Goal: Task Accomplishment & Management: Manage account settings

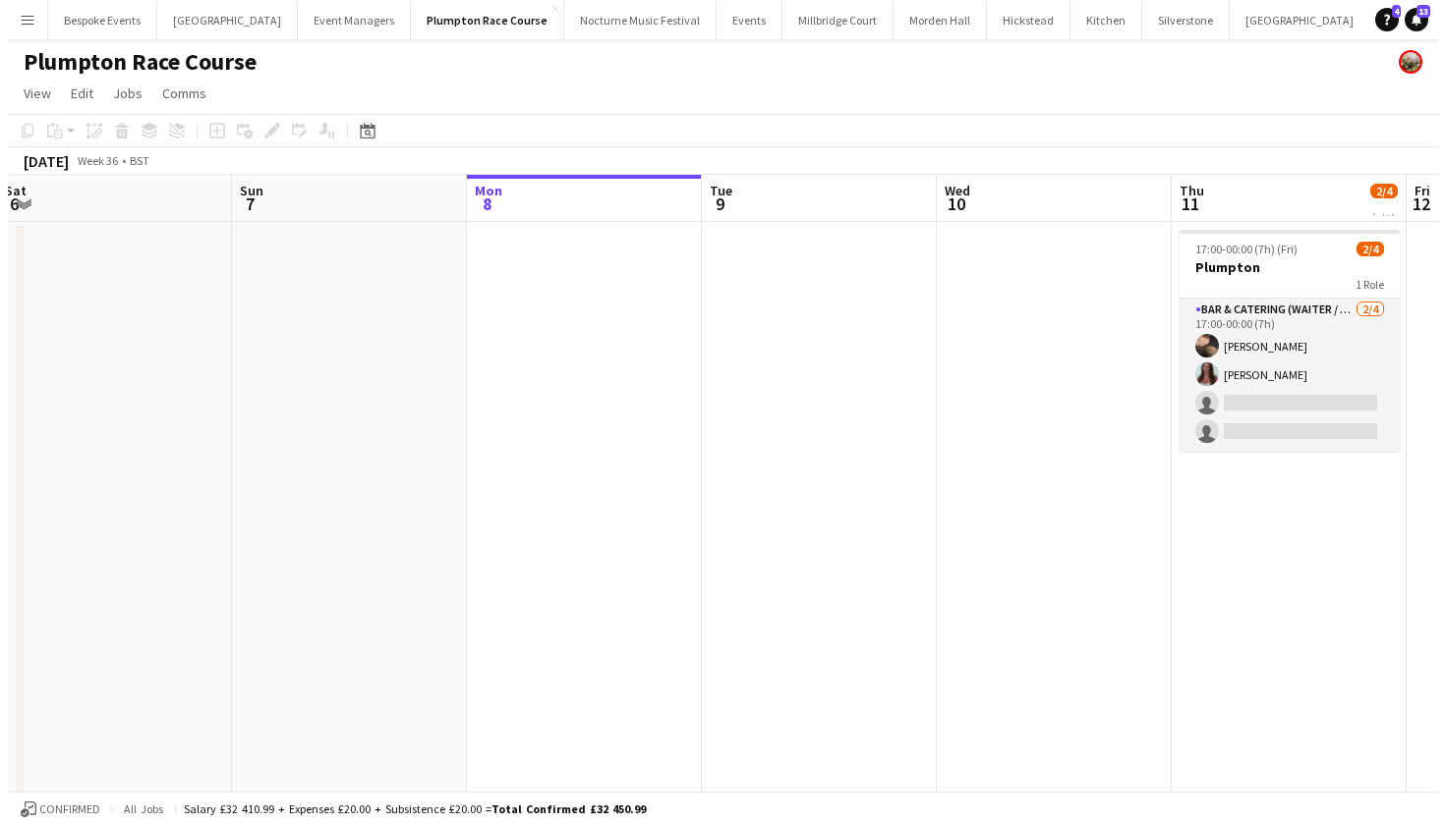
scroll to position [0, 459]
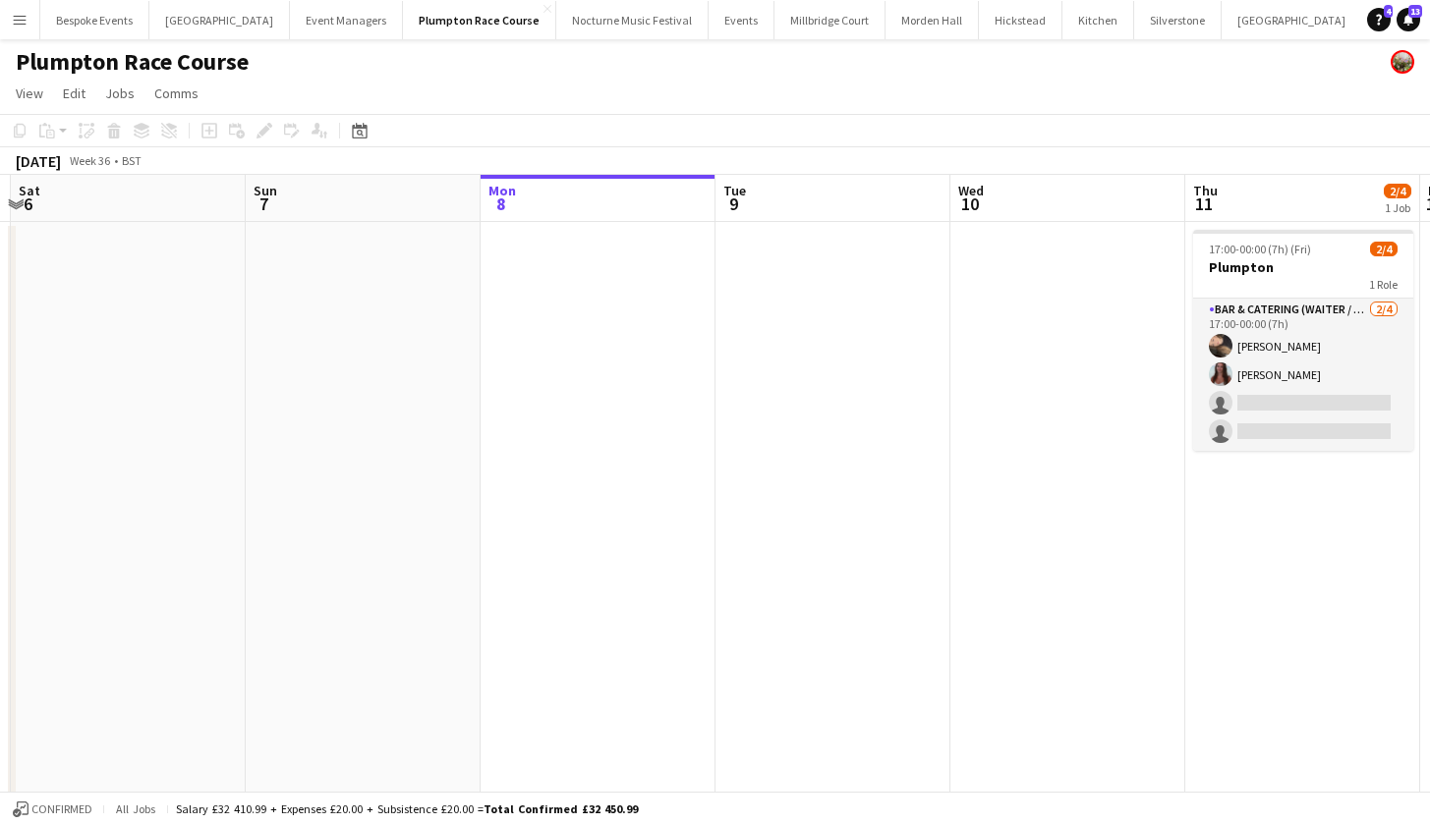
click at [27, 19] on app-icon "Menu" at bounding box center [20, 20] width 16 height 16
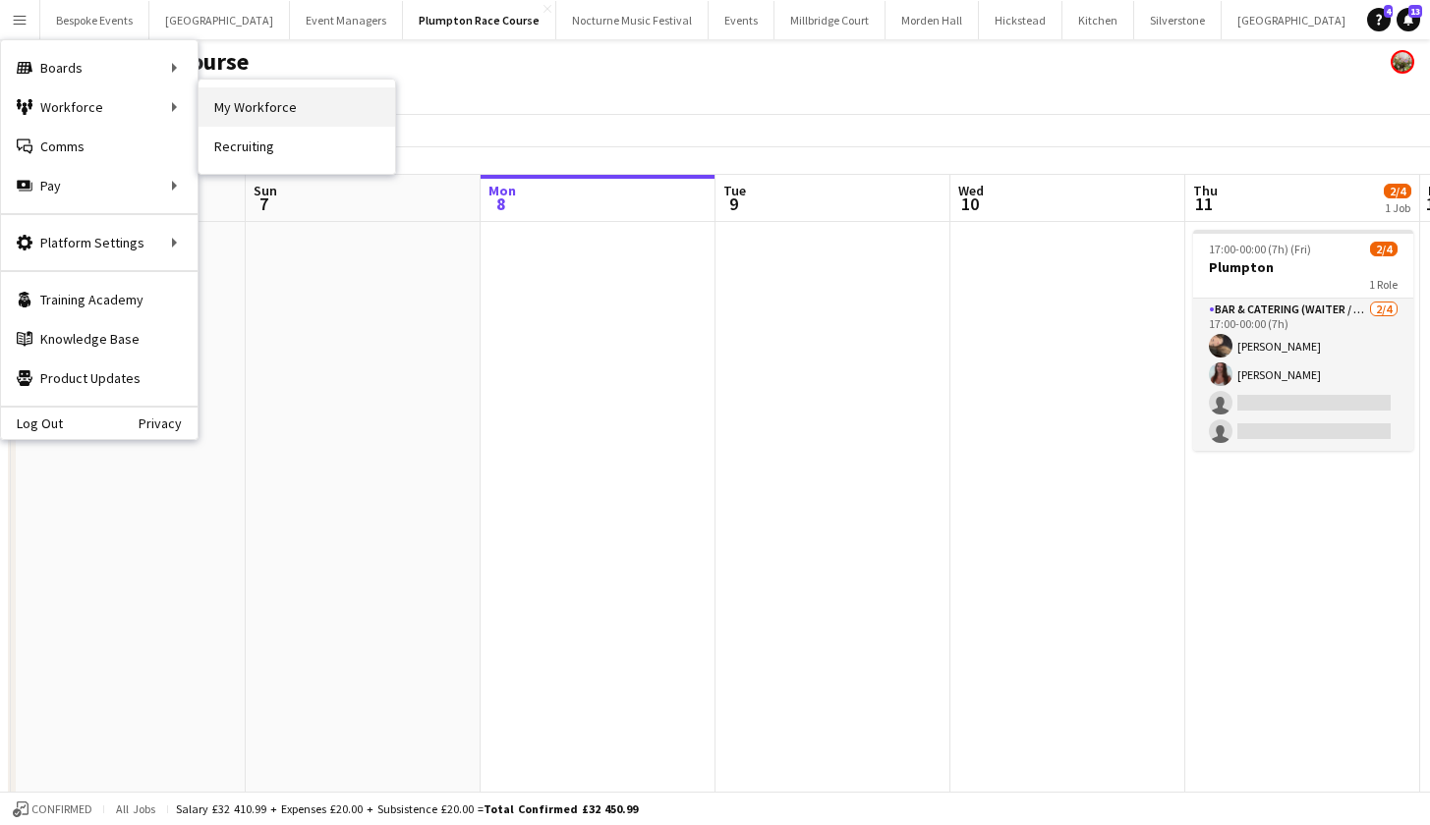
click at [236, 105] on link "My Workforce" at bounding box center [297, 106] width 197 height 39
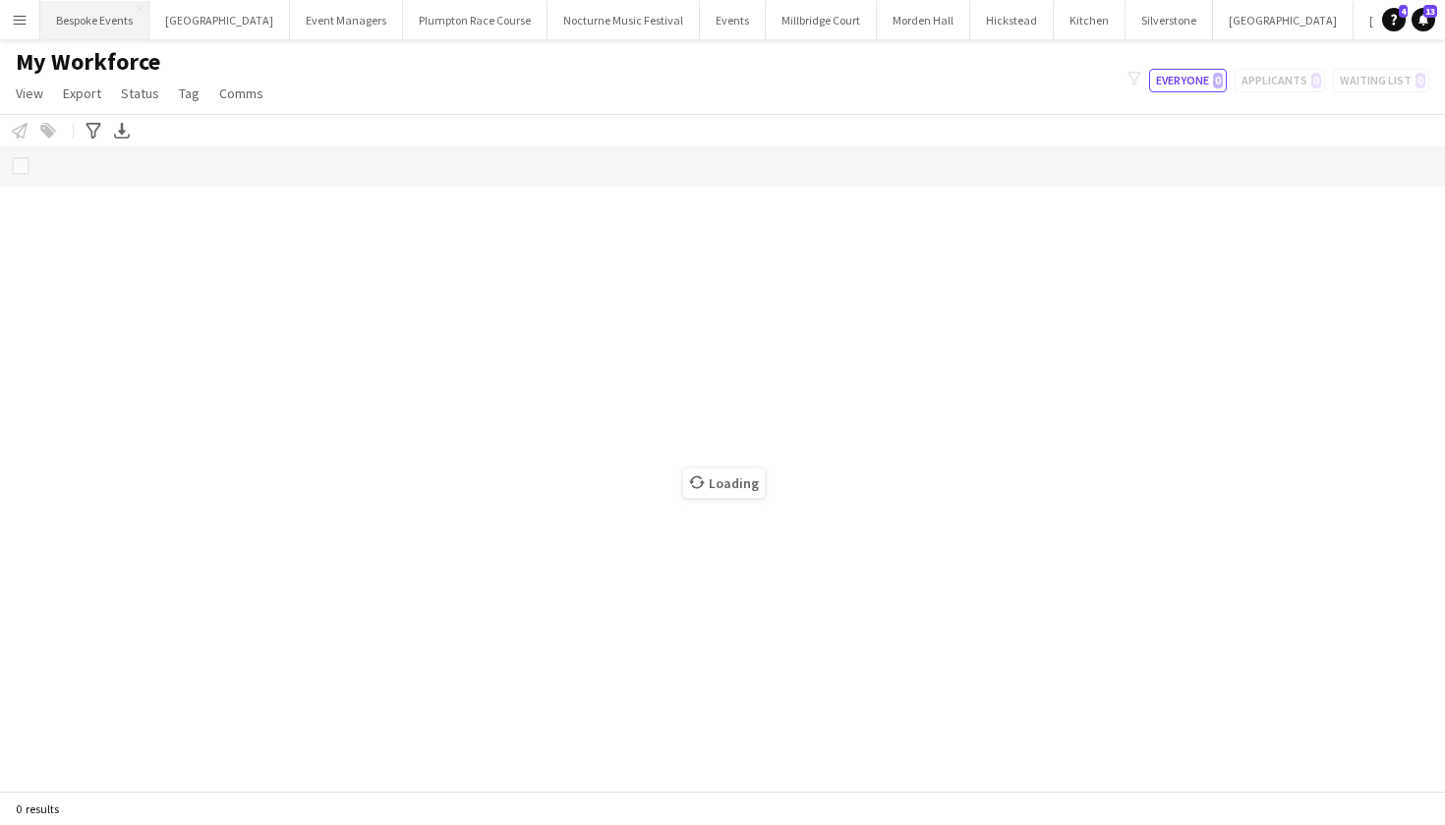
click at [111, 20] on button "Bespoke Events Close" at bounding box center [94, 20] width 109 height 38
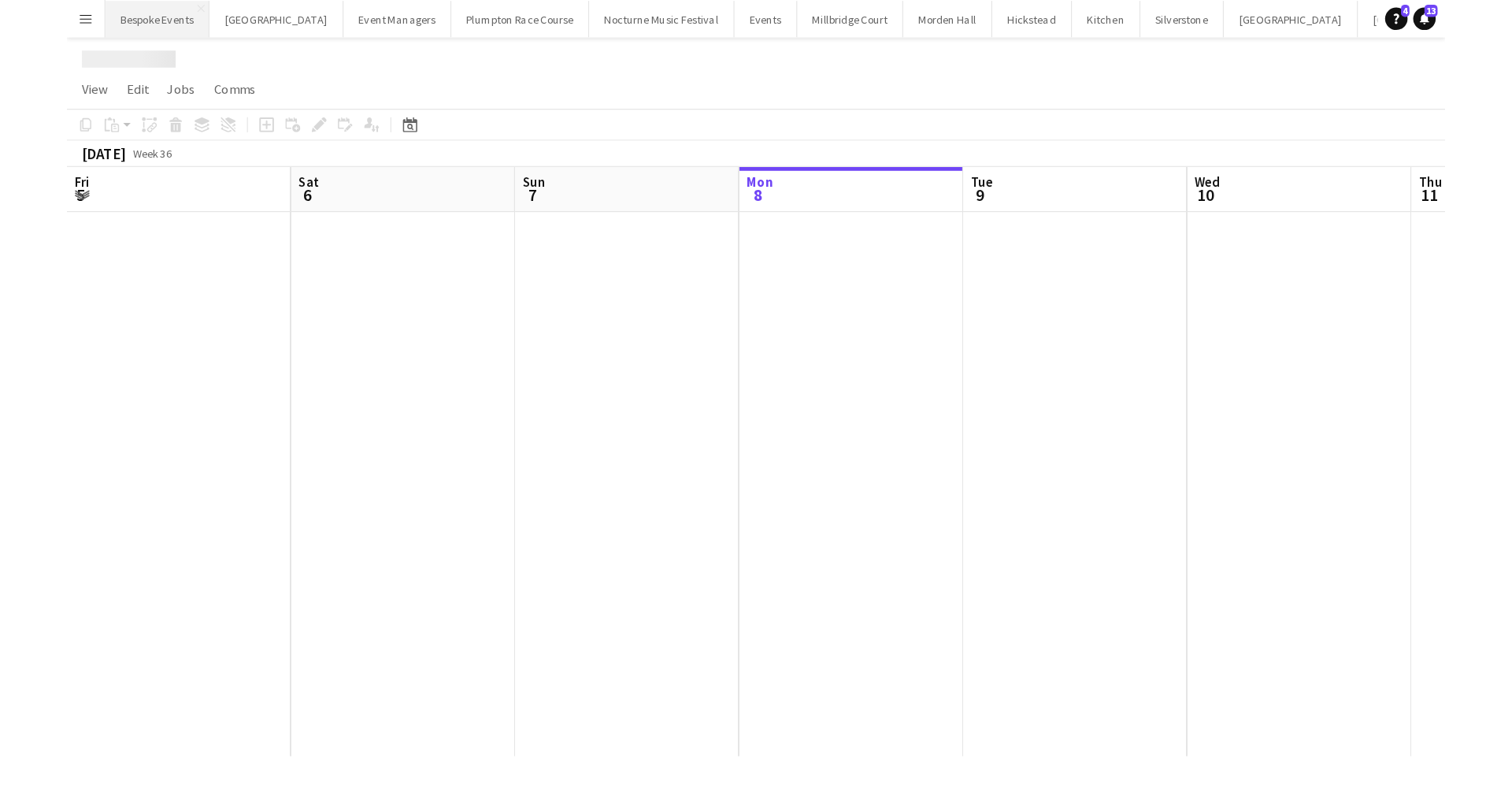
scroll to position [0, 377]
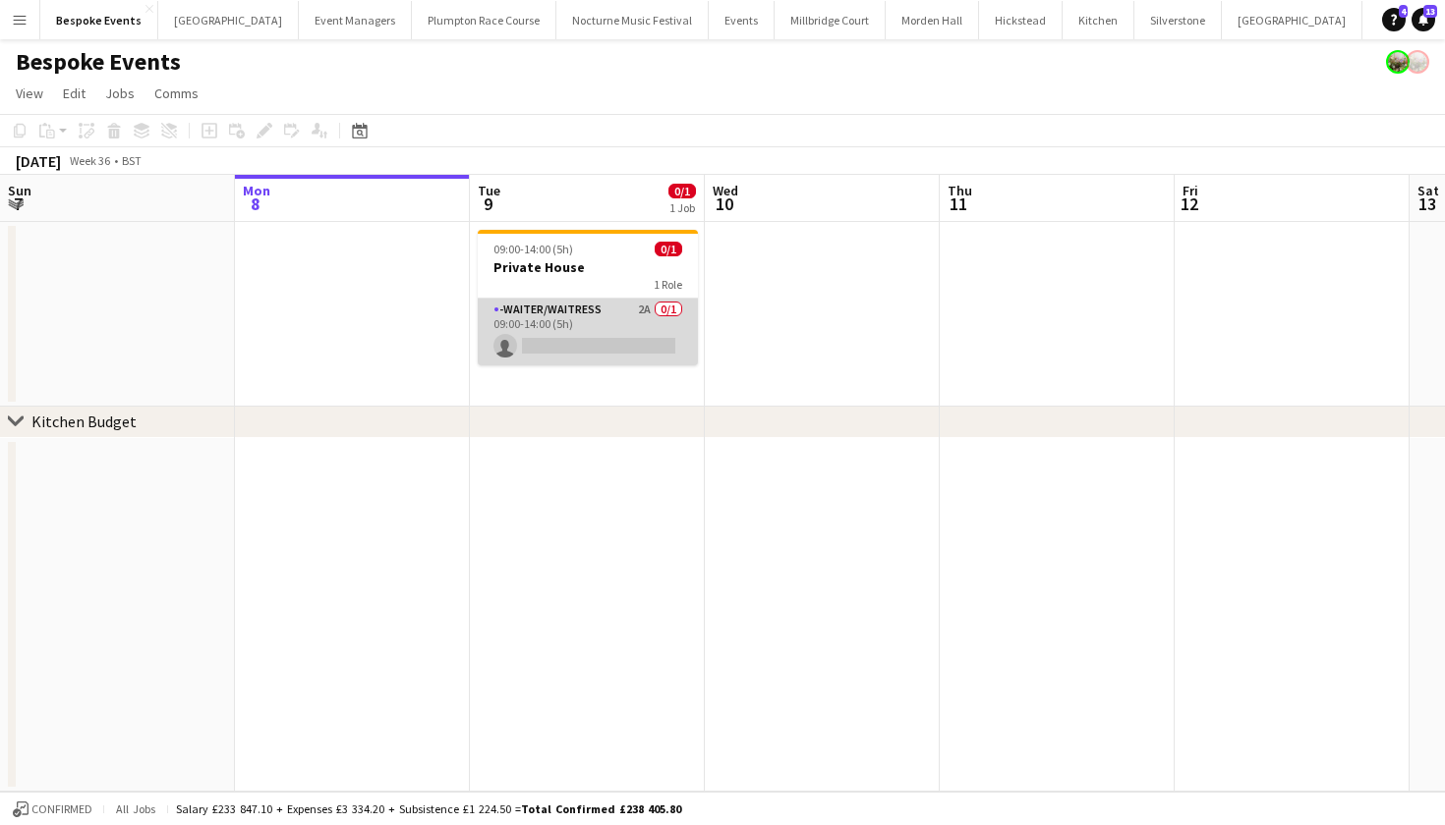
click at [575, 314] on app-card-role "-Waiter/Waitress 2A 0/1 09:00-14:00 (5h) single-neutral-actions" at bounding box center [588, 332] width 220 height 67
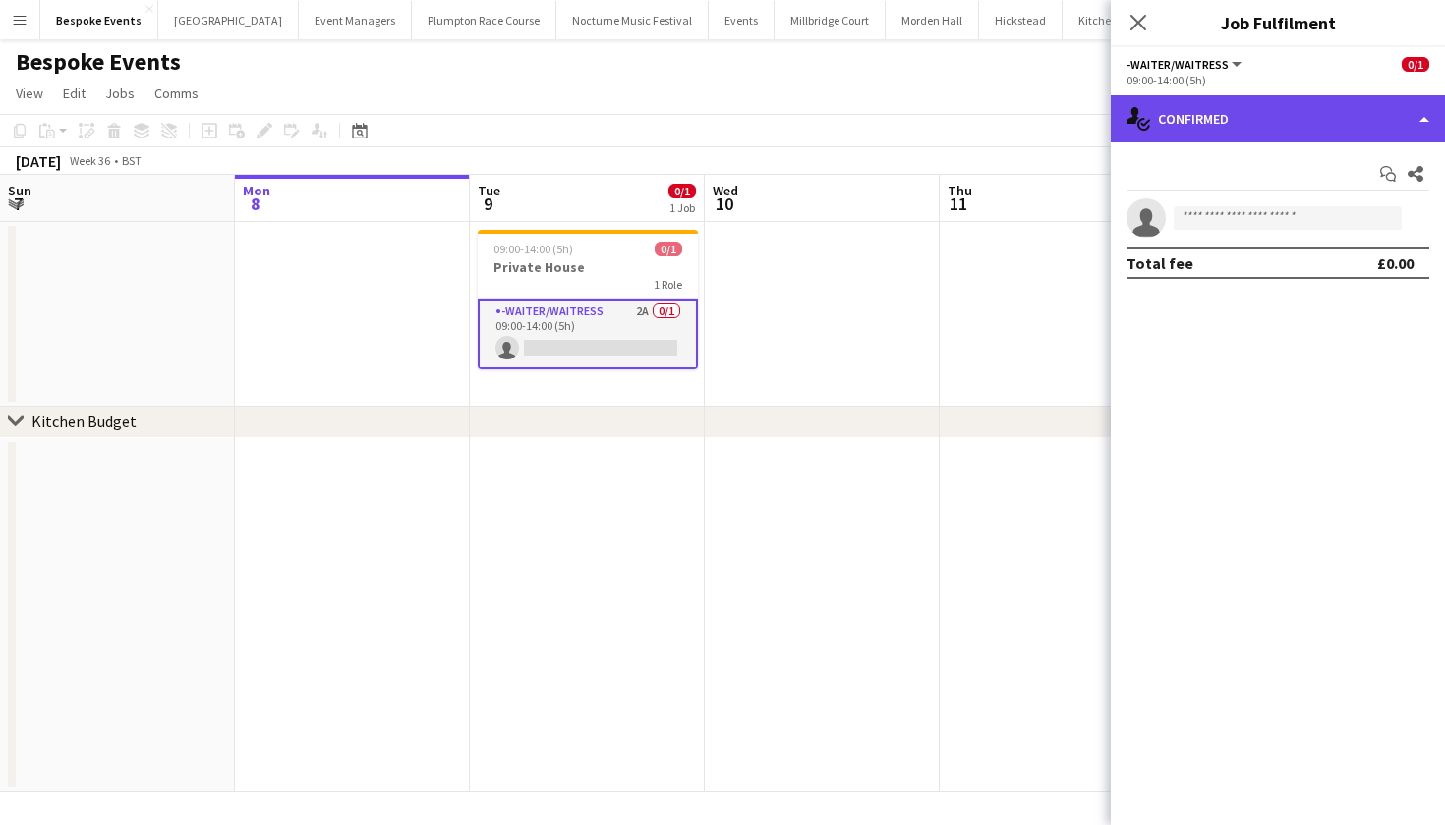
click at [1289, 130] on div "single-neutral-actions-check-2 Confirmed" at bounding box center [1277, 118] width 334 height 47
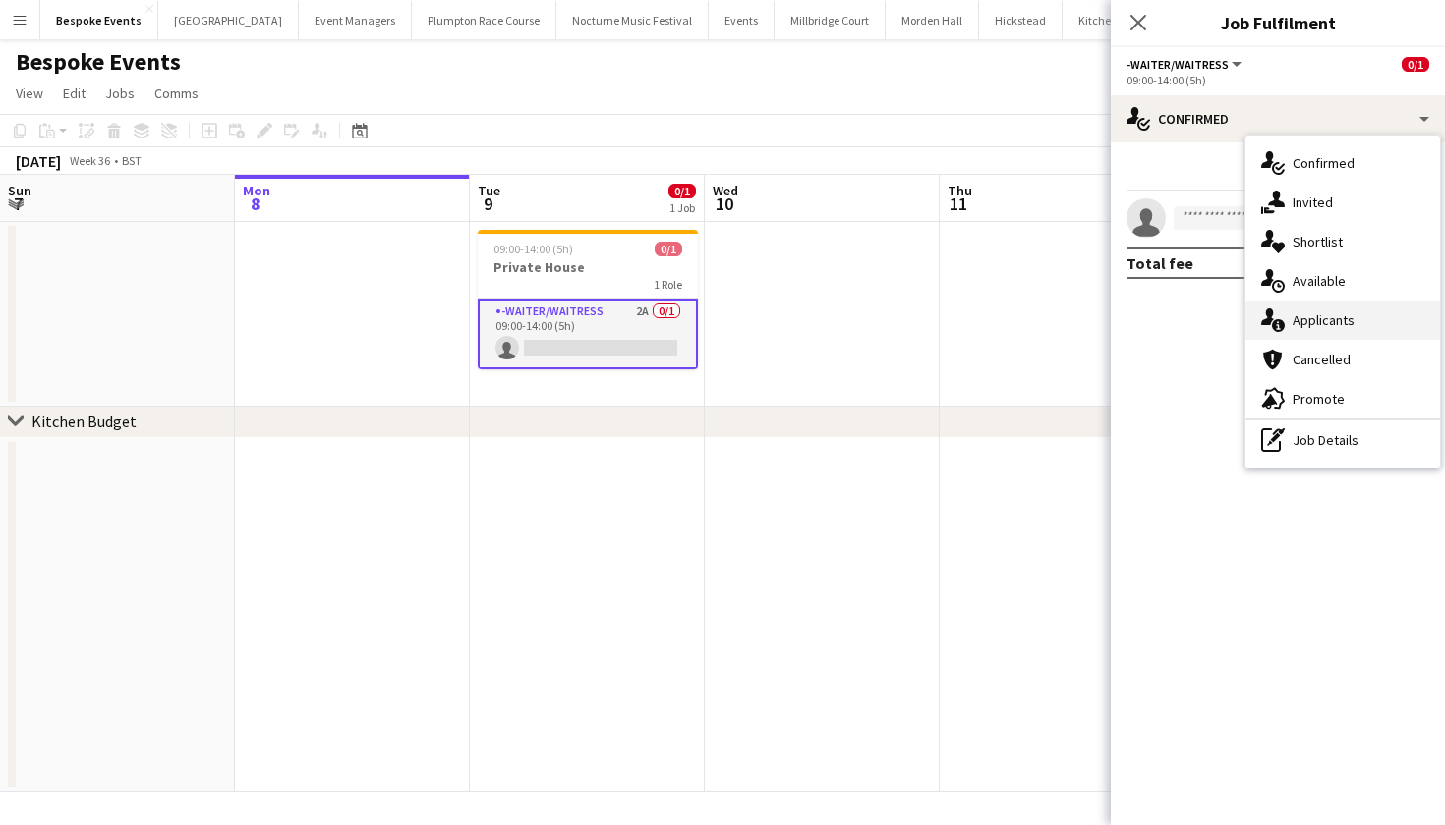
click at [1336, 329] on div "single-neutral-actions-information Applicants" at bounding box center [1342, 320] width 195 height 39
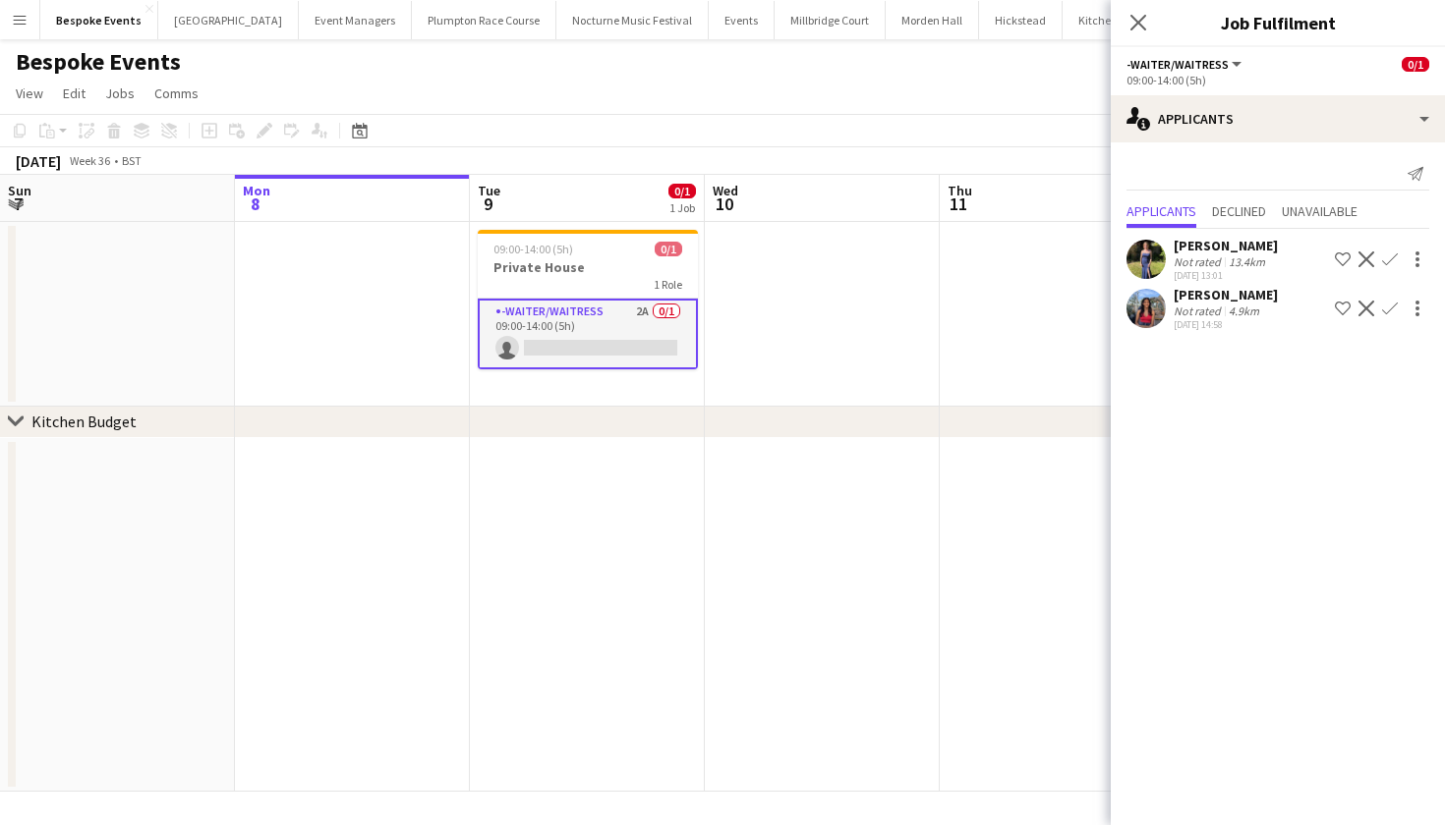
click at [1150, 263] on app-user-avatar at bounding box center [1145, 259] width 39 height 39
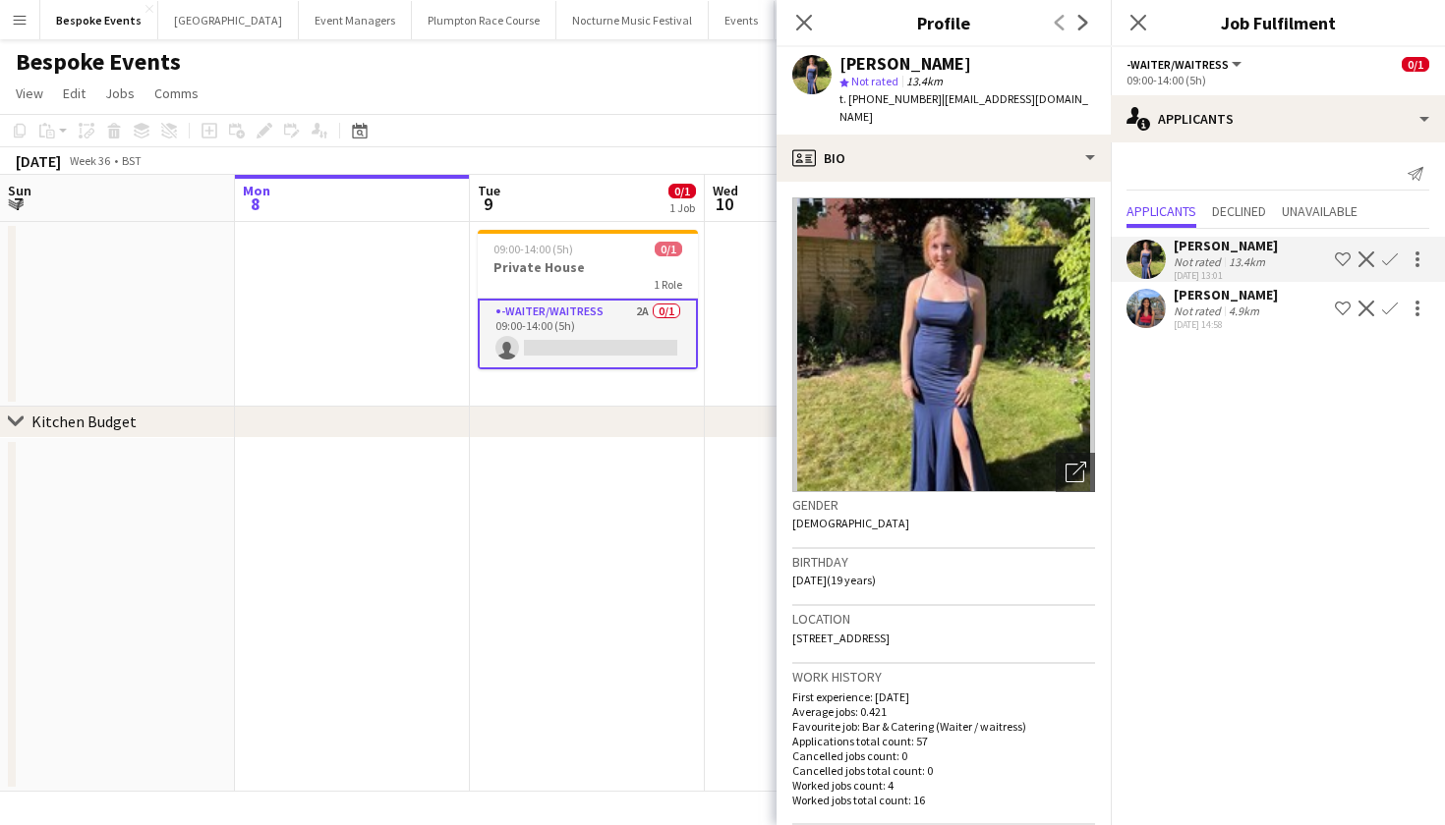
click at [1149, 310] on app-user-avatar at bounding box center [1145, 308] width 39 height 39
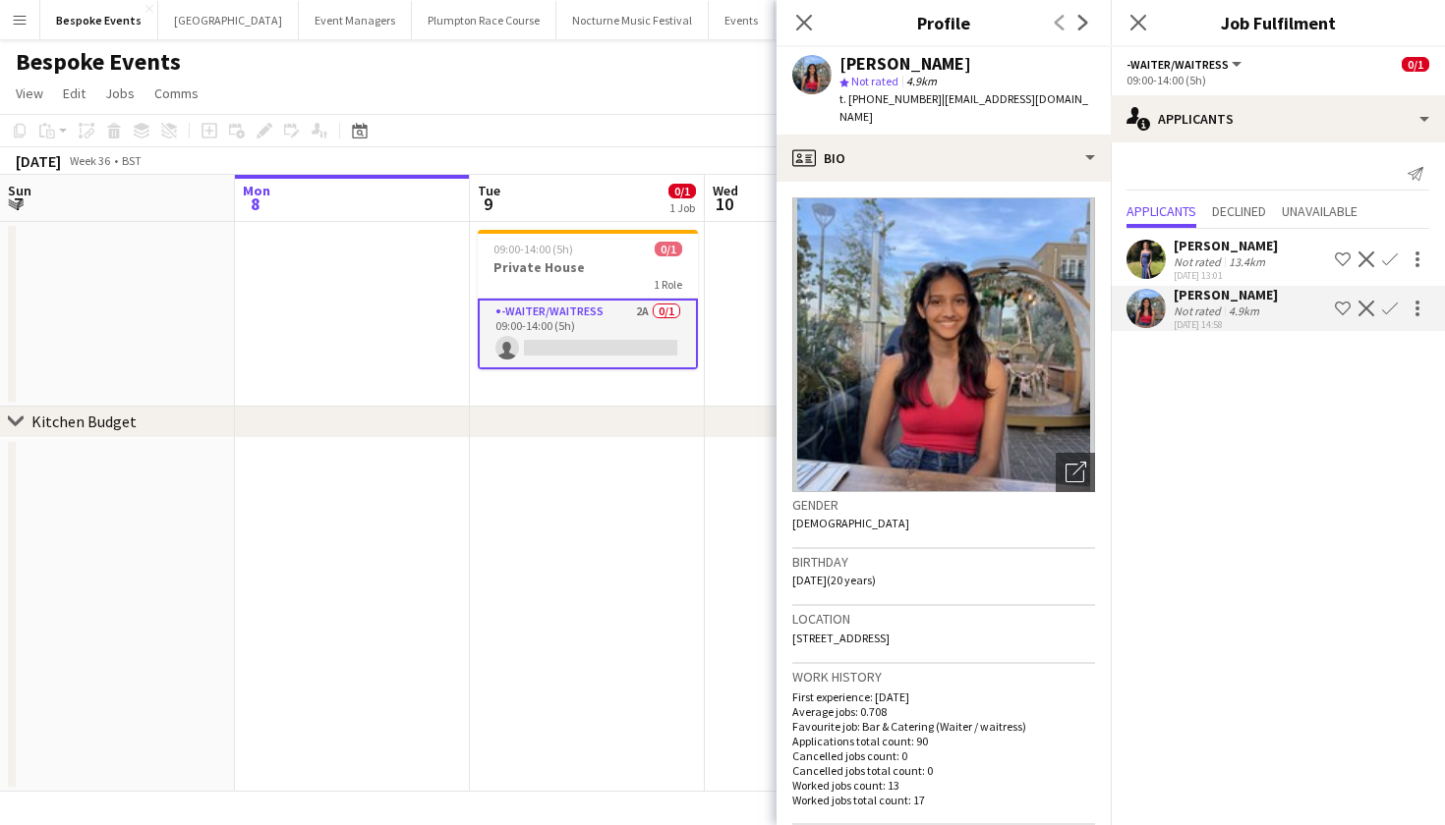
click at [1147, 266] on app-user-avatar at bounding box center [1145, 259] width 39 height 39
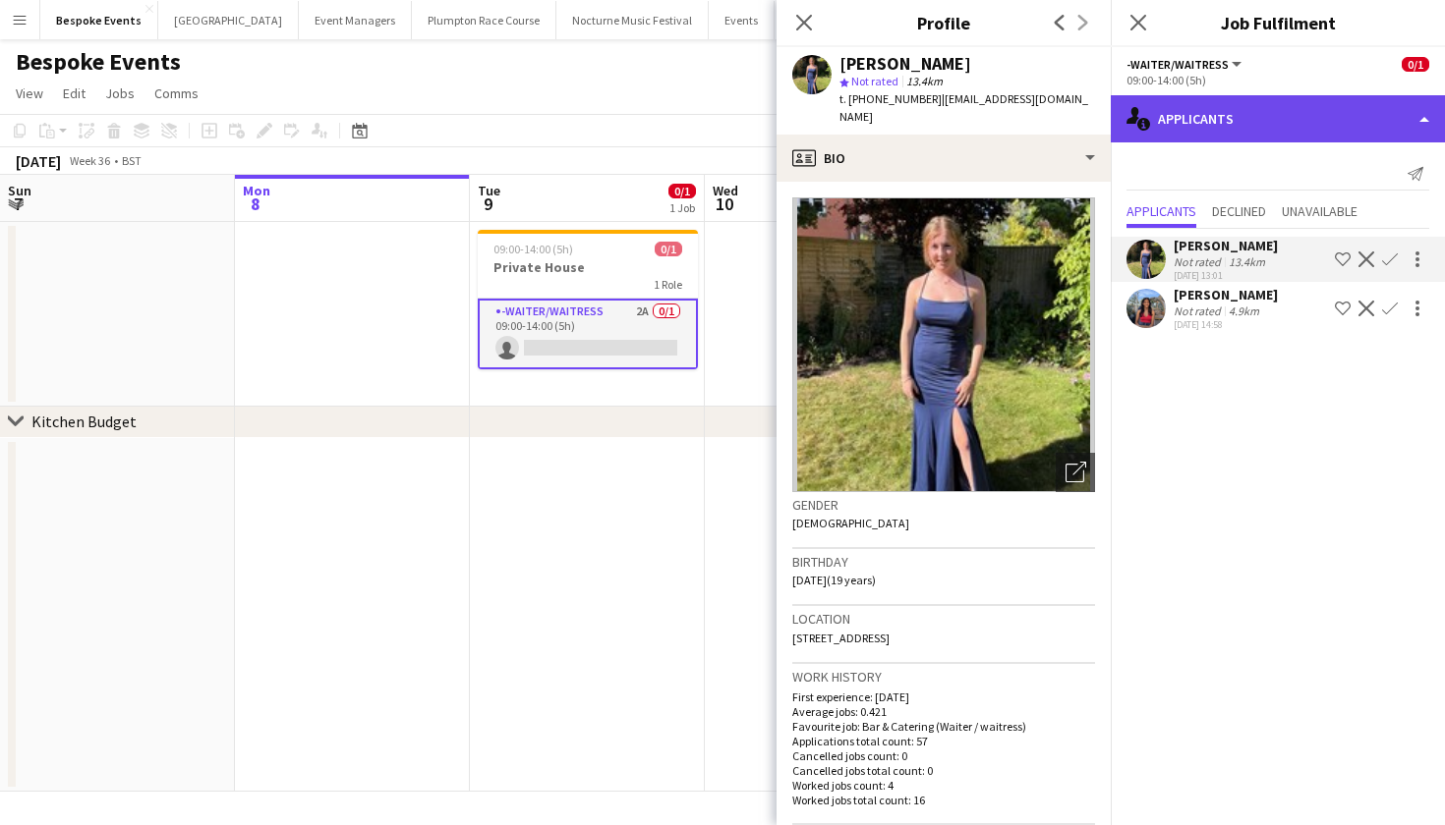
click at [1256, 111] on div "single-neutral-actions-information Applicants" at bounding box center [1277, 118] width 334 height 47
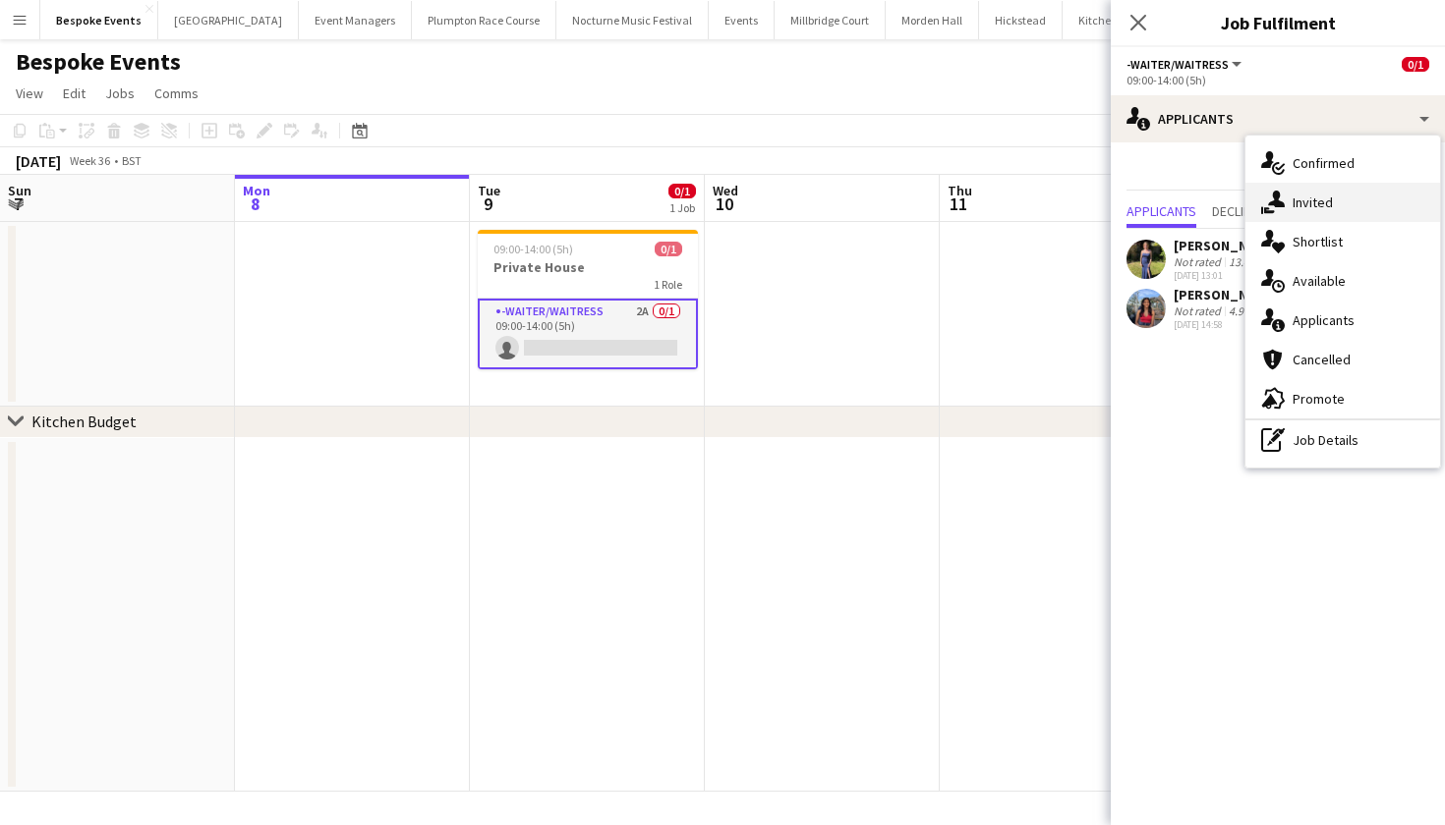
click at [1360, 211] on div "single-neutral-actions-share-1 Invited" at bounding box center [1342, 202] width 195 height 39
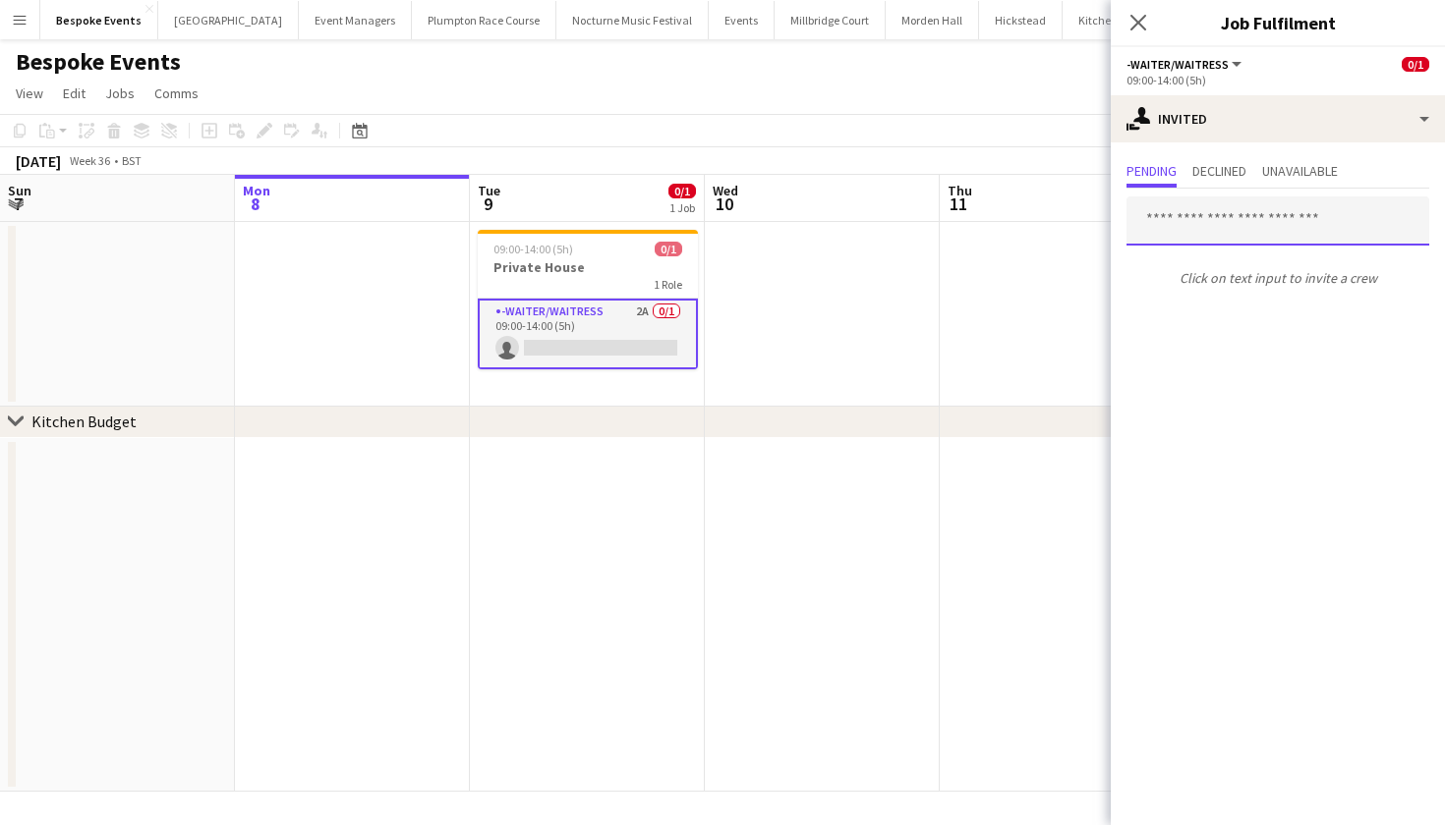
click at [1242, 218] on input "text" at bounding box center [1277, 221] width 303 height 49
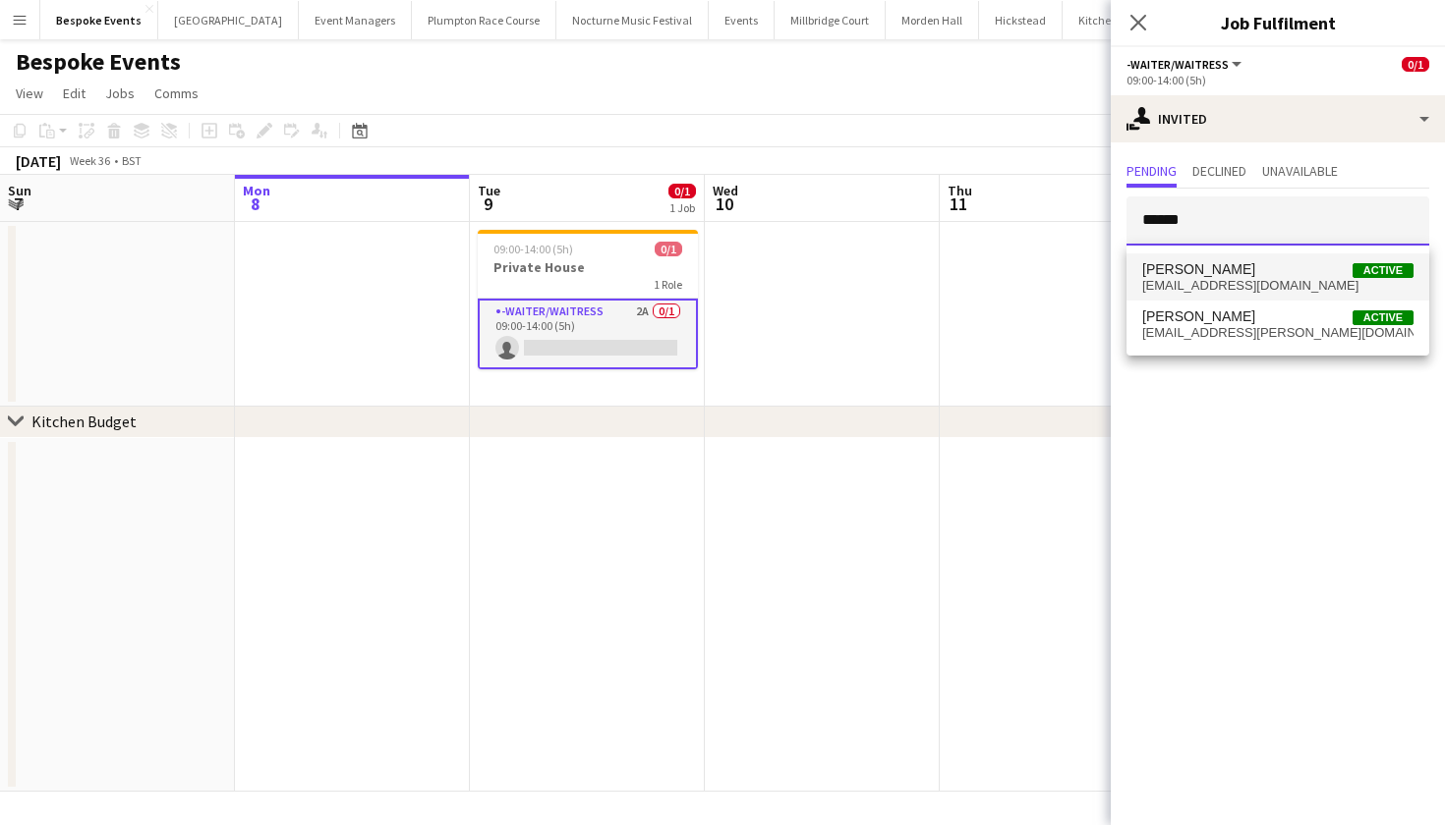
type input "******"
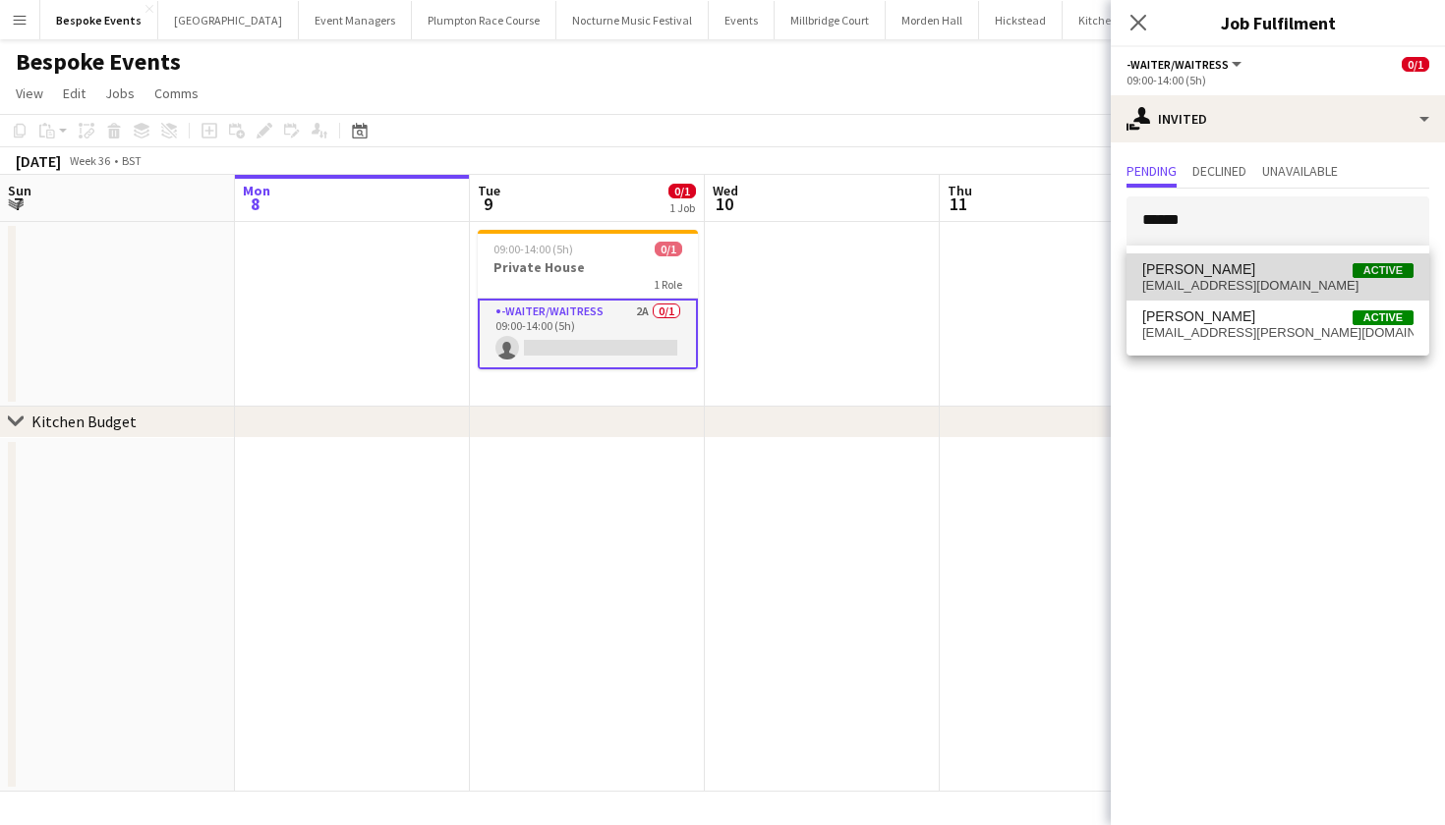
click at [1234, 275] on span "Violet Beaumont" at bounding box center [1198, 269] width 113 height 17
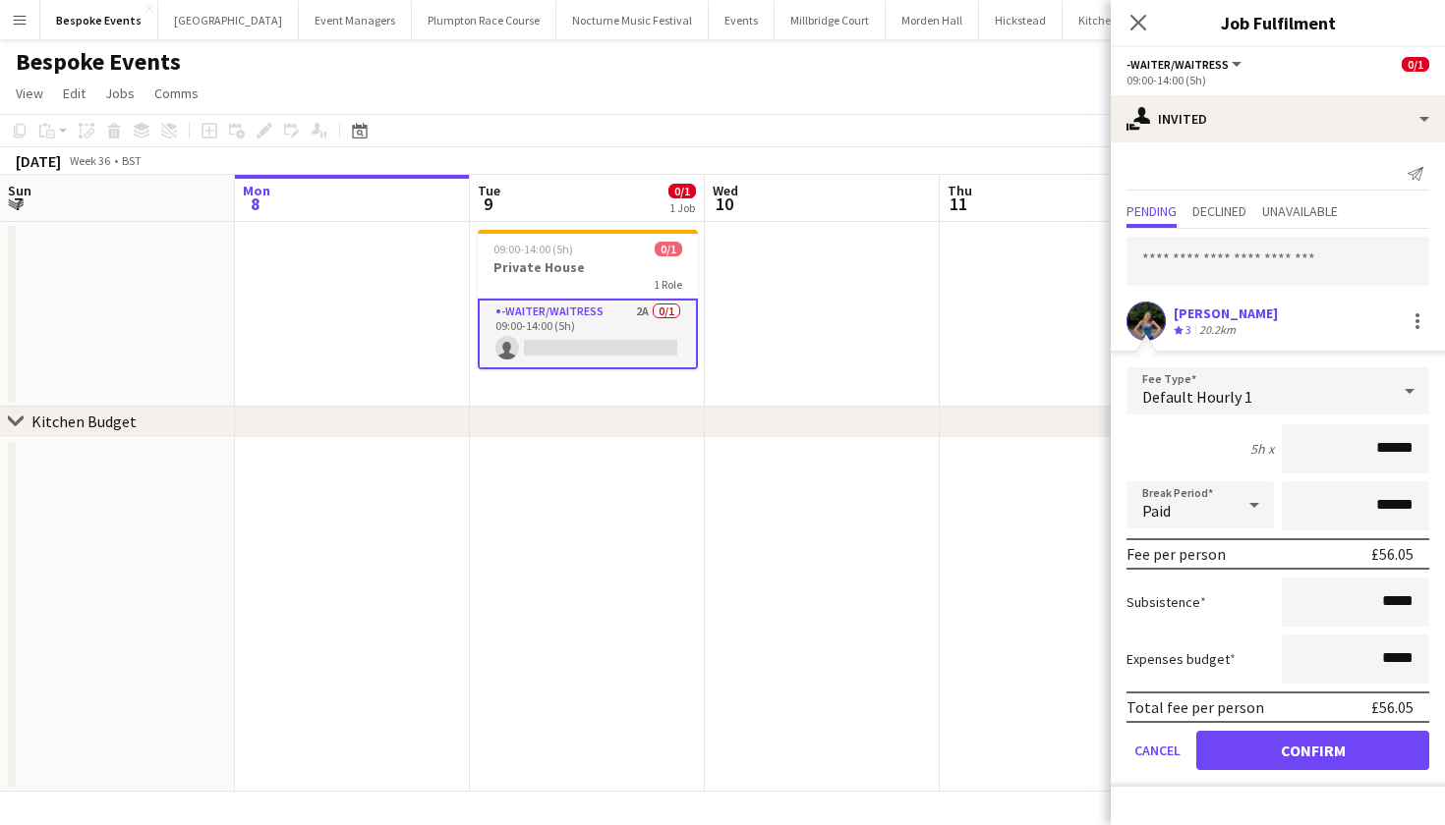
click at [1148, 327] on app-user-avatar at bounding box center [1145, 321] width 39 height 39
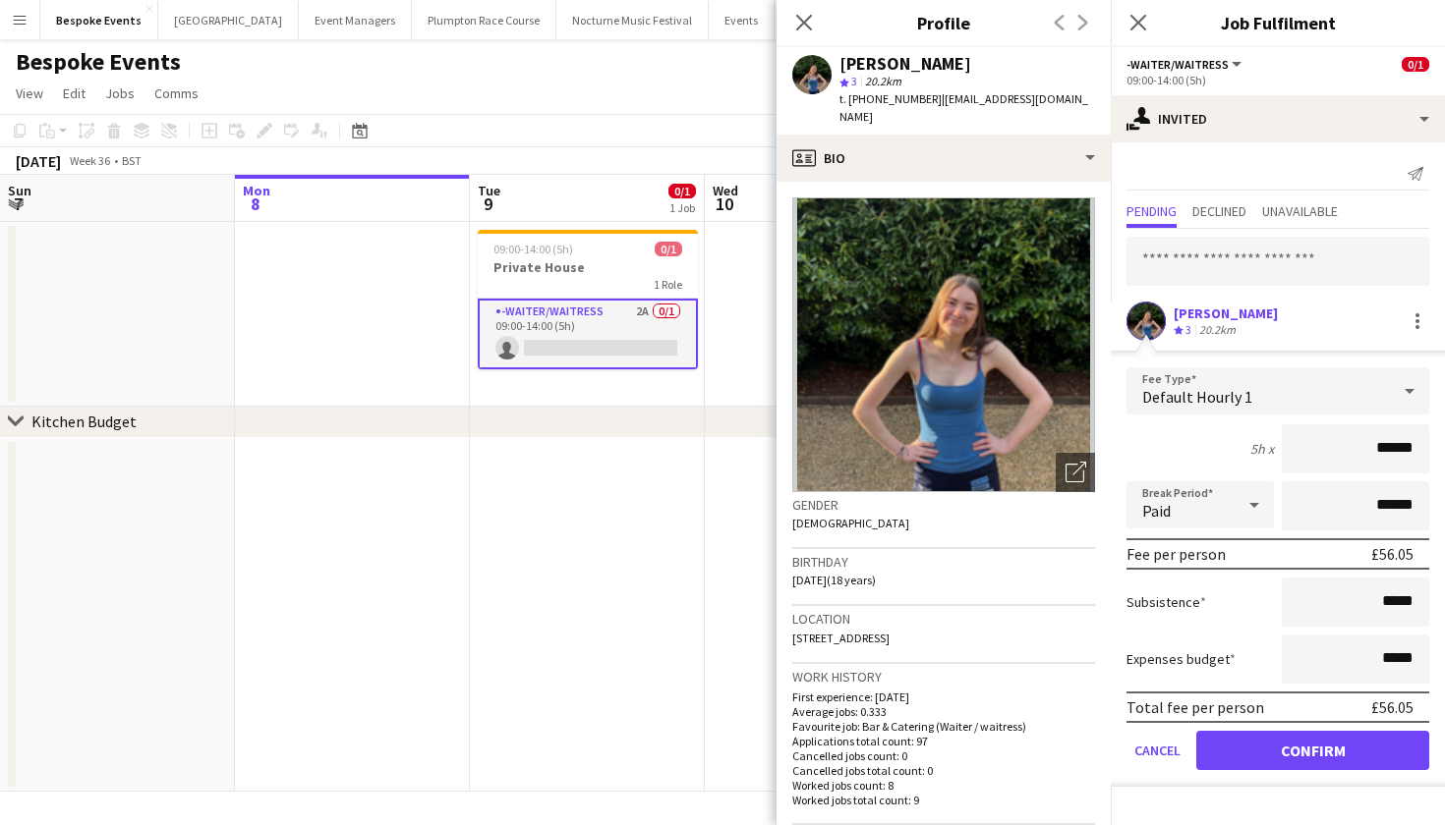
click at [1225, 747] on button "Confirm" at bounding box center [1312, 750] width 233 height 39
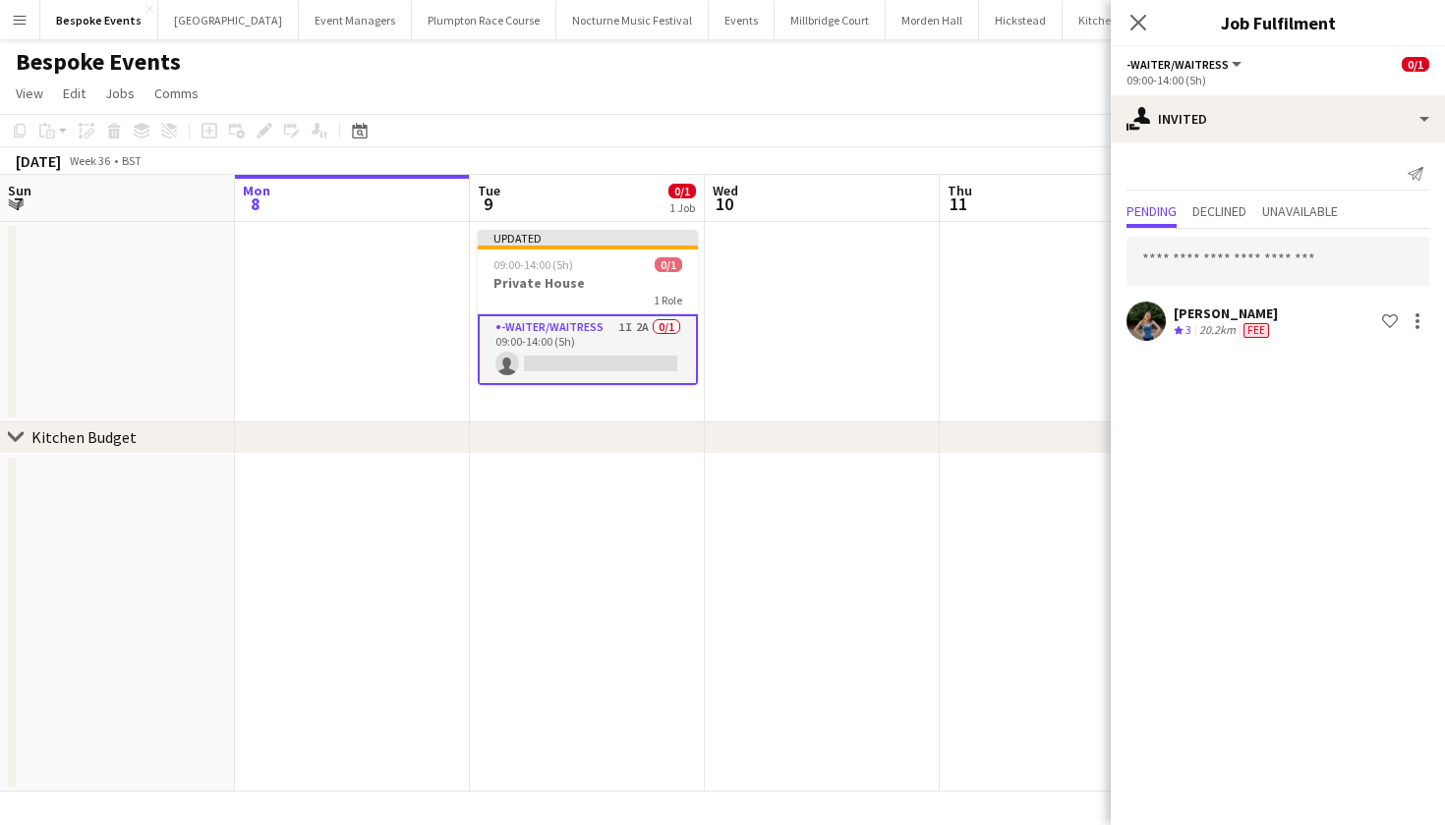
click at [891, 373] on app-date-cell at bounding box center [822, 322] width 235 height 200
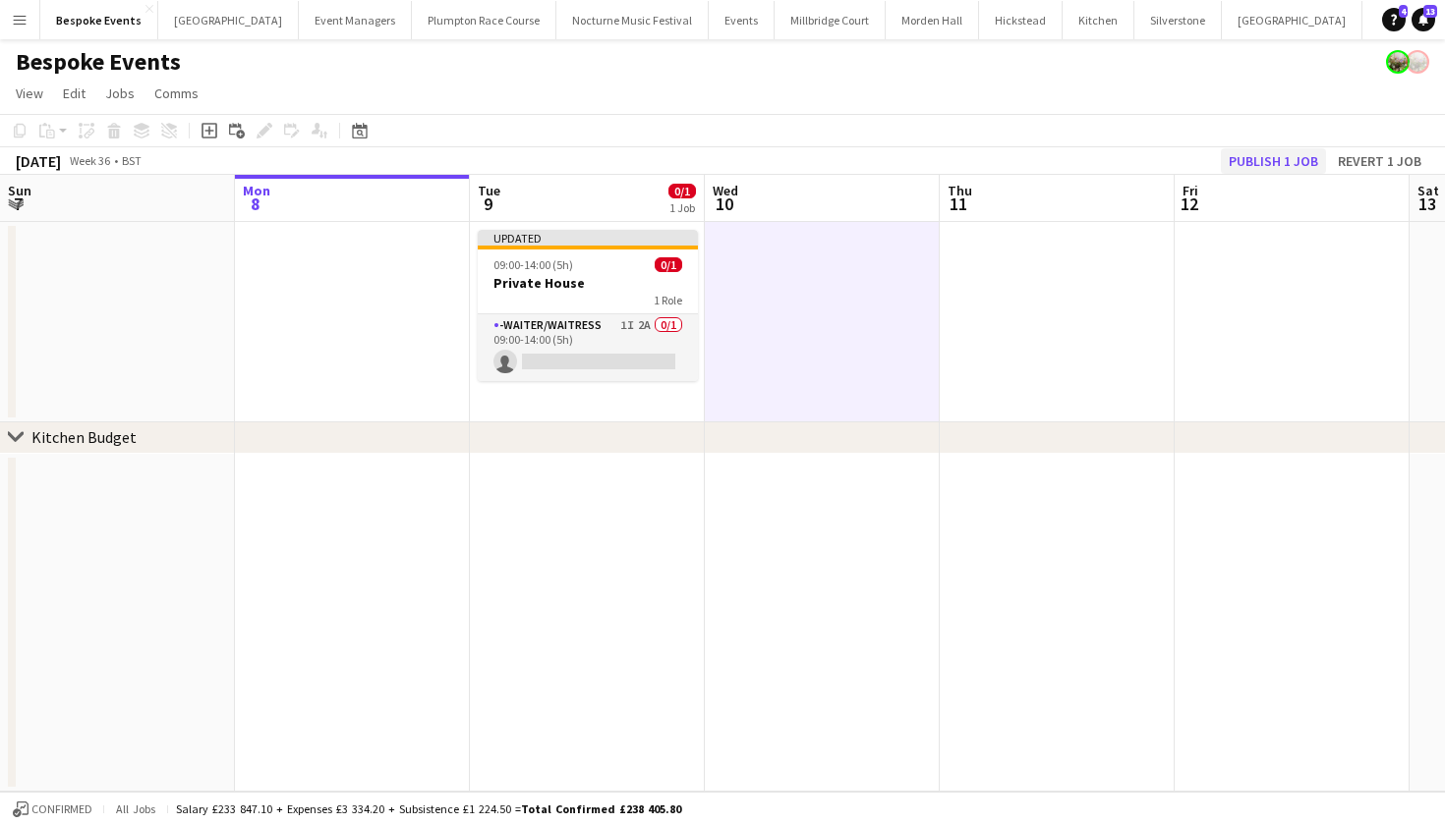
click at [1275, 154] on button "Publish 1 job" at bounding box center [1273, 161] width 105 height 26
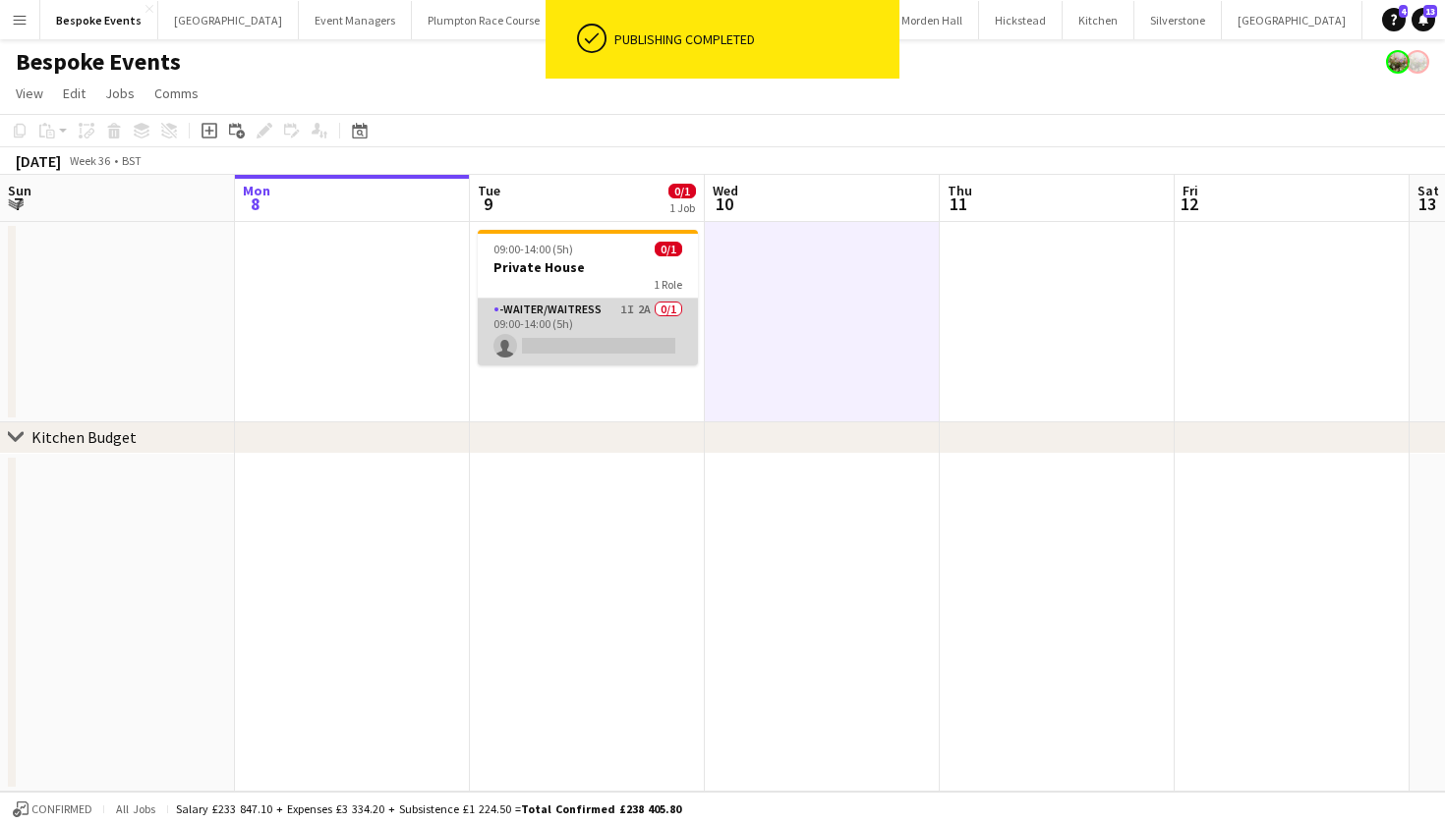
click at [608, 341] on app-card-role "-Waiter/Waitress 1I 2A 0/1 09:00-14:00 (5h) single-neutral-actions" at bounding box center [588, 332] width 220 height 67
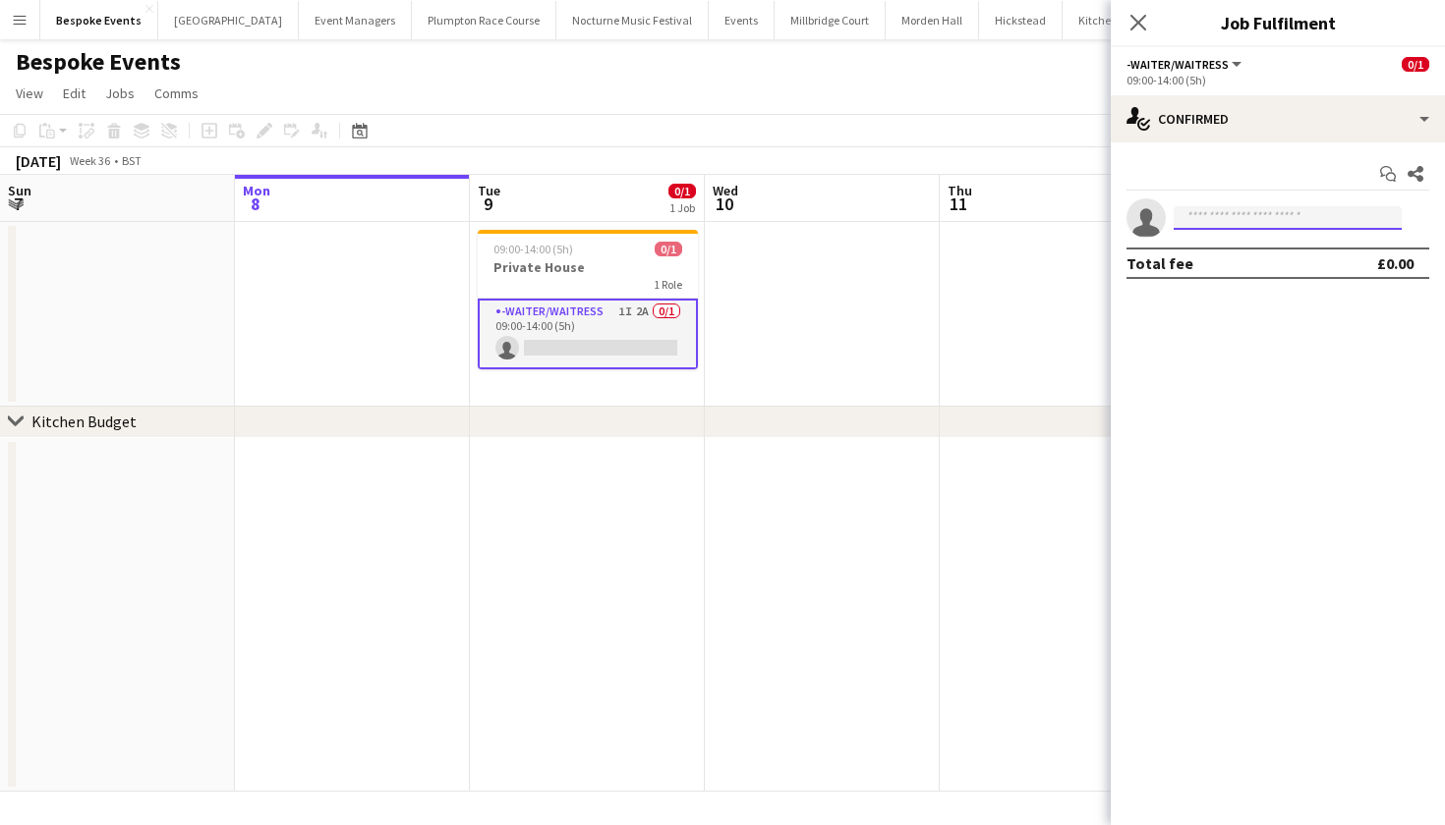
click at [1262, 222] on input at bounding box center [1287, 218] width 228 height 24
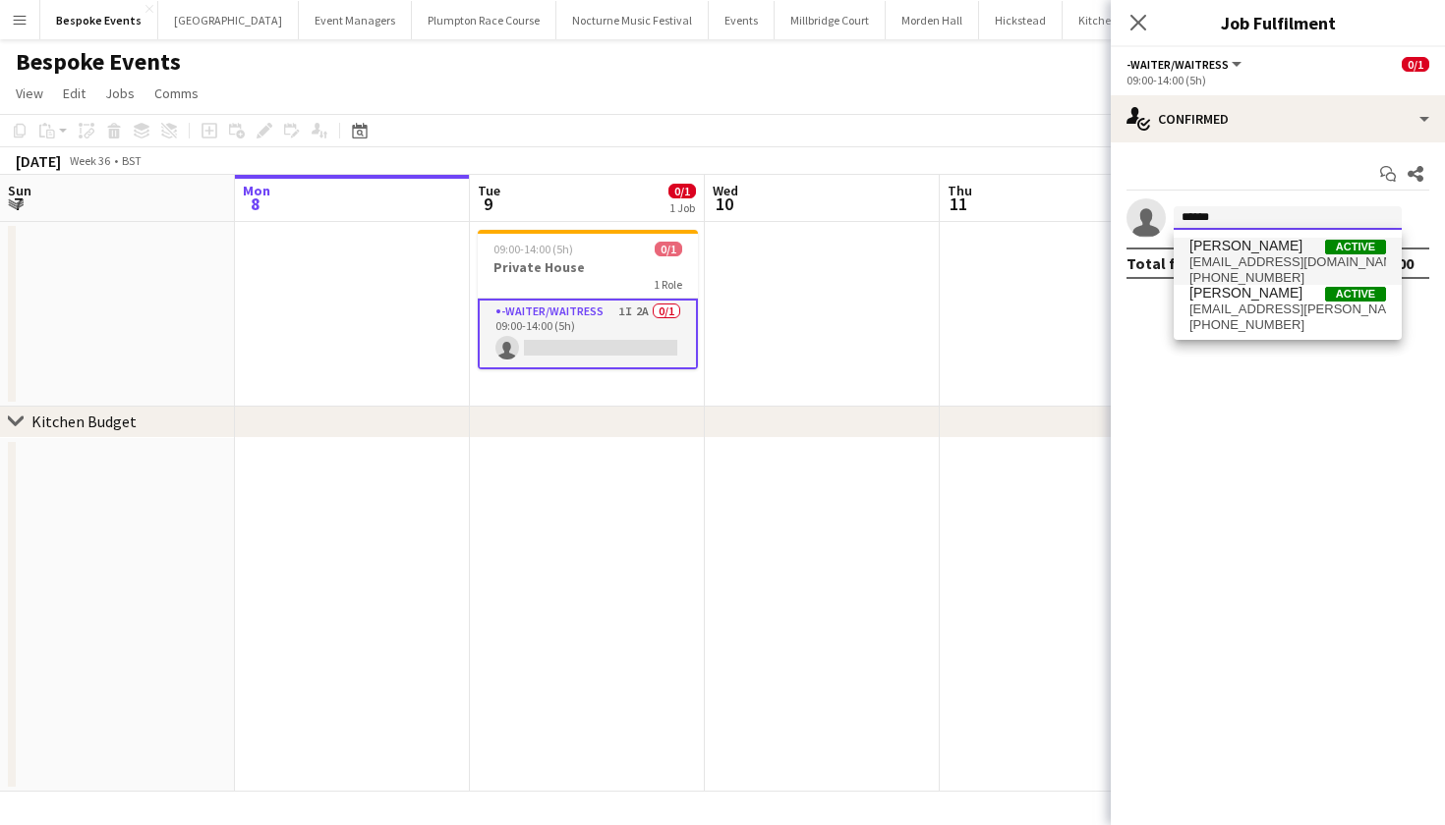
type input "******"
click at [1260, 261] on span "violetbeaumont63@gmail.com" at bounding box center [1287, 263] width 197 height 16
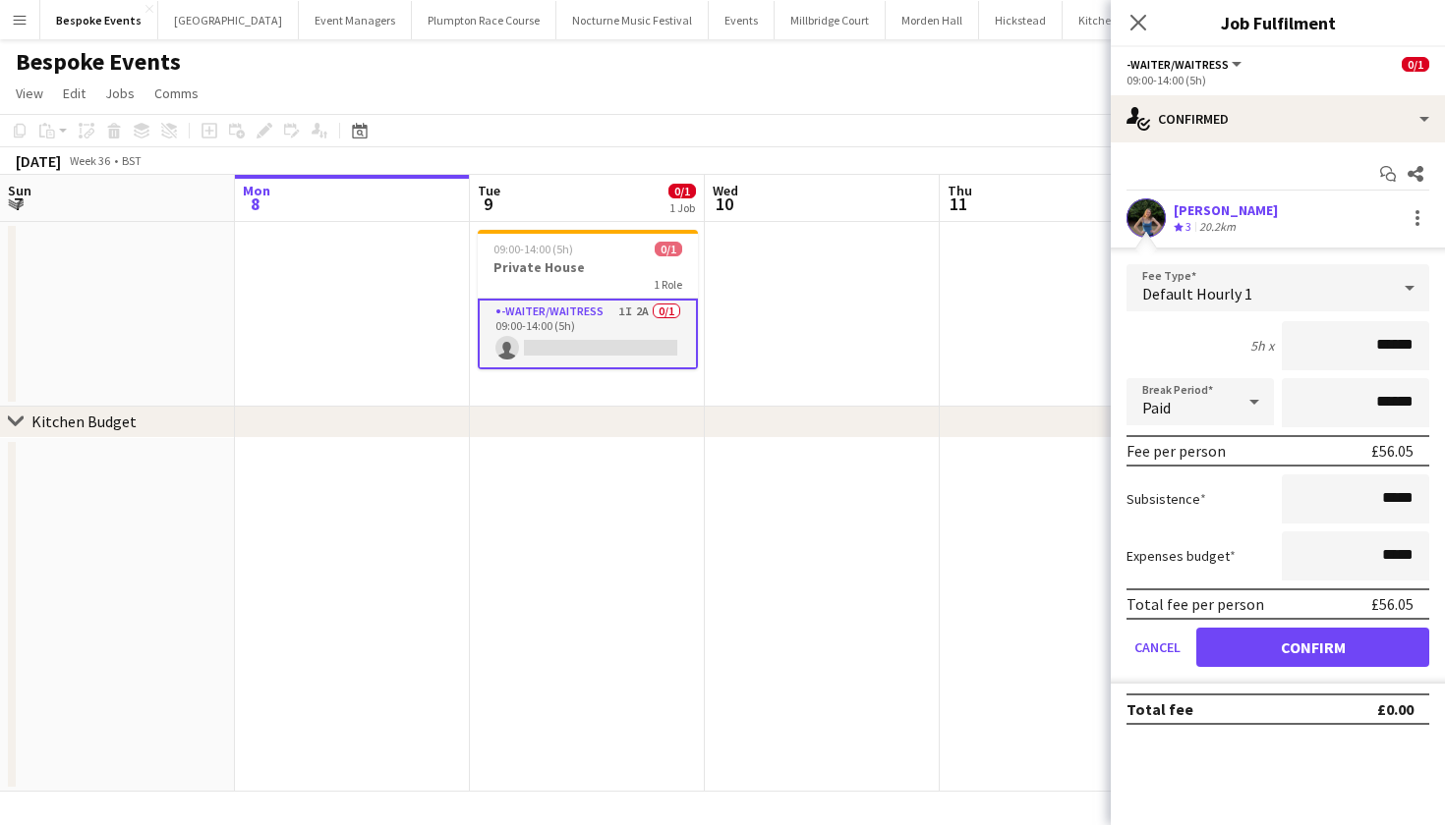
click at [1264, 636] on button "Confirm" at bounding box center [1312, 647] width 233 height 39
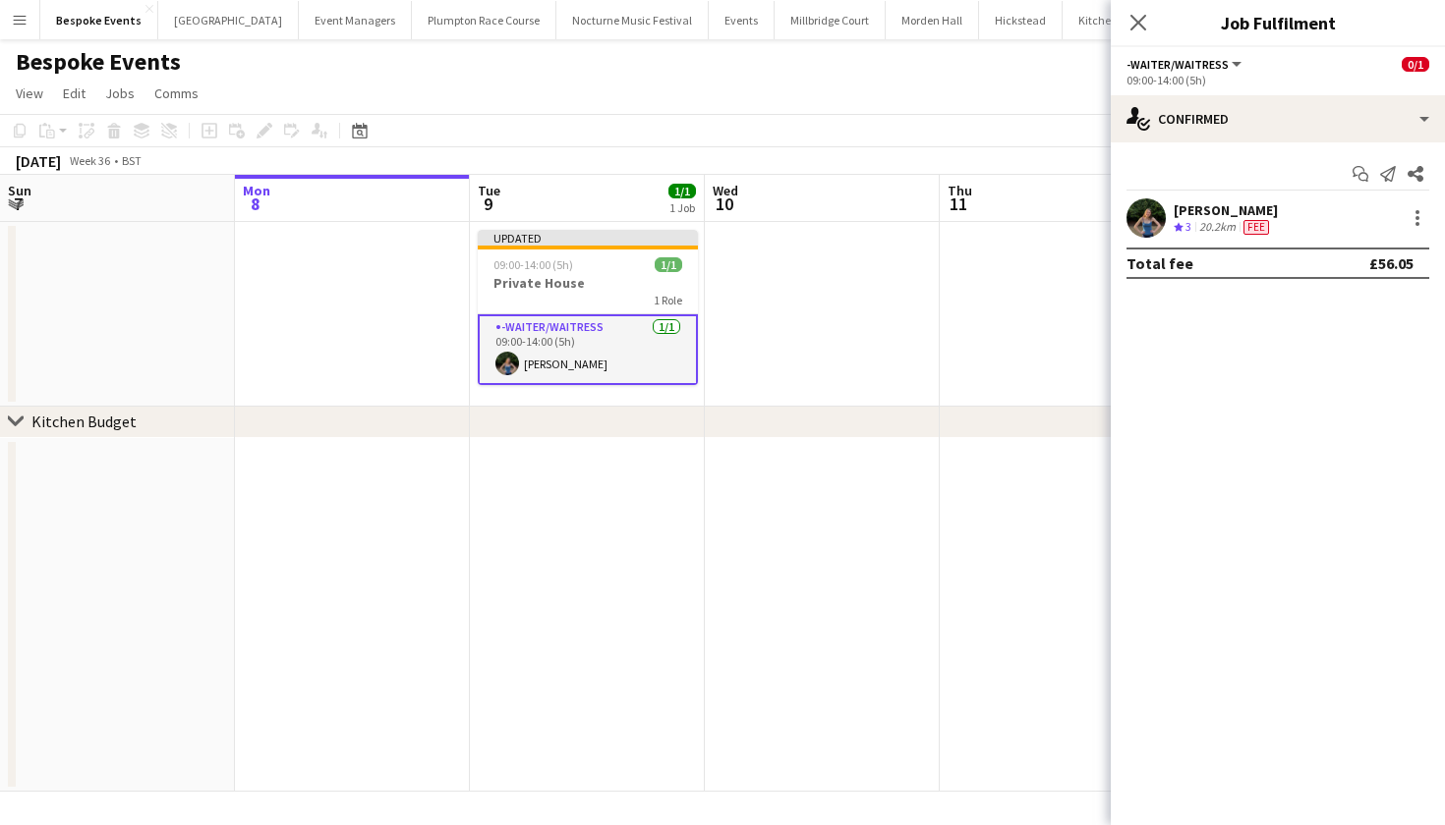
click at [898, 281] on app-date-cell at bounding box center [822, 314] width 235 height 185
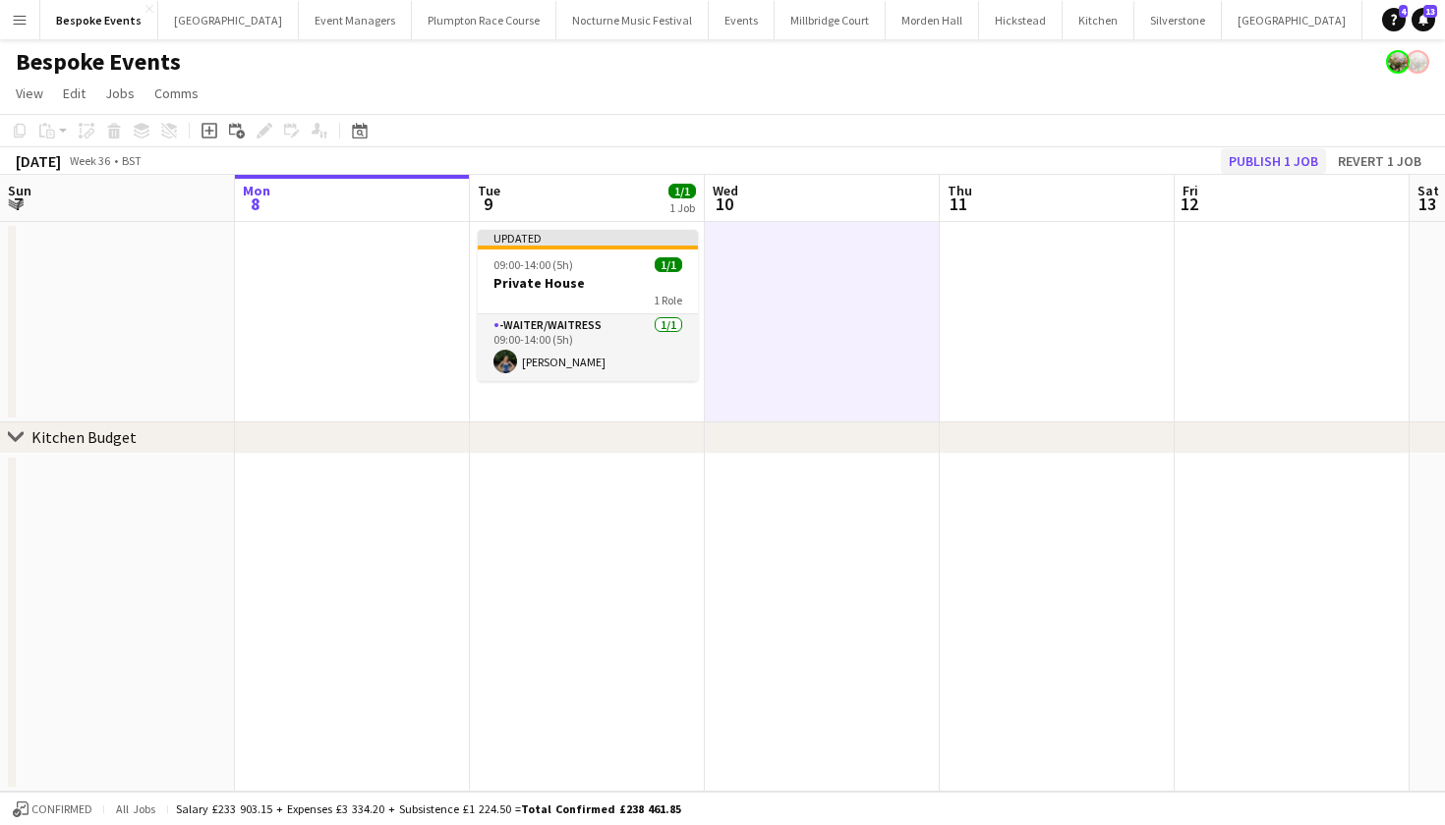
click at [1292, 159] on button "Publish 1 job" at bounding box center [1273, 161] width 105 height 26
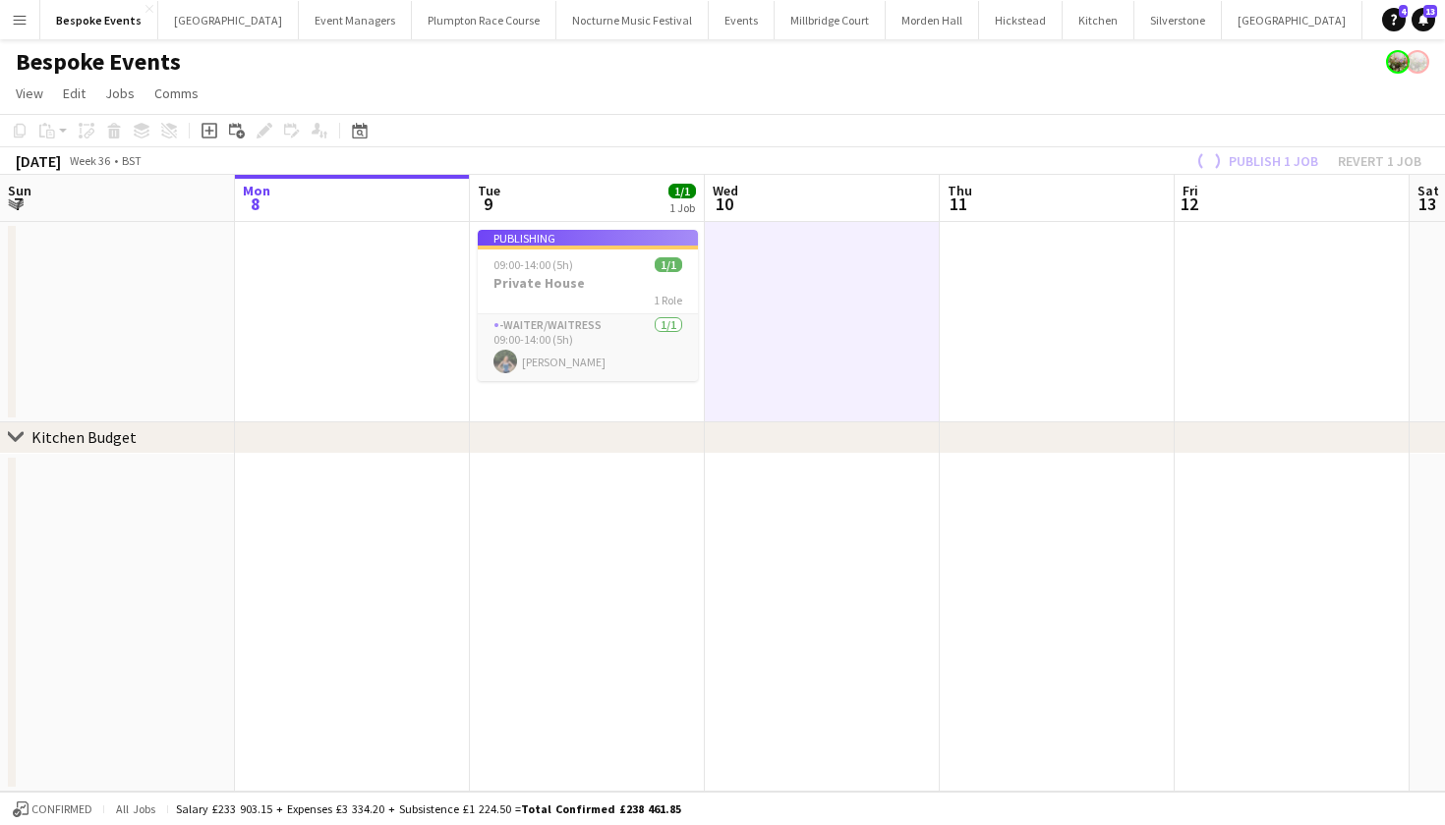
click at [613, 268] on app-job-card "Publishing 09:00-14:00 (5h) 1/1 Private House 1 Role -Waiter/Waitress 1/1 09:00…" at bounding box center [588, 305] width 220 height 151
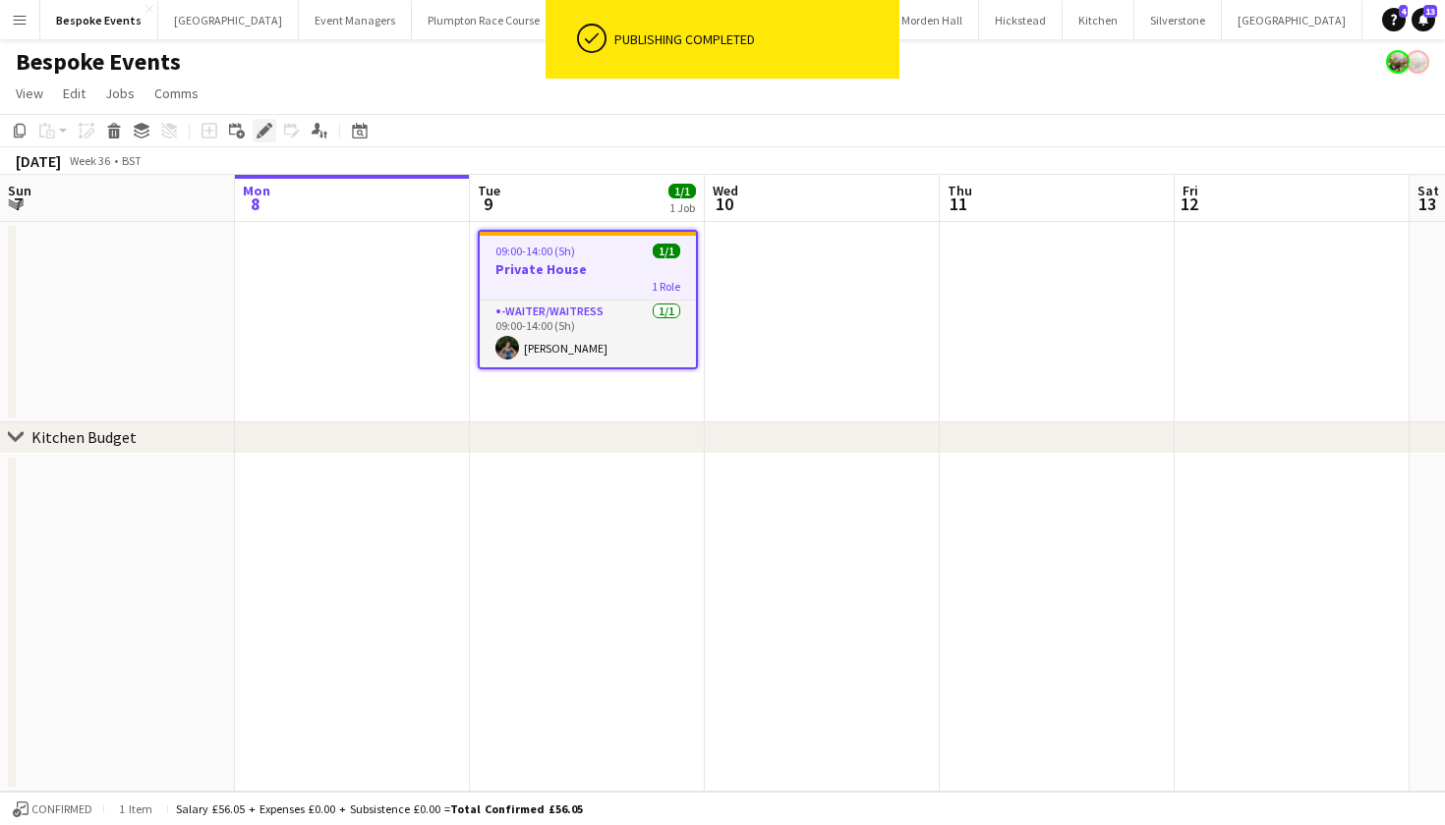
click at [265, 138] on icon "Edit" at bounding box center [264, 131] width 16 height 16
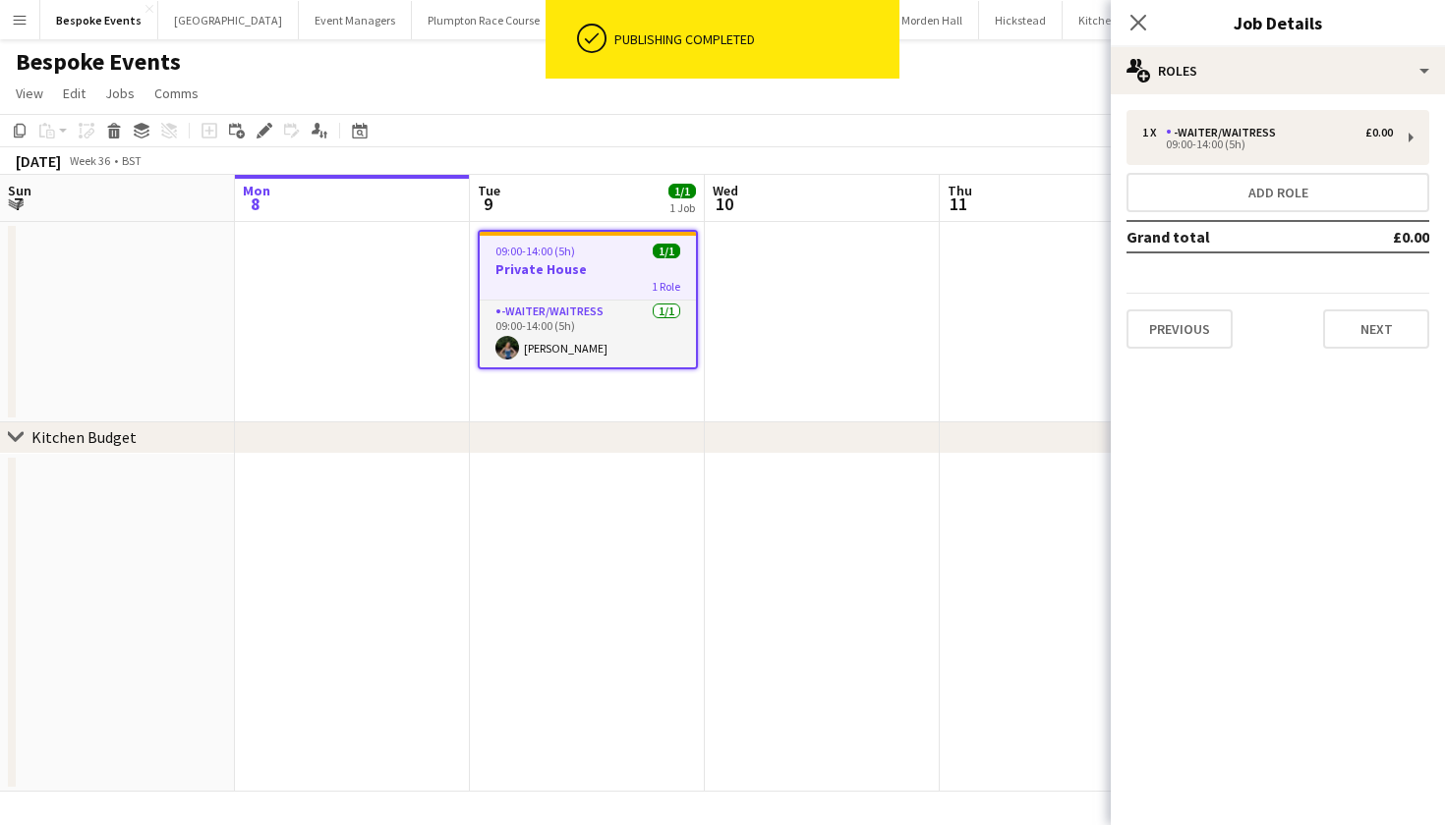
click at [574, 531] on app-date-cell at bounding box center [587, 623] width 235 height 339
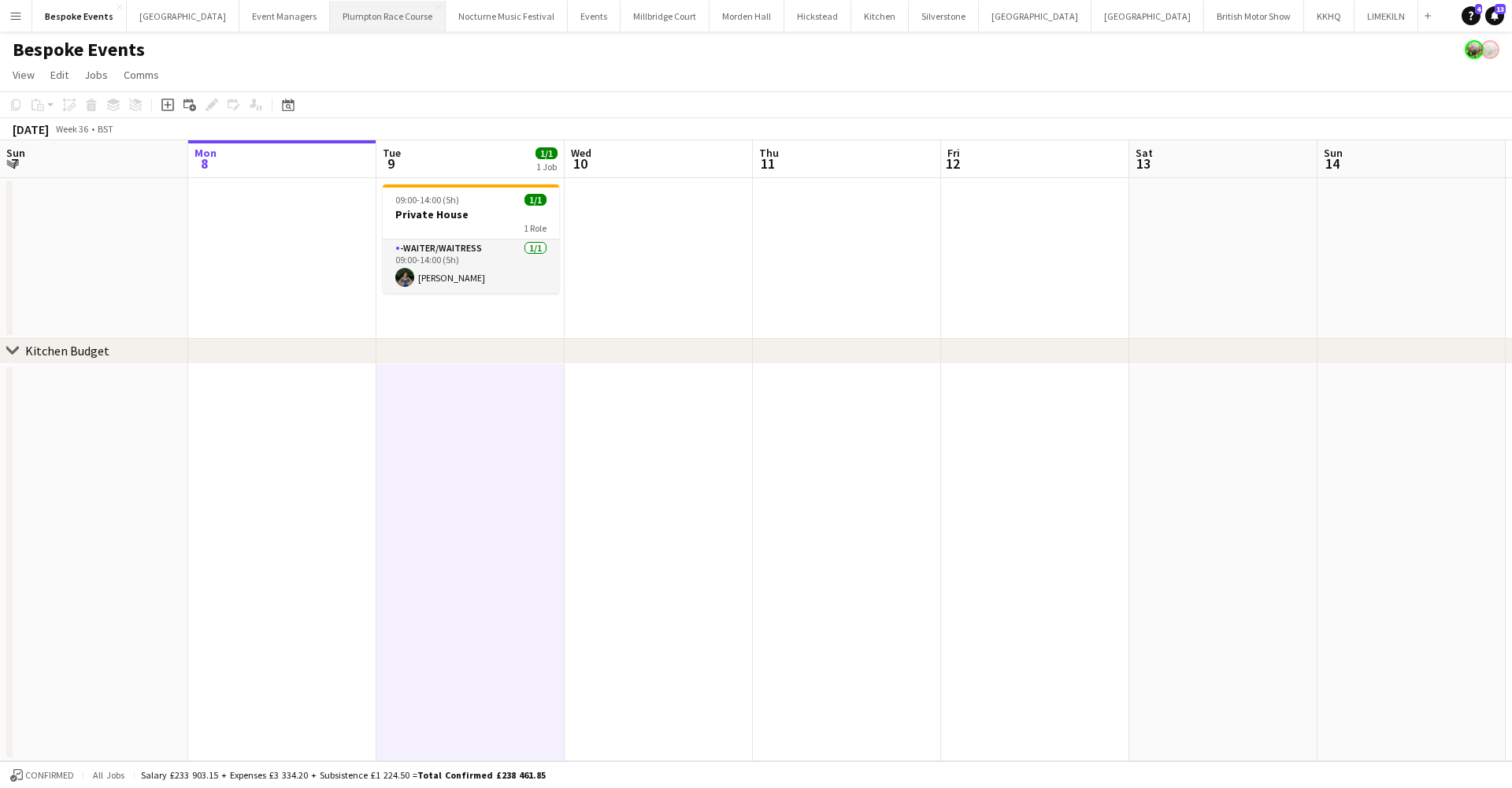
click at [373, 10] on button "Plumpton Race Course Close" at bounding box center [388, 16] width 115 height 30
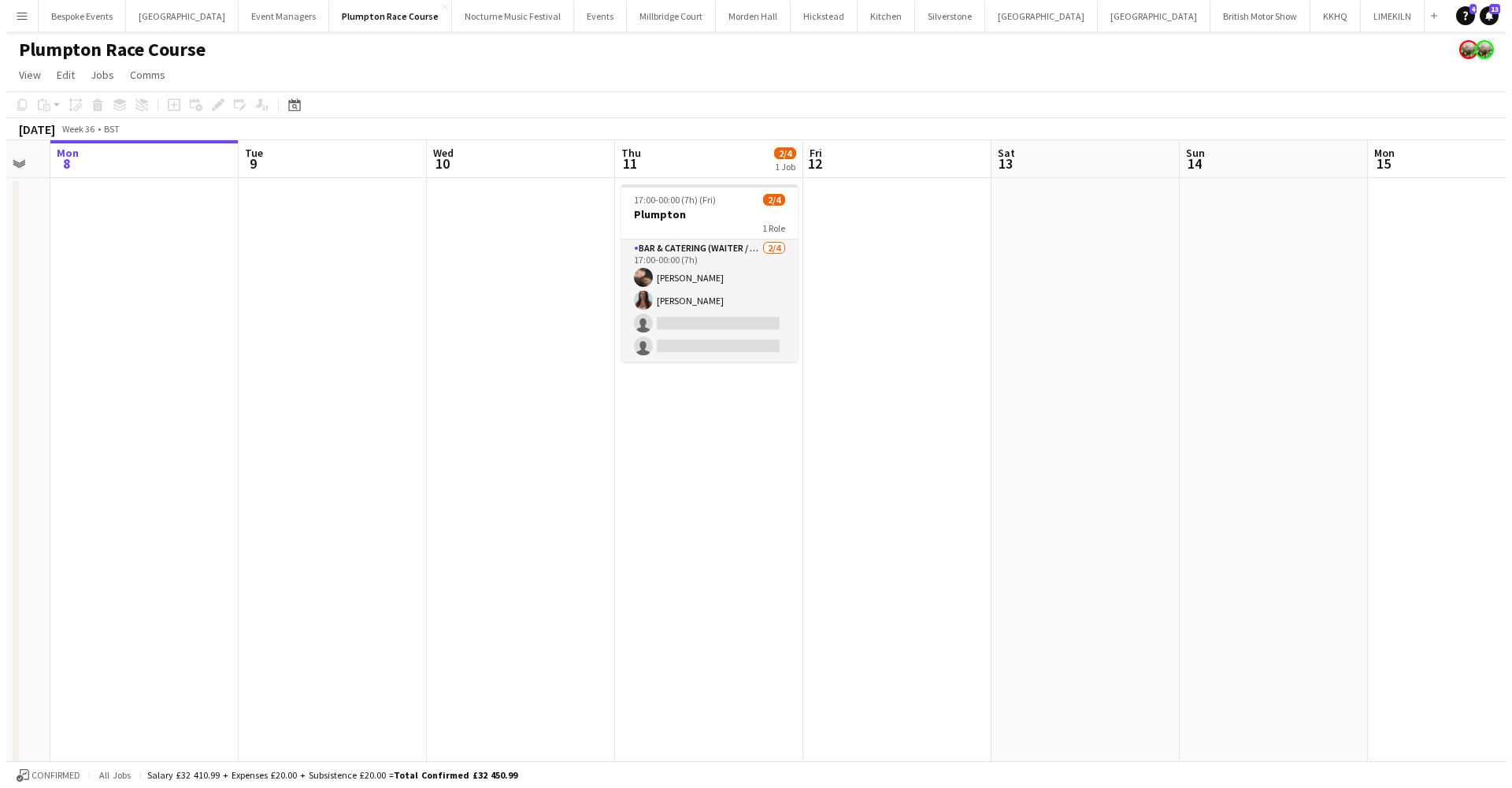
scroll to position [0, 330]
click at [342, 18] on button "Plumpton Race Course Close" at bounding box center [384, 16] width 123 height 30
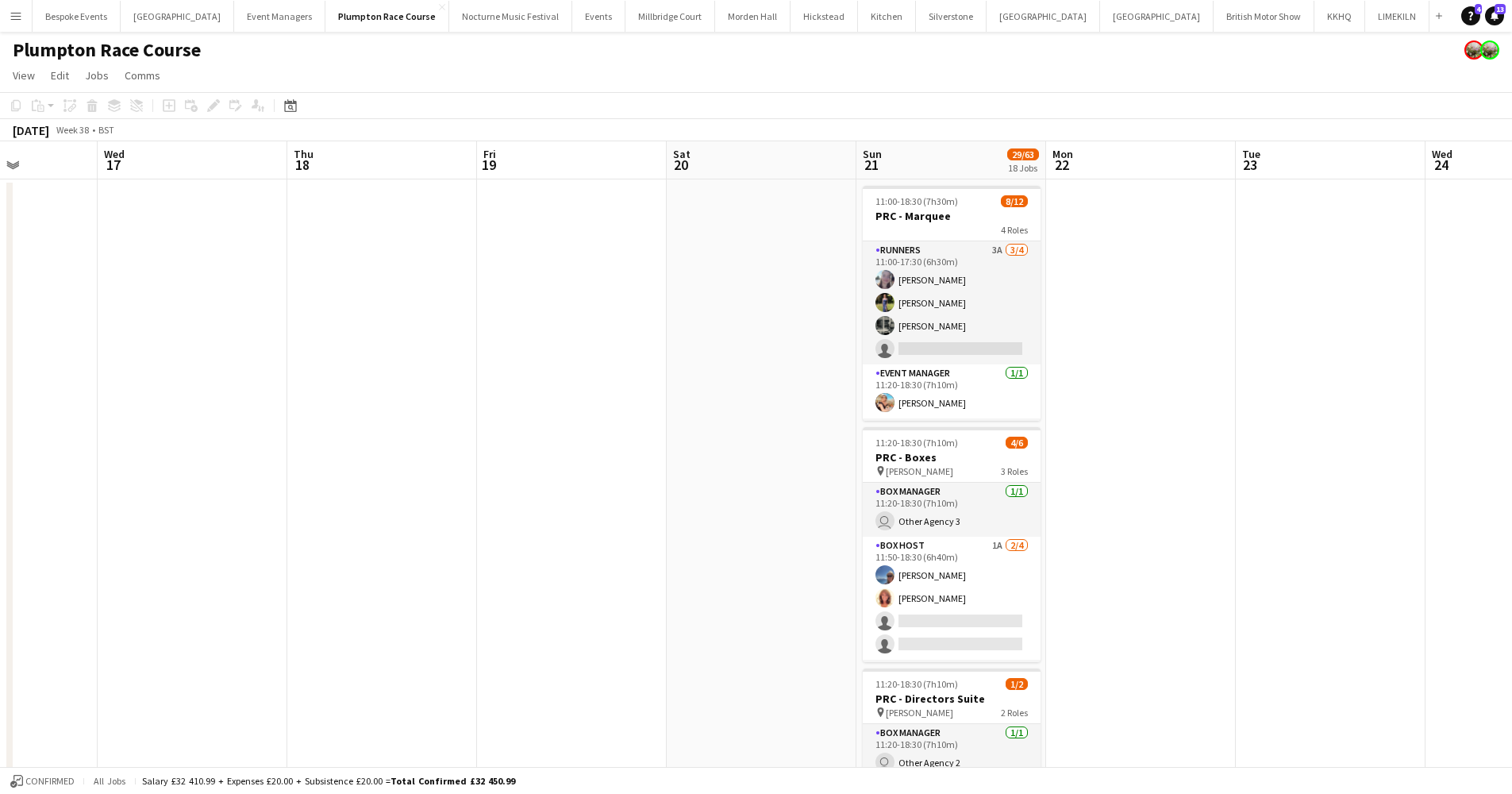
scroll to position [0, 593]
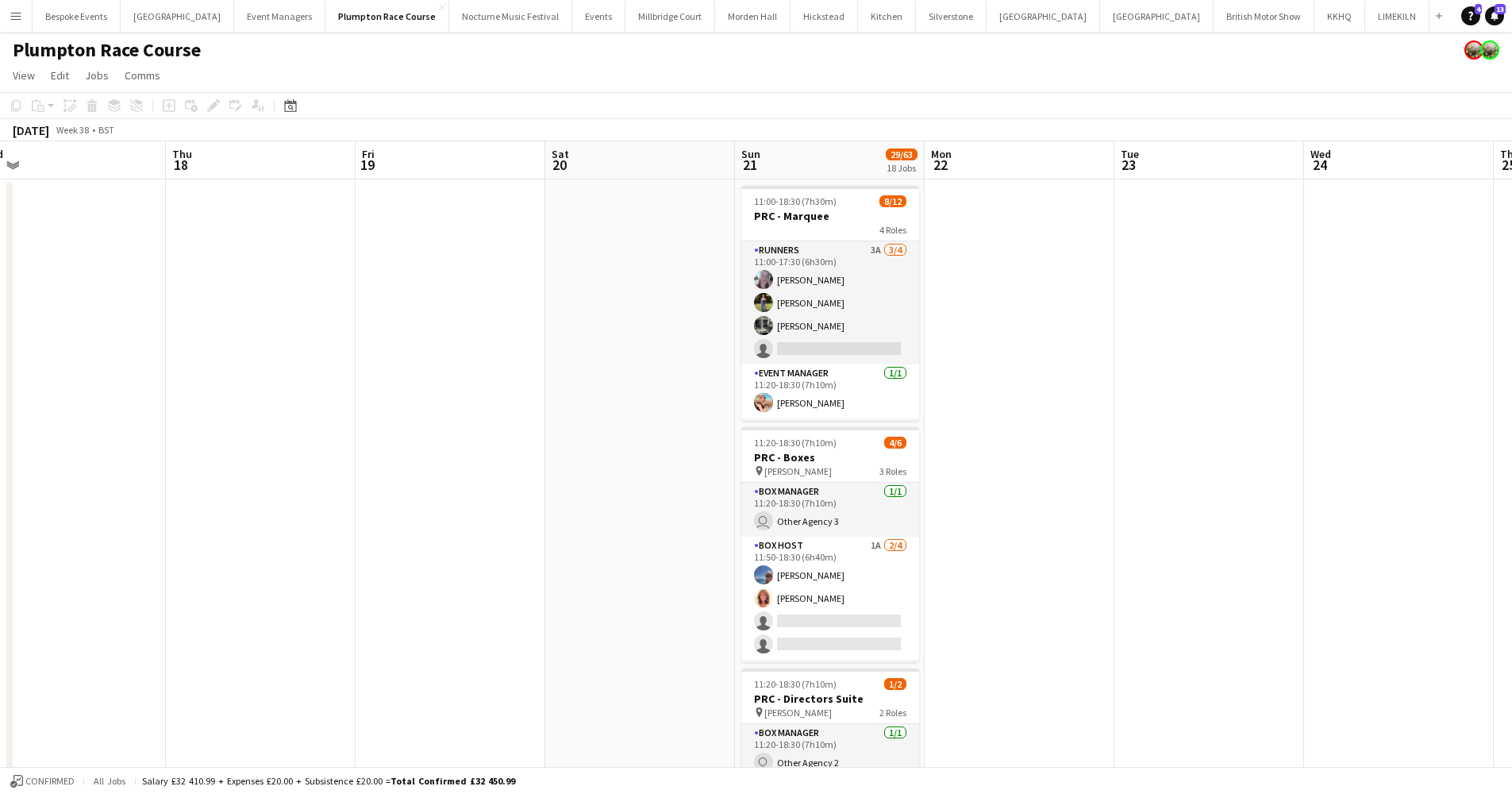
click at [848, 299] on app-card-role "Runners 3A 3/4 11:00-17:30 (6h30m) Ella Kennedy Holly Hunter Molly Middlehurst …" at bounding box center [830, 303] width 178 height 123
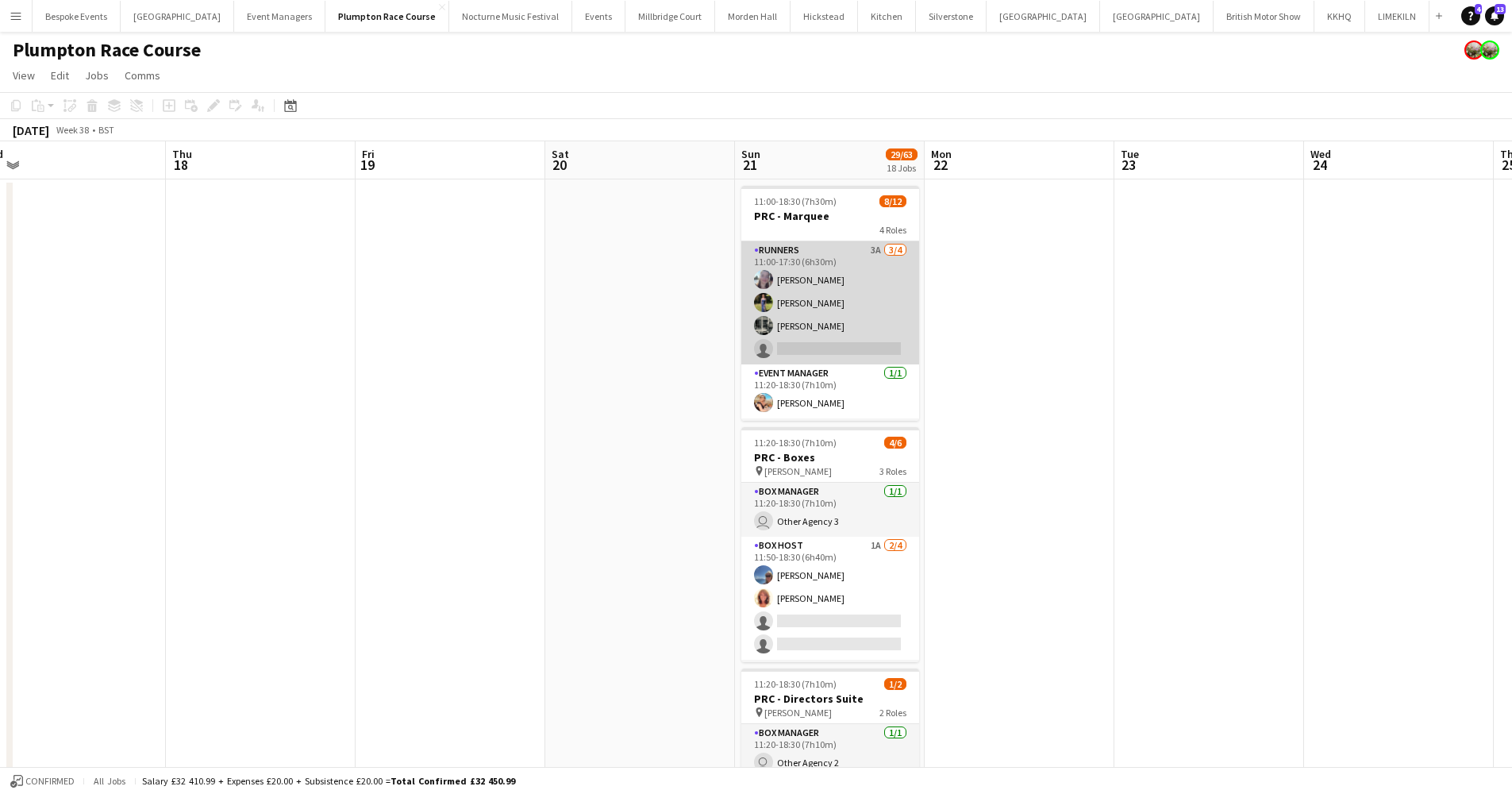
click at [820, 308] on app-card-role "Runners 3A 3/4 11:00-17:30 (6h30m) Ella Kennedy Holly Hunter Molly Middlehurst …" at bounding box center [830, 303] width 178 height 123
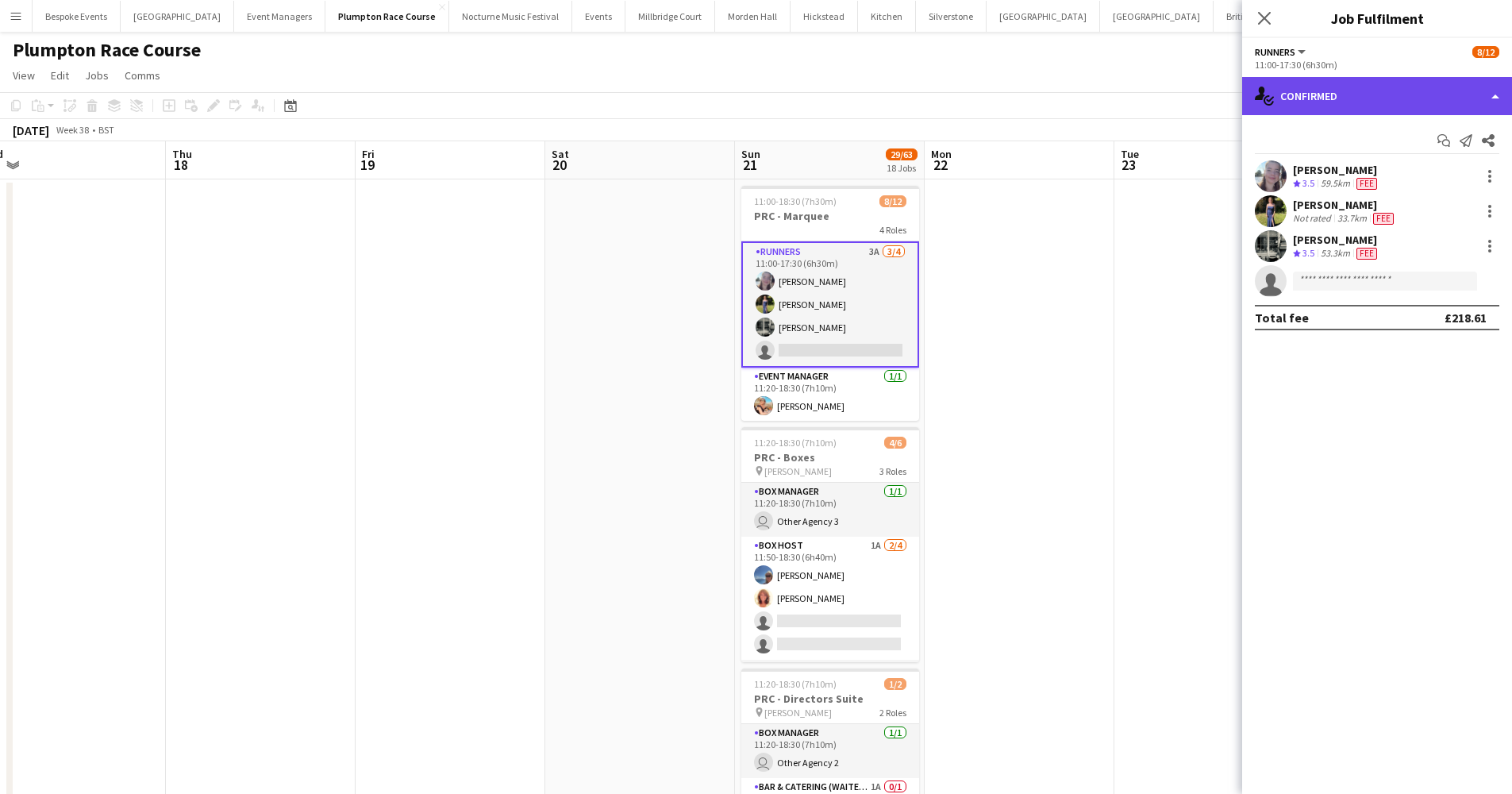
click at [1154, 91] on div "single-neutral-actions-check-2 Confirmed" at bounding box center [1377, 95] width 270 height 38
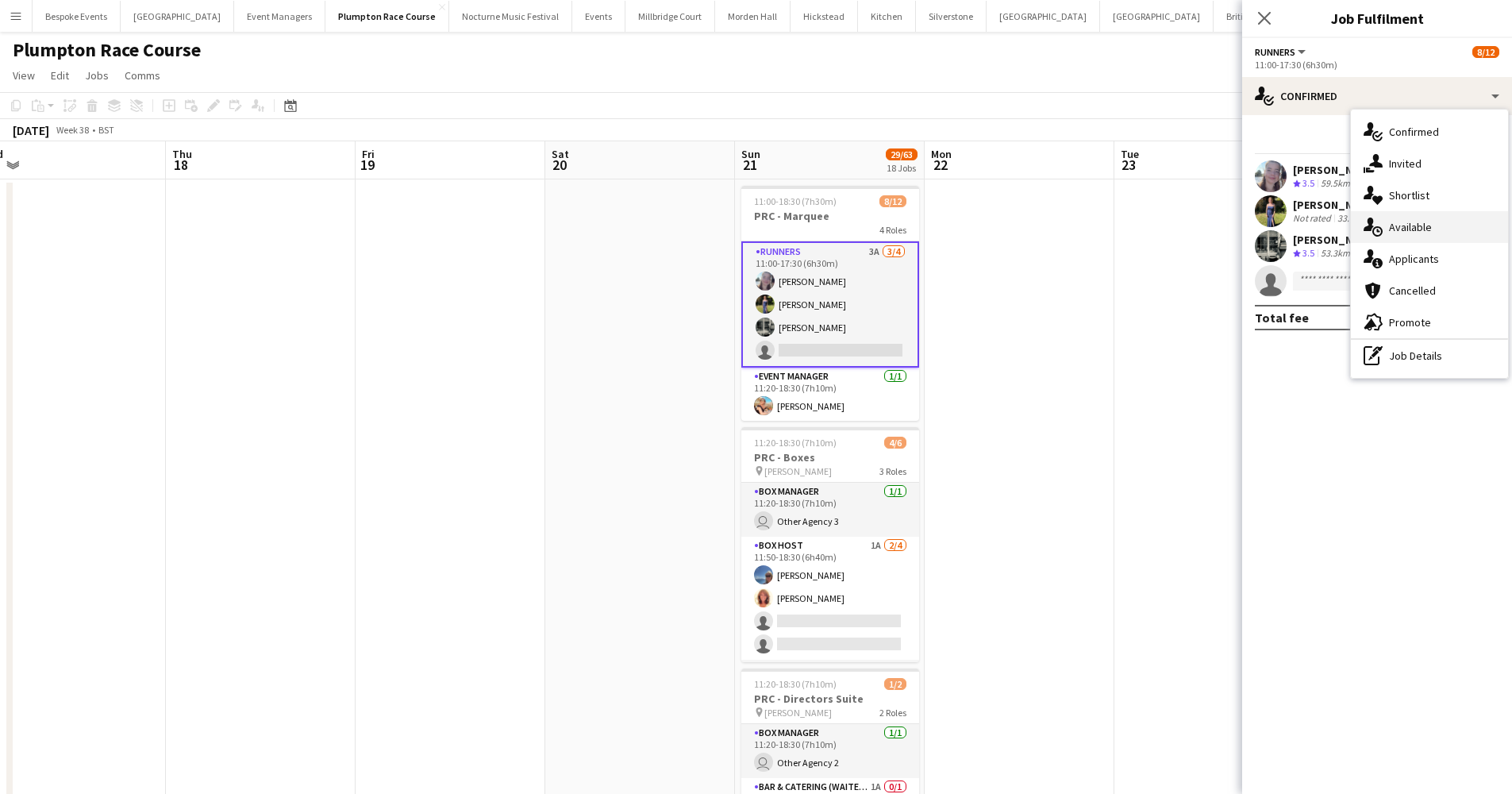
click at [1154, 233] on span "Available" at bounding box center [1410, 227] width 43 height 15
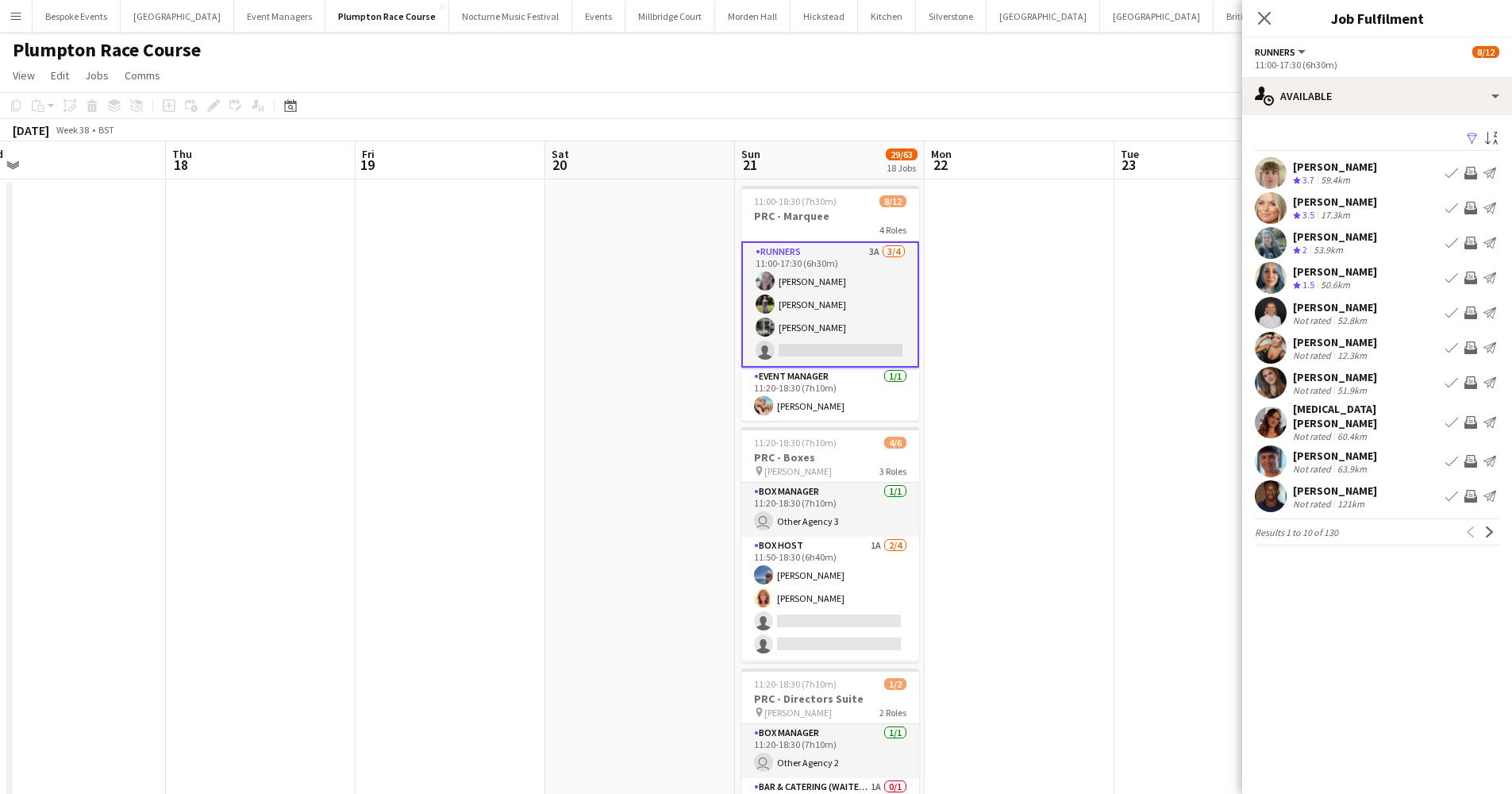
click at [804, 594] on app-card-role "Box Host 1A 2/4 11:50-18:30 (6h40m) Erika Cummings Annette Woolman single-neutr…" at bounding box center [830, 598] width 178 height 123
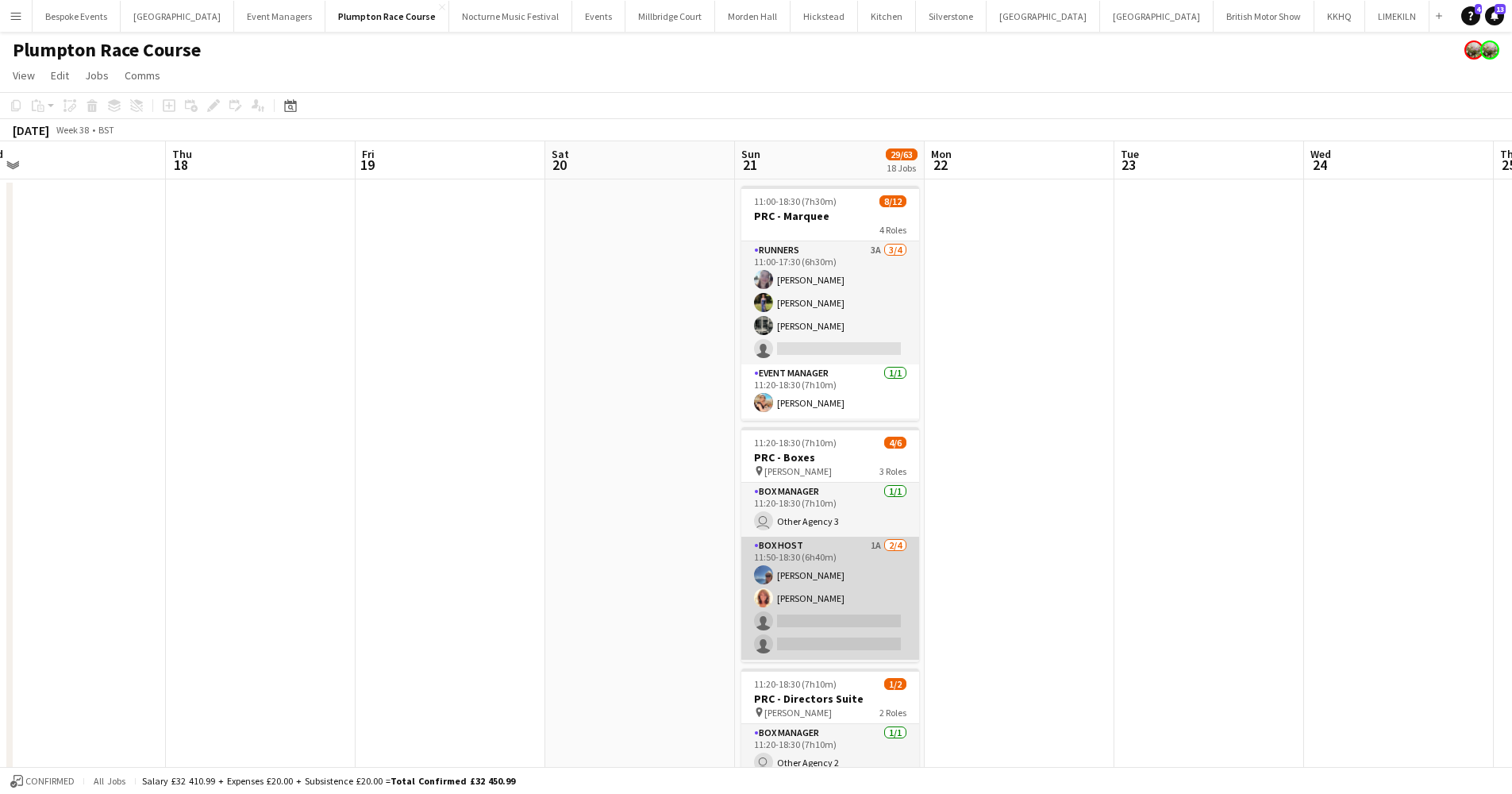
click at [804, 594] on app-card-role "Box Host 1A 2/4 11:50-18:30 (6h40m) Erika Cummings Annette Woolman single-neutr…" at bounding box center [830, 598] width 178 height 123
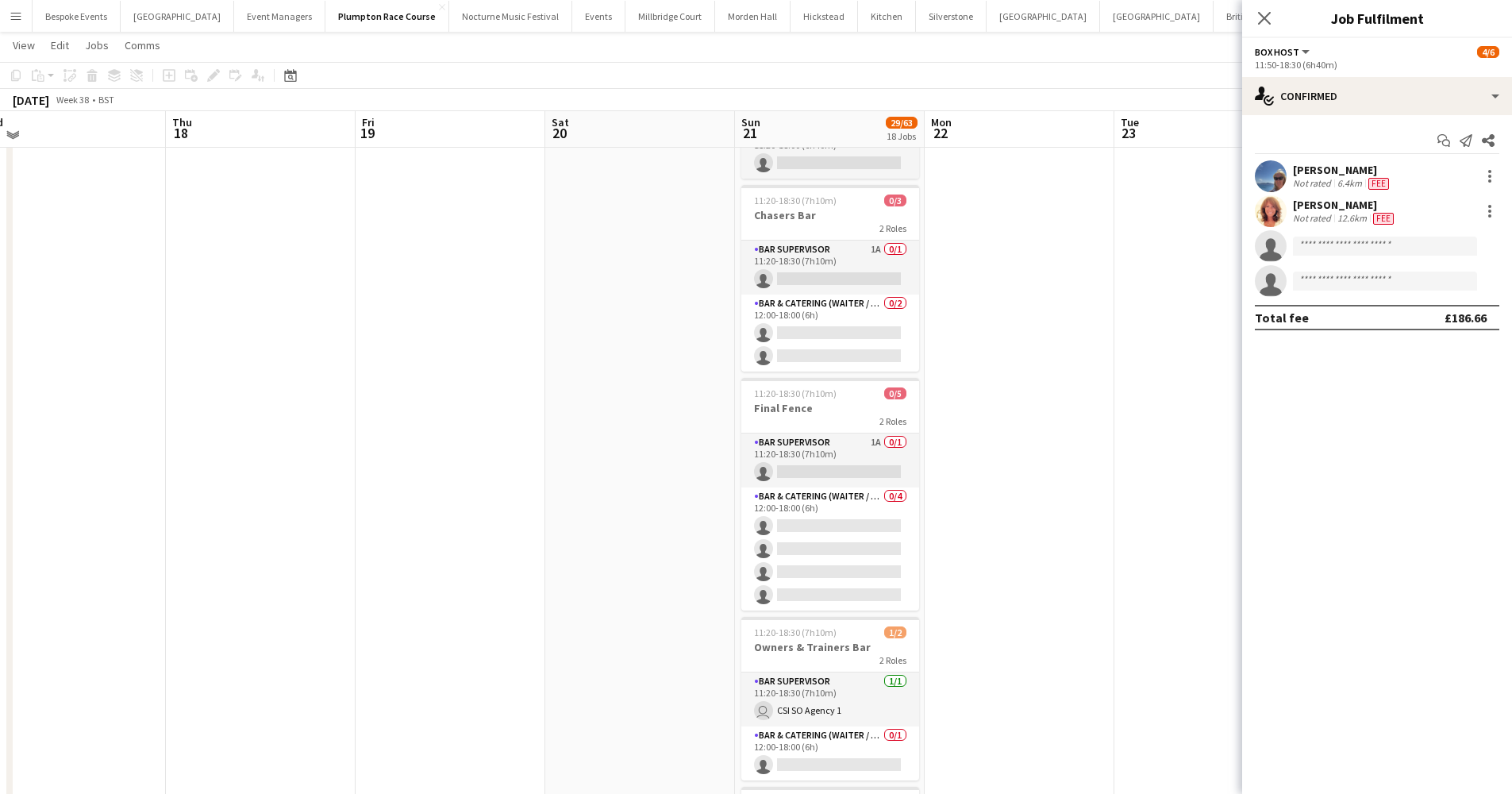
scroll to position [2408, 0]
click at [815, 456] on app-card-role "Bar Supervisor 1A 0/1 11:20-18:30 (7h10m) single-neutral-actions" at bounding box center [830, 456] width 178 height 54
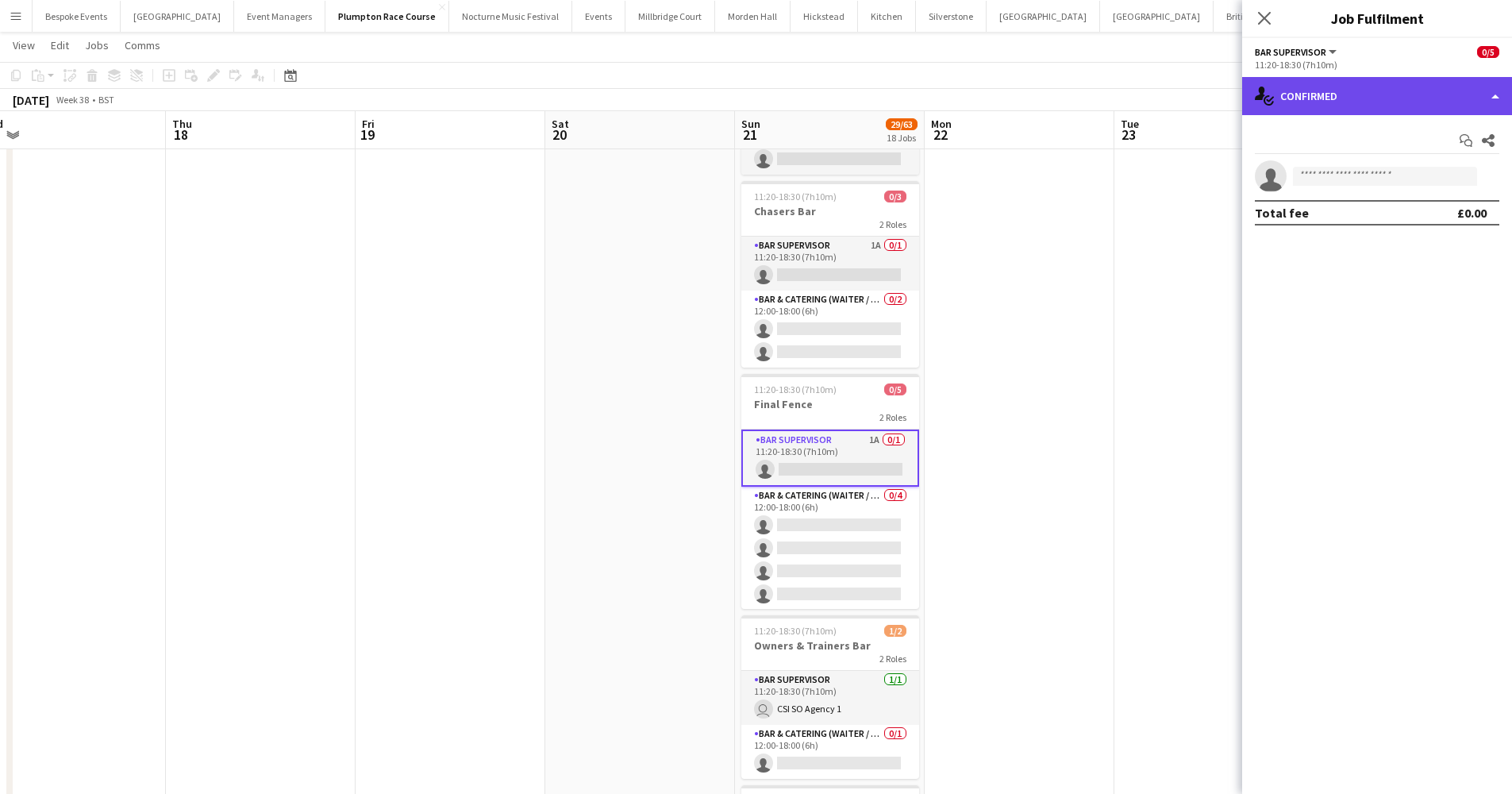
click at [1154, 108] on div "single-neutral-actions-check-2 Confirmed" at bounding box center [1377, 95] width 270 height 38
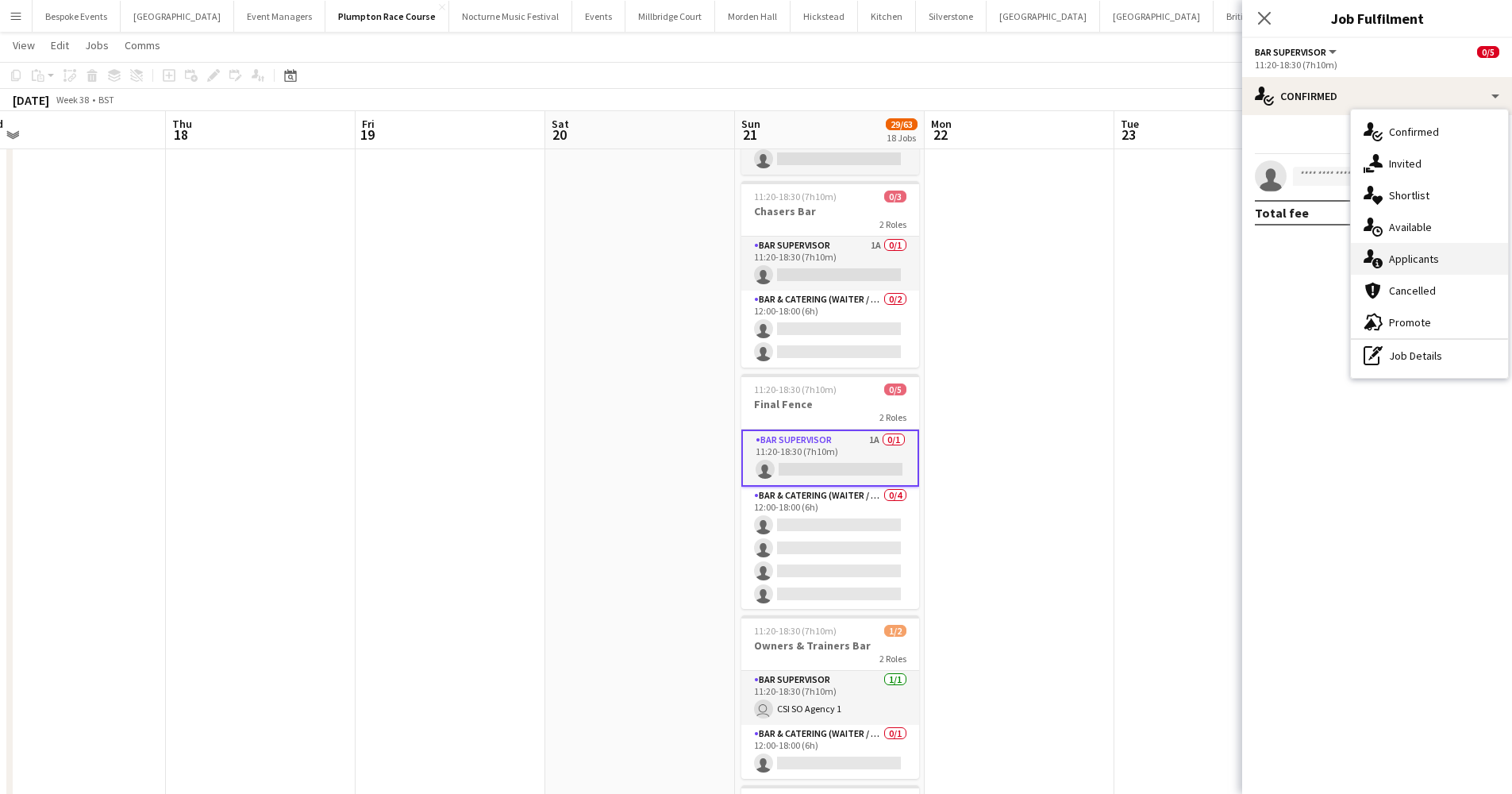
click at [1154, 271] on div "single-neutral-actions-information Applicants" at bounding box center [1430, 258] width 158 height 32
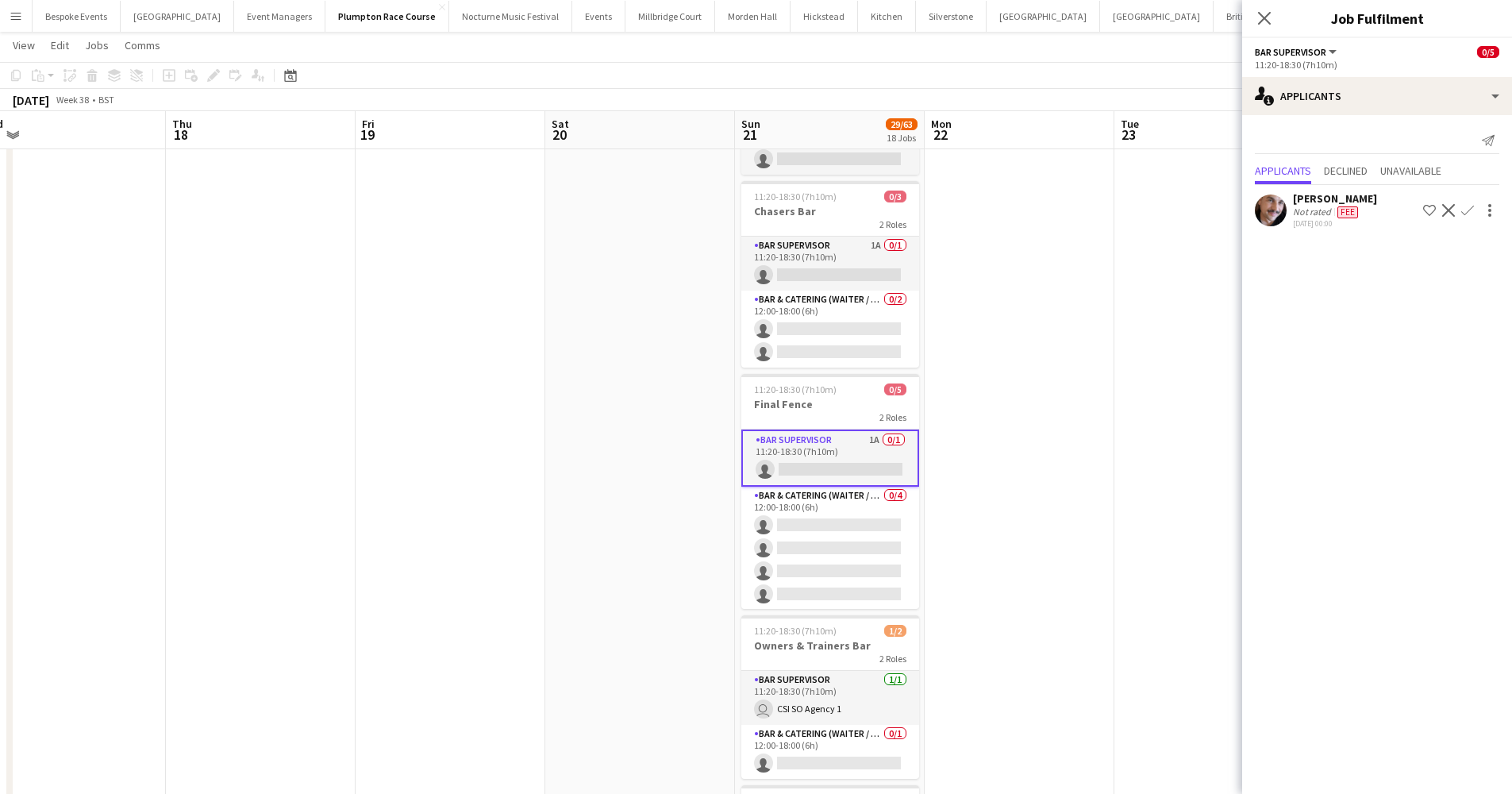
click at [1154, 208] on app-icon "Confirm" at bounding box center [1468, 211] width 13 height 13
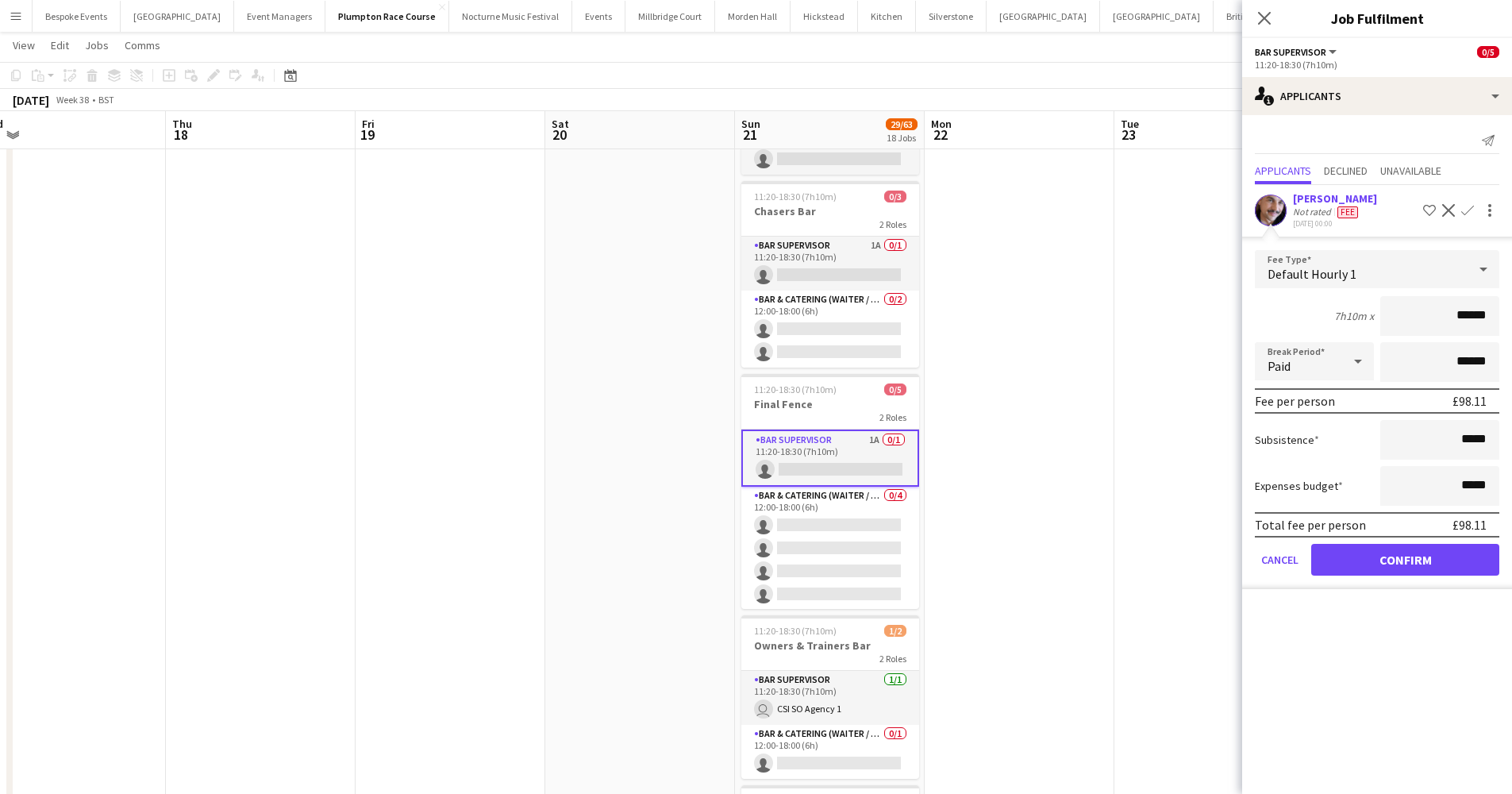
click at [1154, 565] on button "Confirm" at bounding box center [1405, 559] width 188 height 32
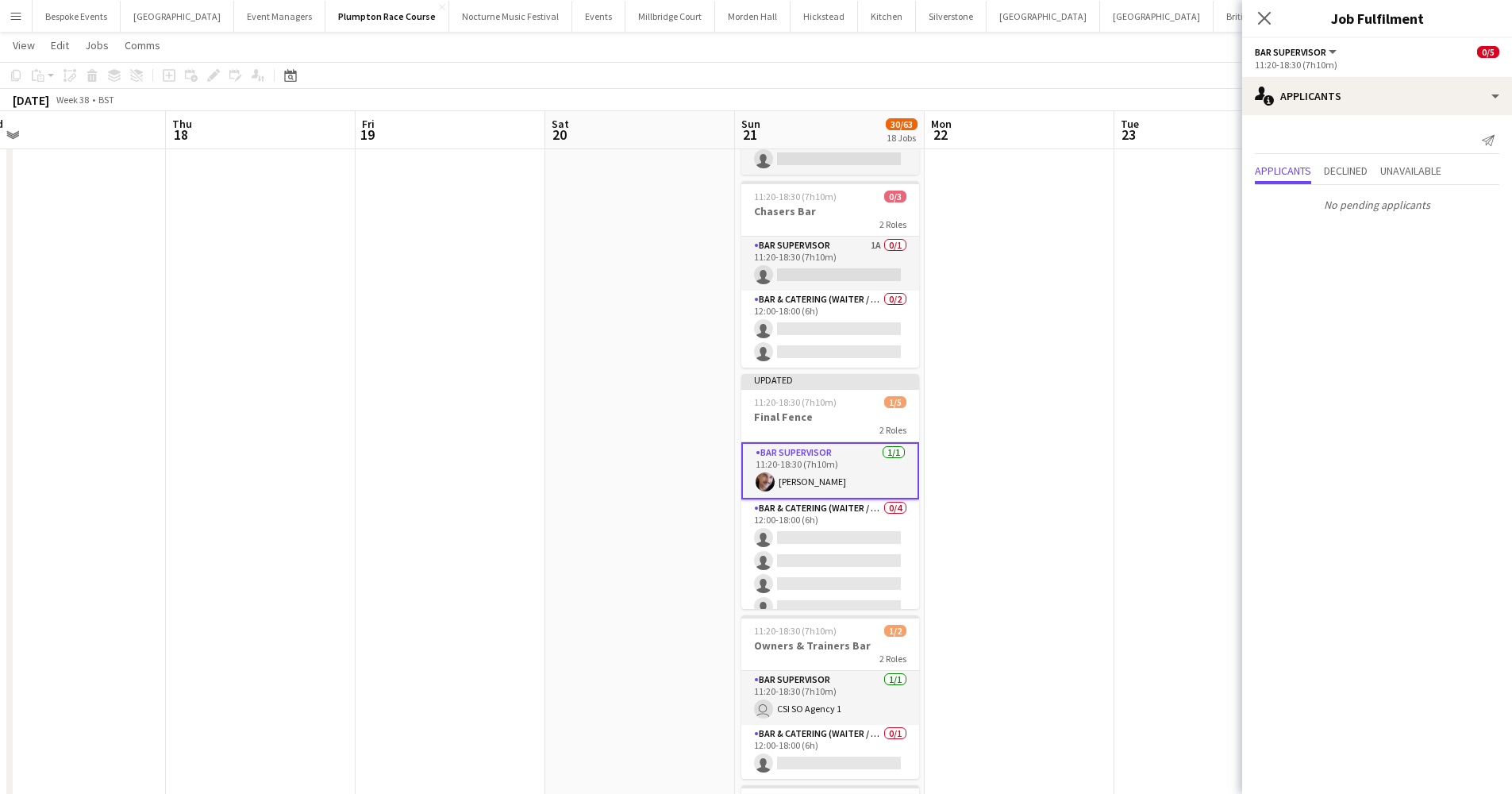
click at [822, 482] on app-card-role "Bar Supervisor 1/1 11:20-18:30 (7h10m) Adrian Cairns" at bounding box center [830, 470] width 178 height 57
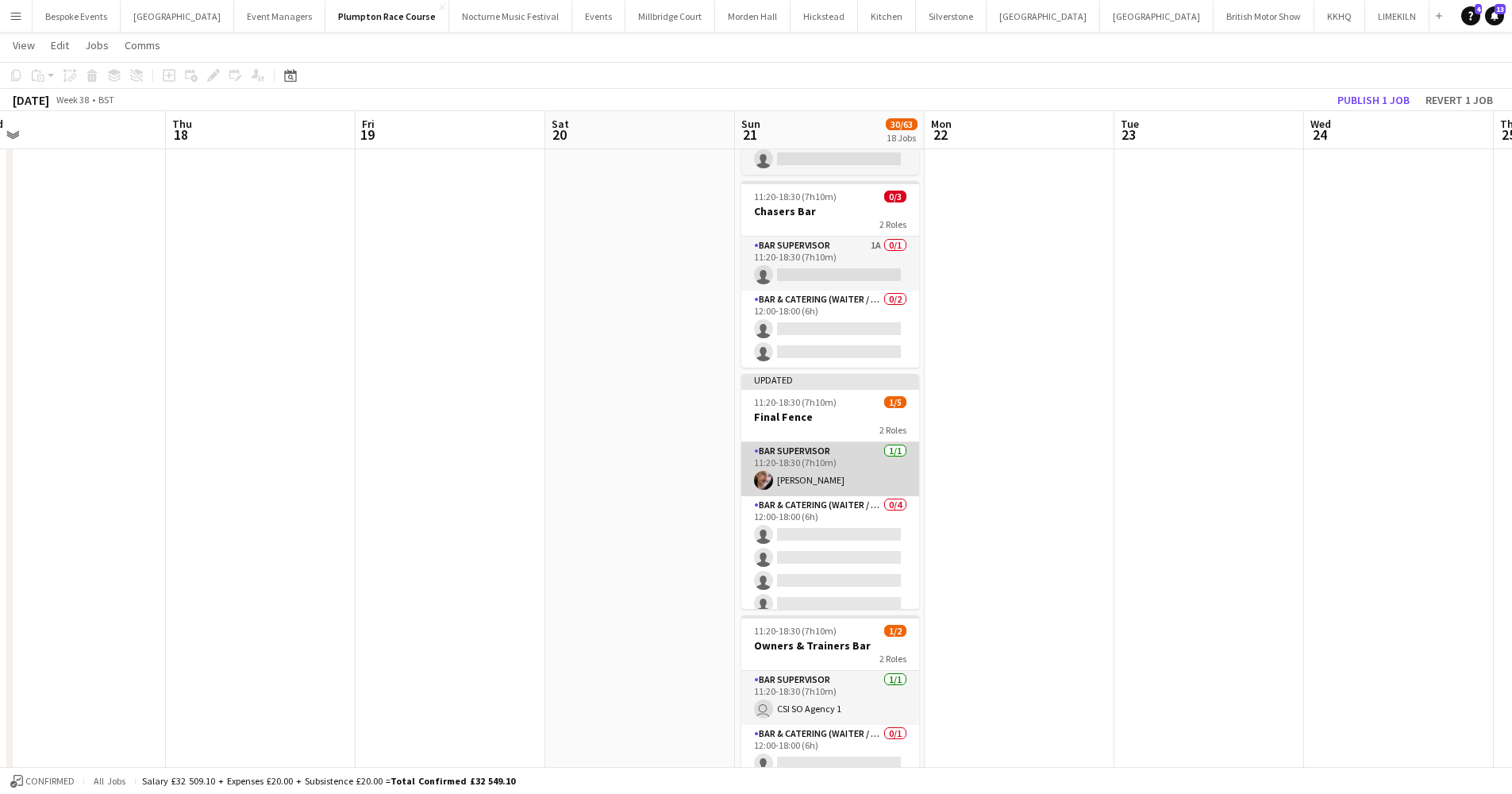
click at [822, 482] on app-card-role "Bar Supervisor 1/1 11:20-18:30 (7h10m) Adrian Cairns" at bounding box center [830, 468] width 178 height 54
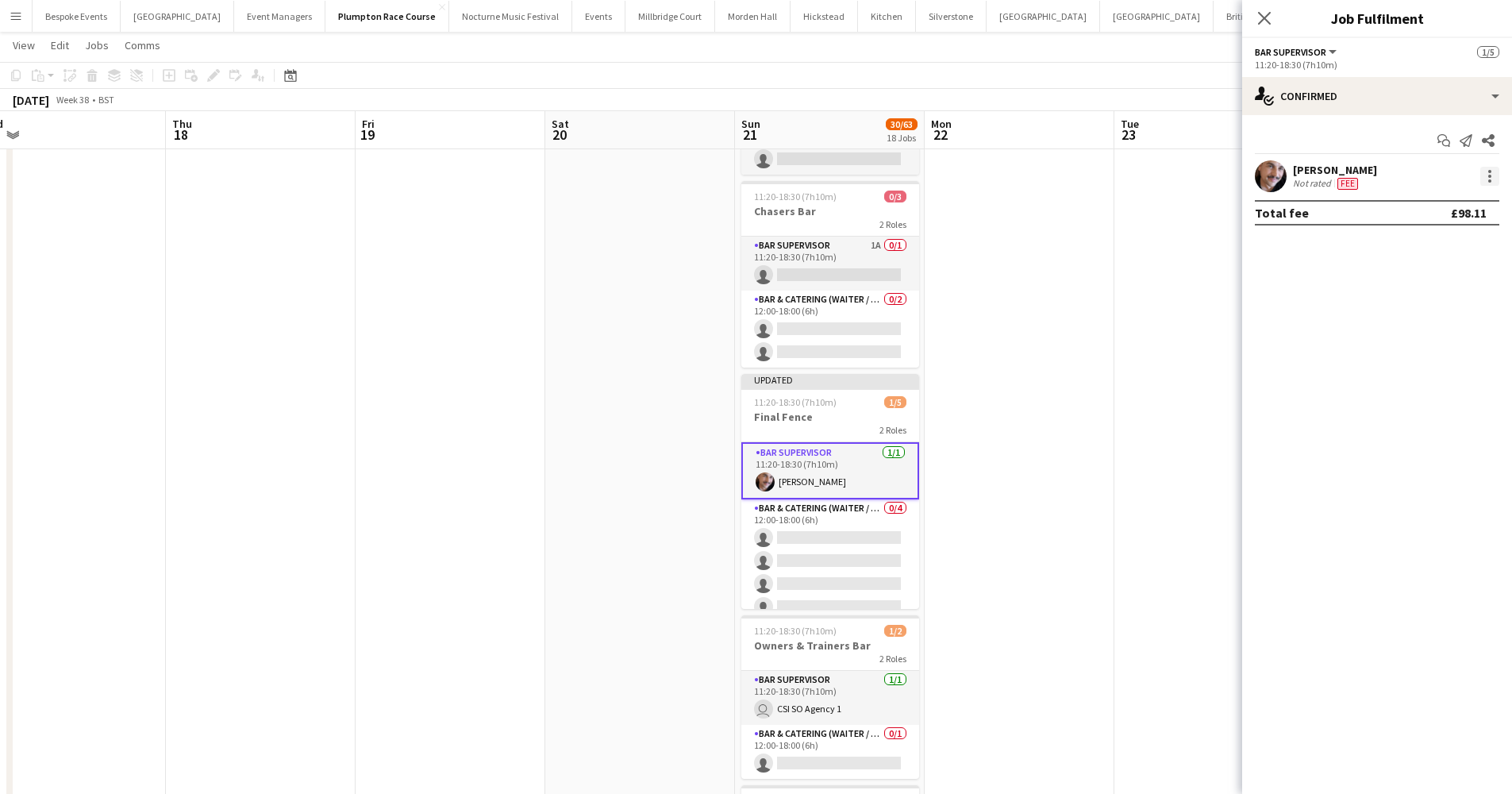
click at [1154, 183] on div at bounding box center [1490, 176] width 19 height 19
click at [1154, 197] on button "Edit fee" at bounding box center [1437, 205] width 124 height 38
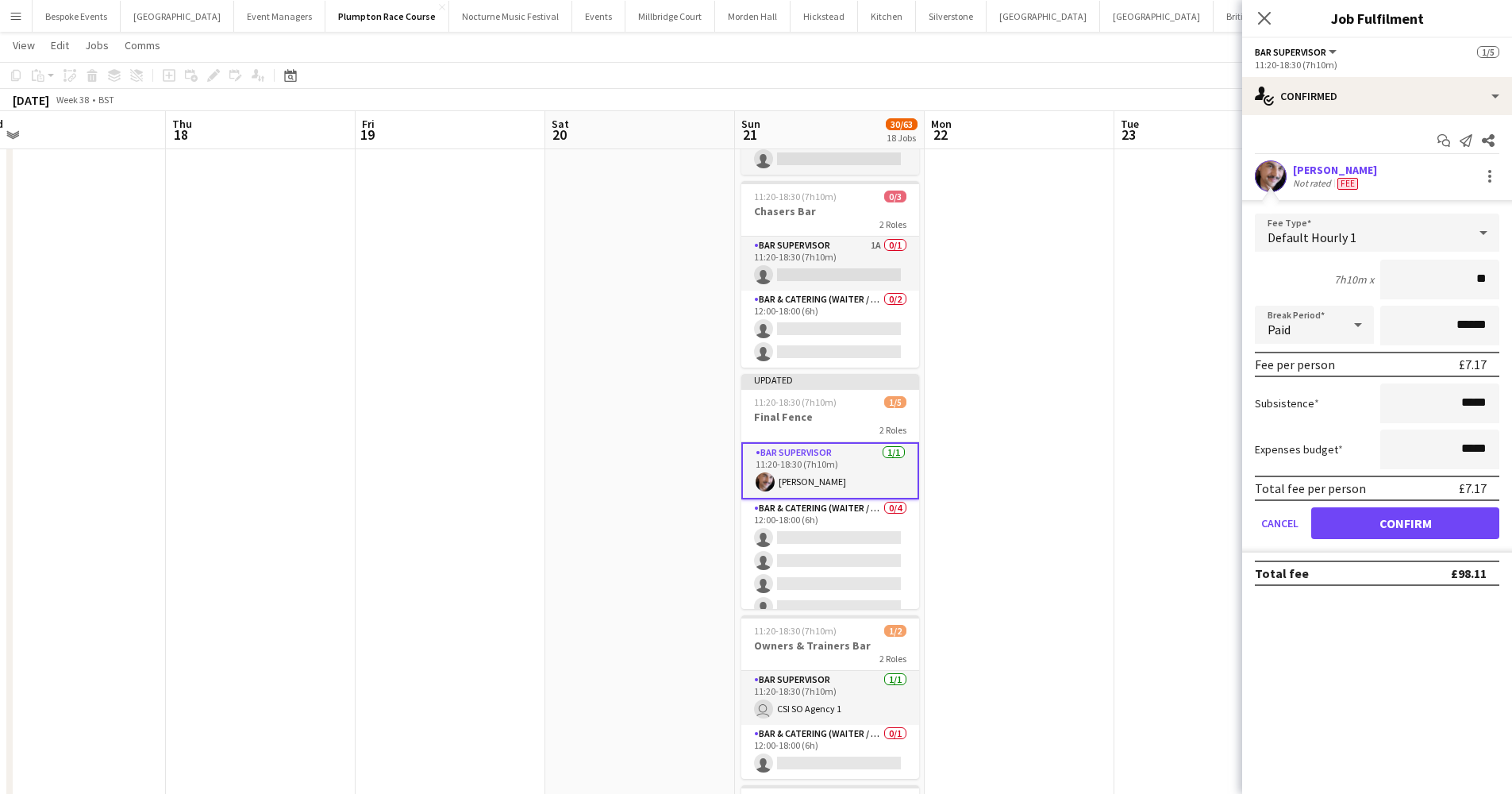
type input "***"
click at [1154, 523] on button "Confirm" at bounding box center [1405, 523] width 188 height 32
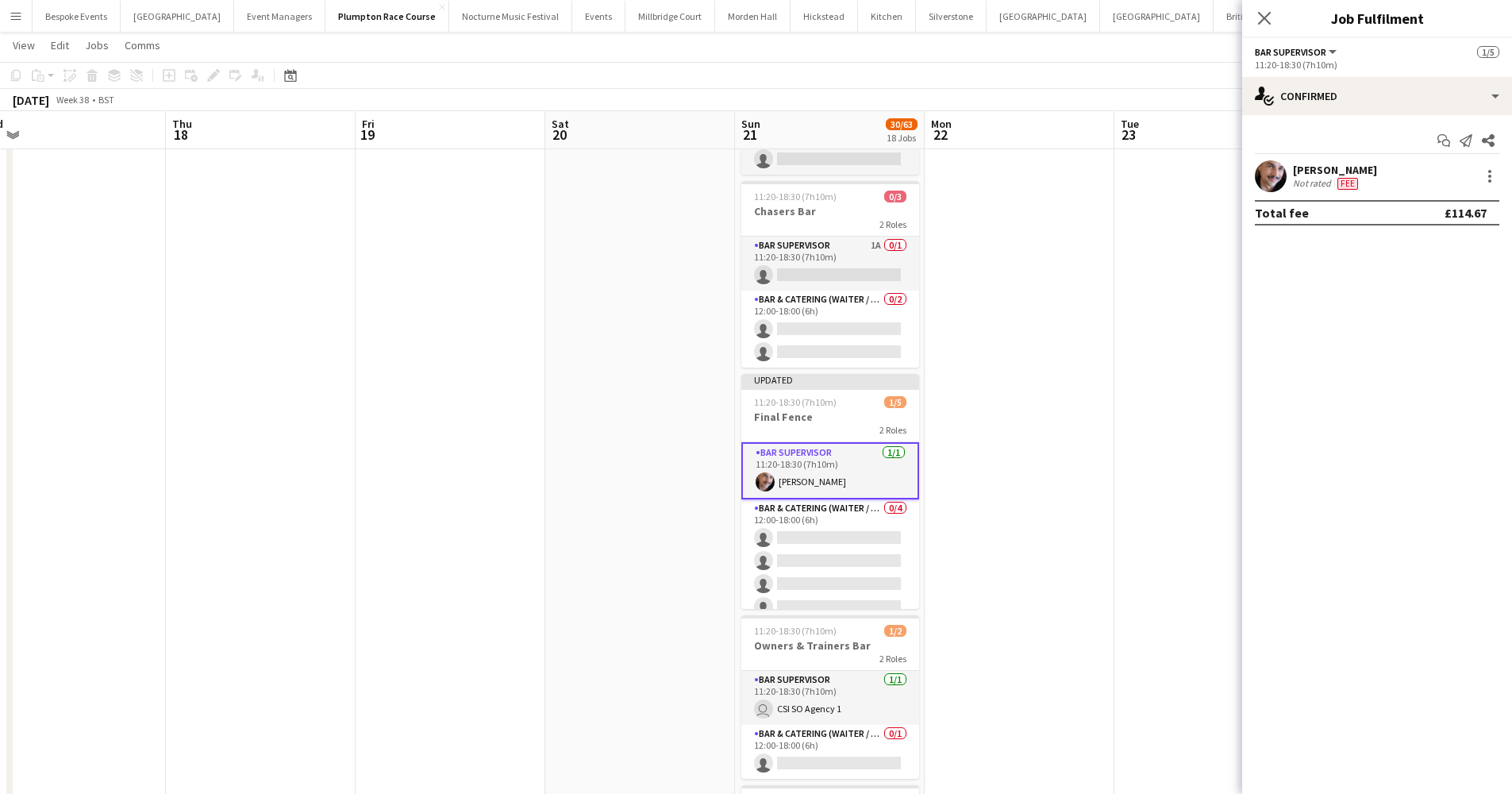
click at [1154, 385] on app-date-cell at bounding box center [1209, 372] width 190 height 1586
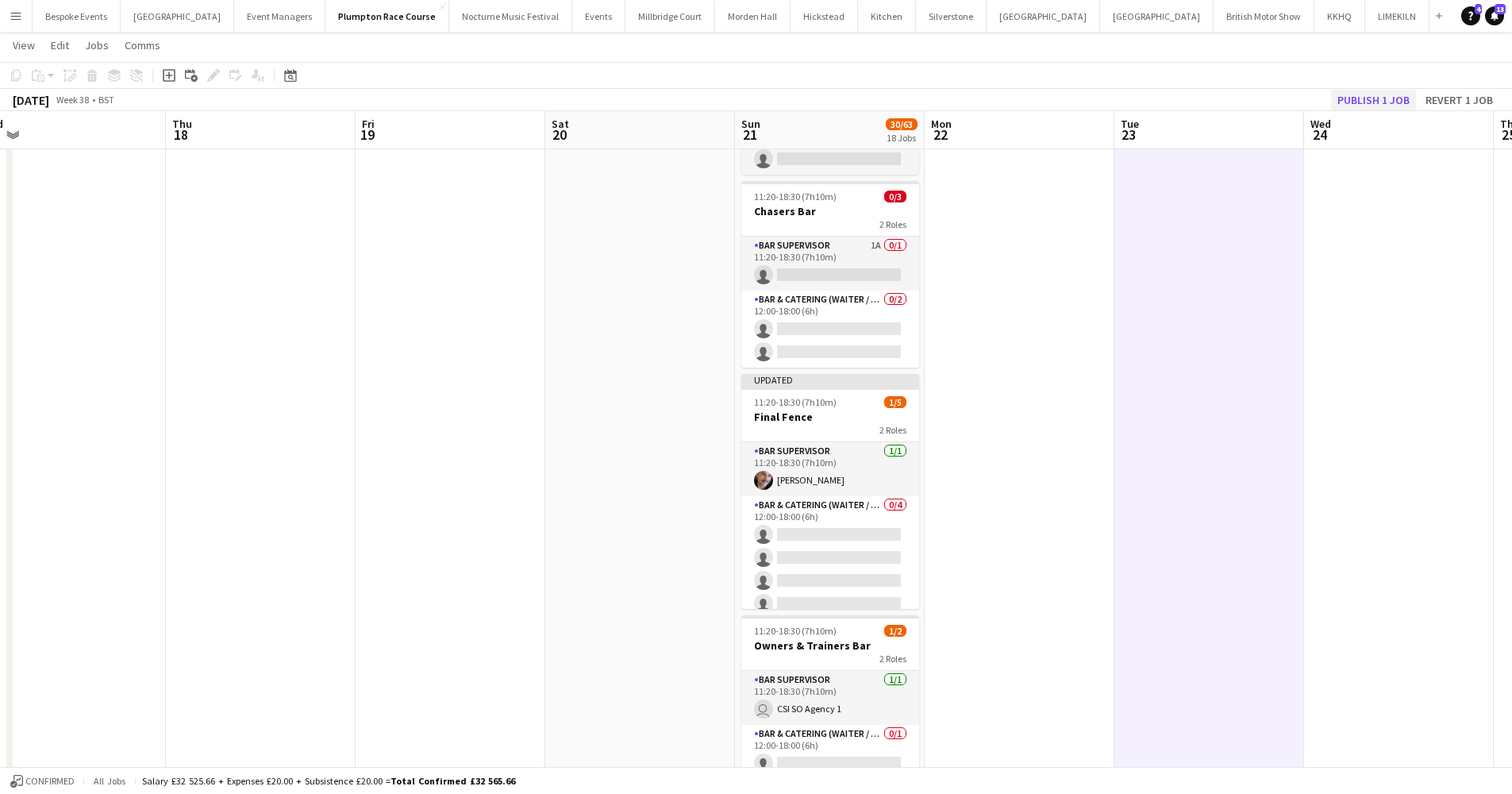
click at [1154, 99] on button "Publish 1 job" at bounding box center [1373, 100] width 85 height 21
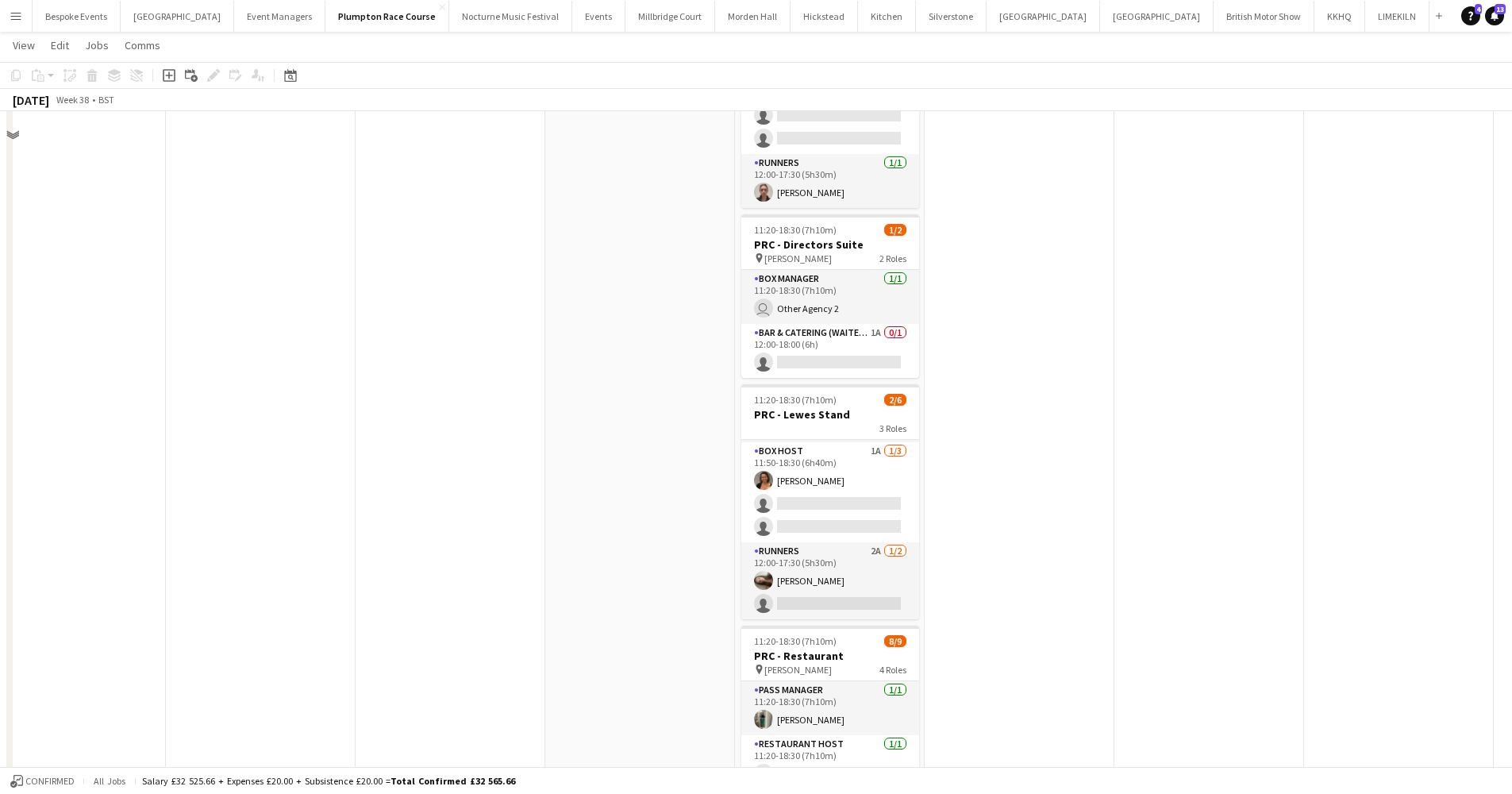
scroll to position [619, 0]
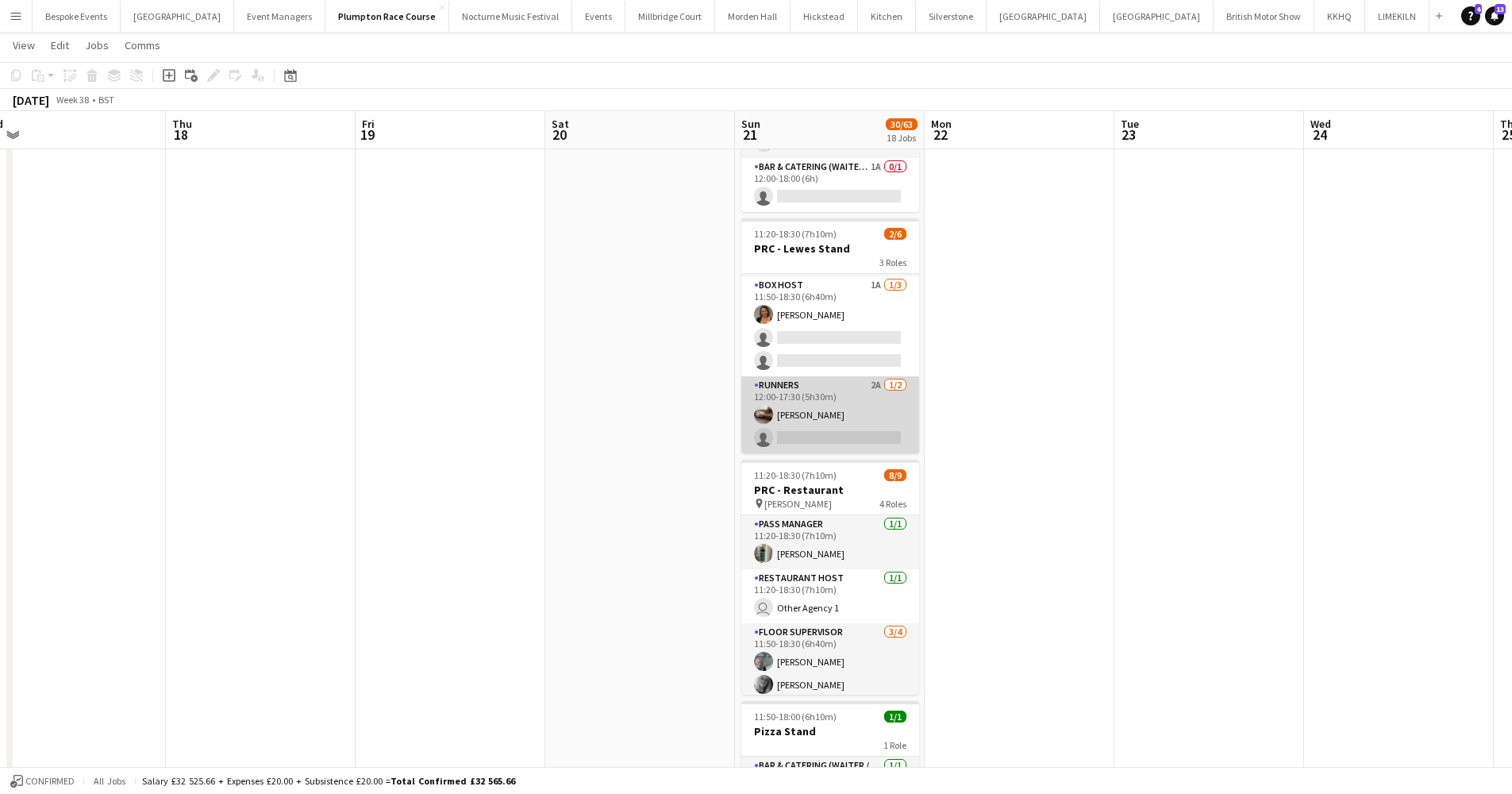
click at [856, 415] on app-card-role "Runners 2A 1/2 12:00-17:30 (5h30m) Jessica Haines single-neutral-actions" at bounding box center [830, 414] width 178 height 77
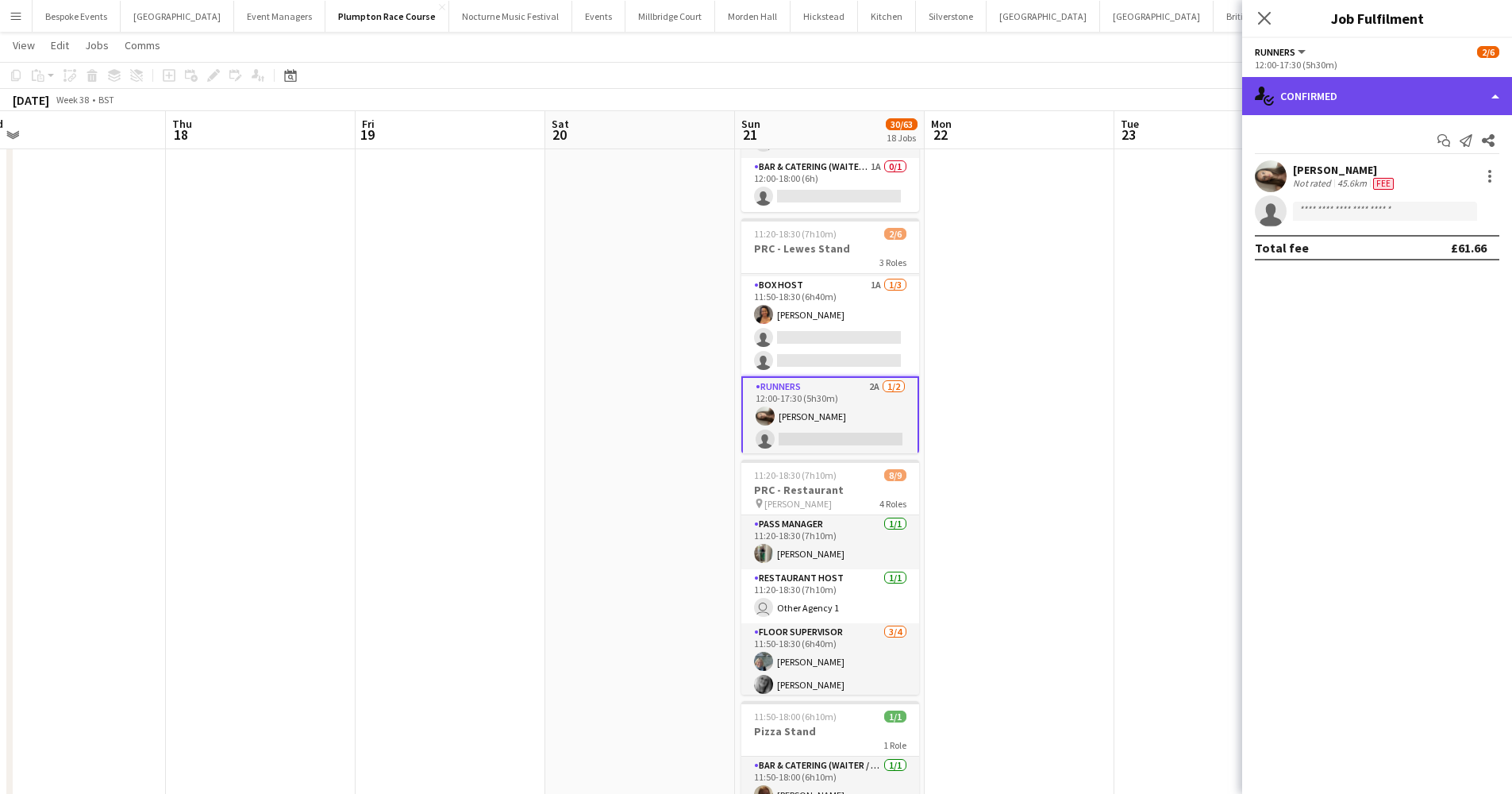
click at [1154, 95] on div "single-neutral-actions-check-2 Confirmed" at bounding box center [1377, 95] width 270 height 38
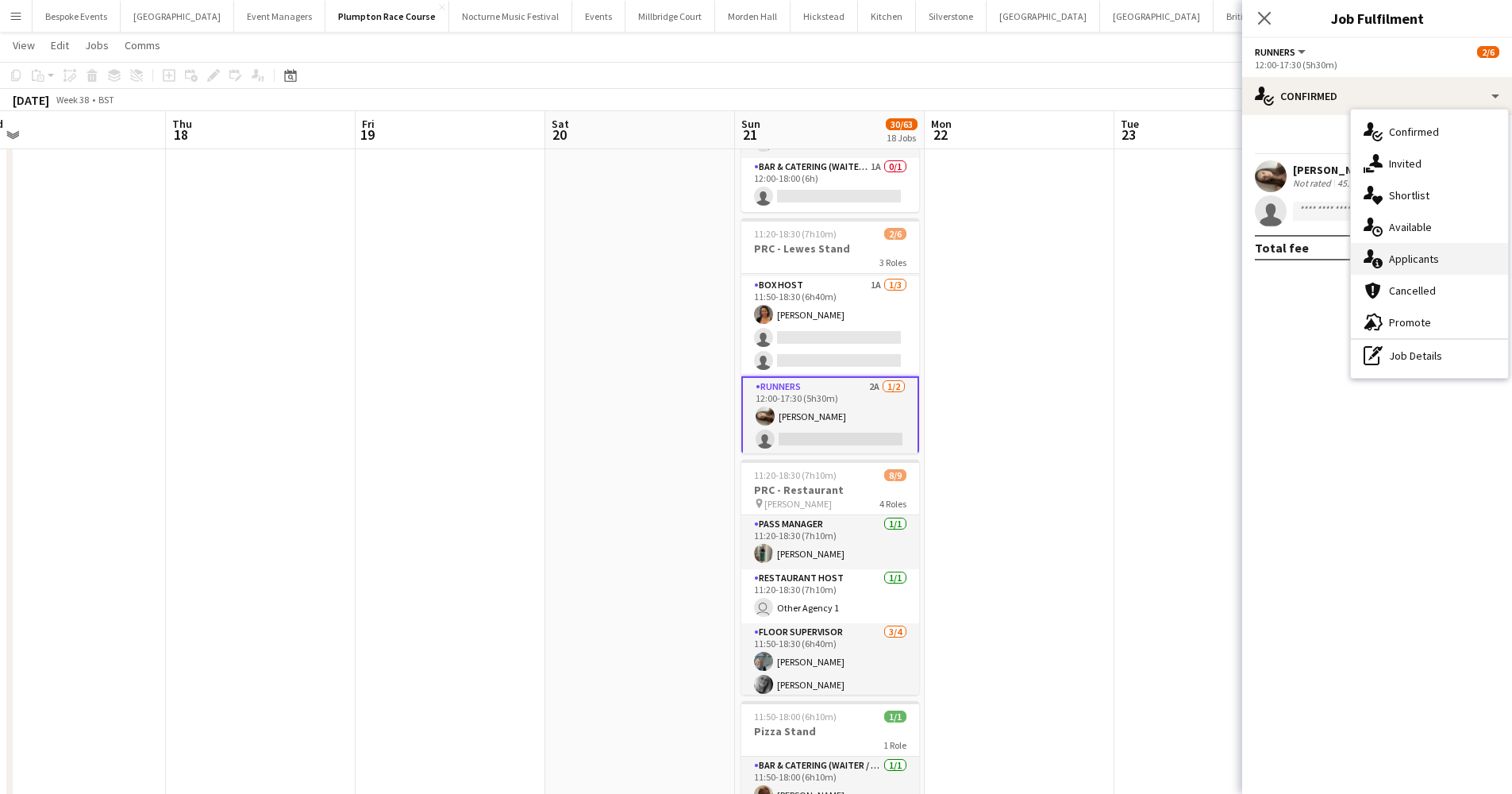
click at [1154, 253] on div "single-neutral-actions-information Applicants" at bounding box center [1430, 258] width 158 height 32
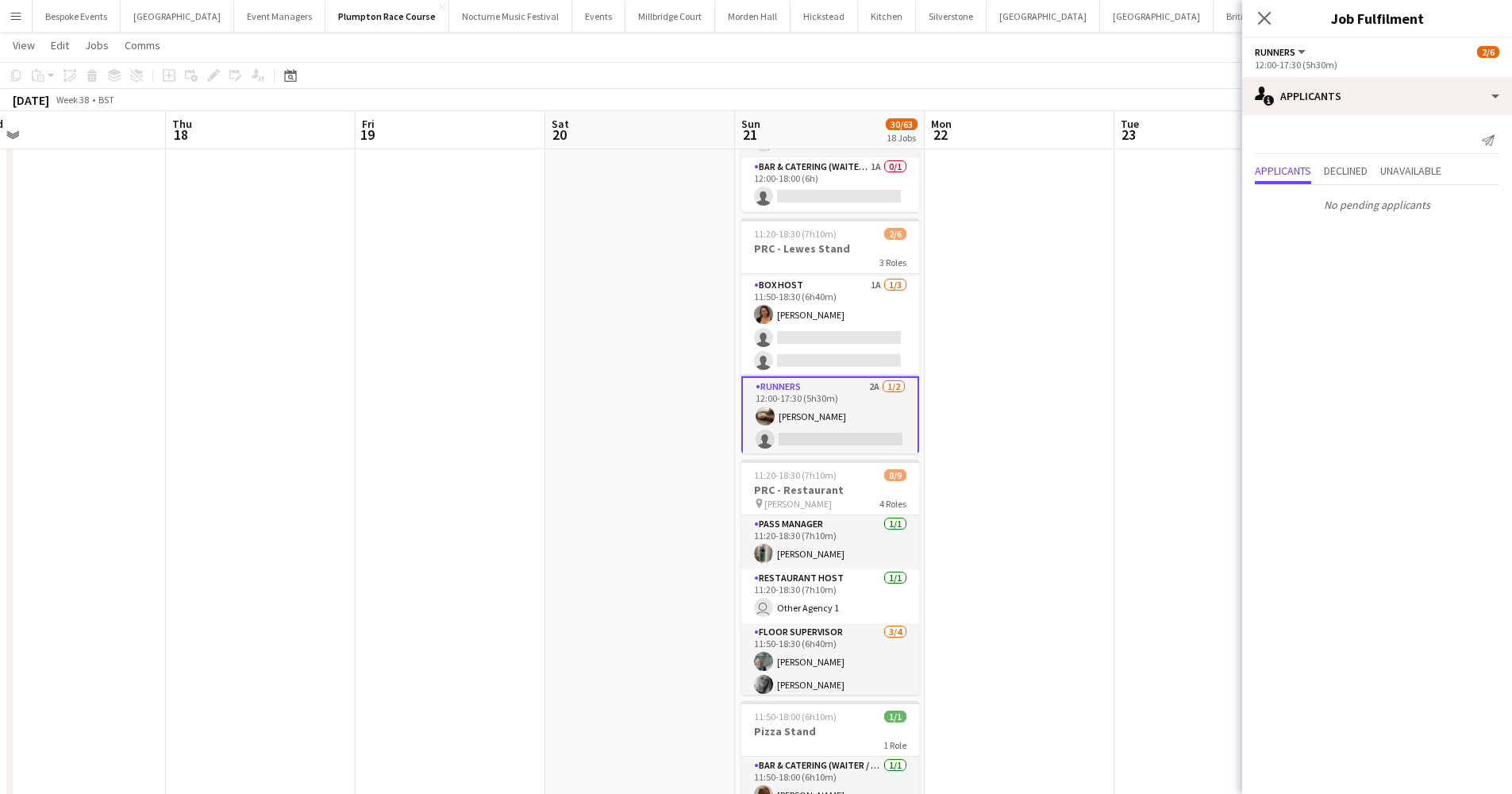
click at [1112, 258] on app-date-cell at bounding box center [1019, 415] width 190 height 1712
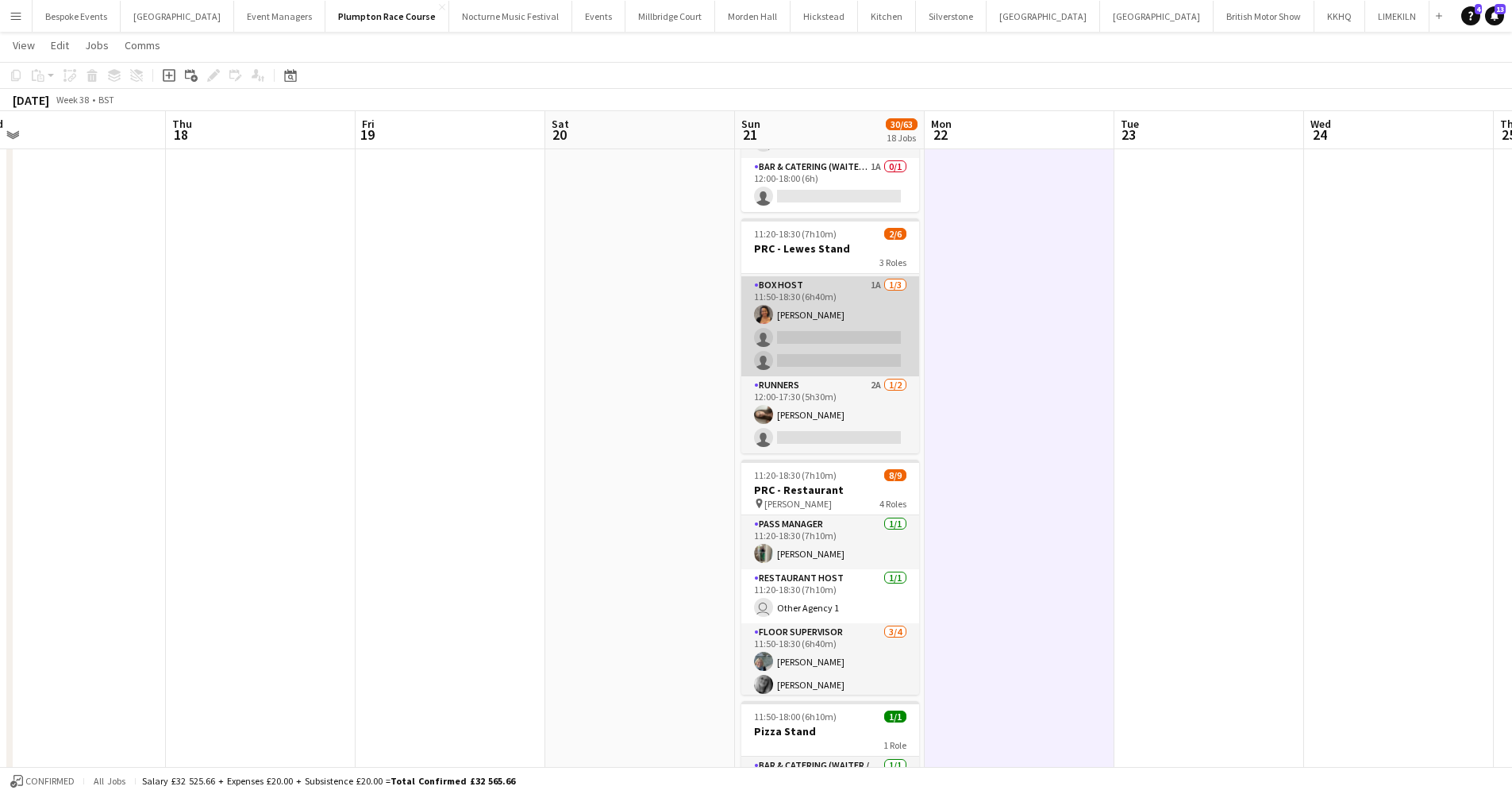
click at [799, 316] on app-card-role "Box Host 1A 1/3 11:50-18:30 (6h40m) Camilla Nchindo single-neutral-actions sing…" at bounding box center [830, 326] width 178 height 100
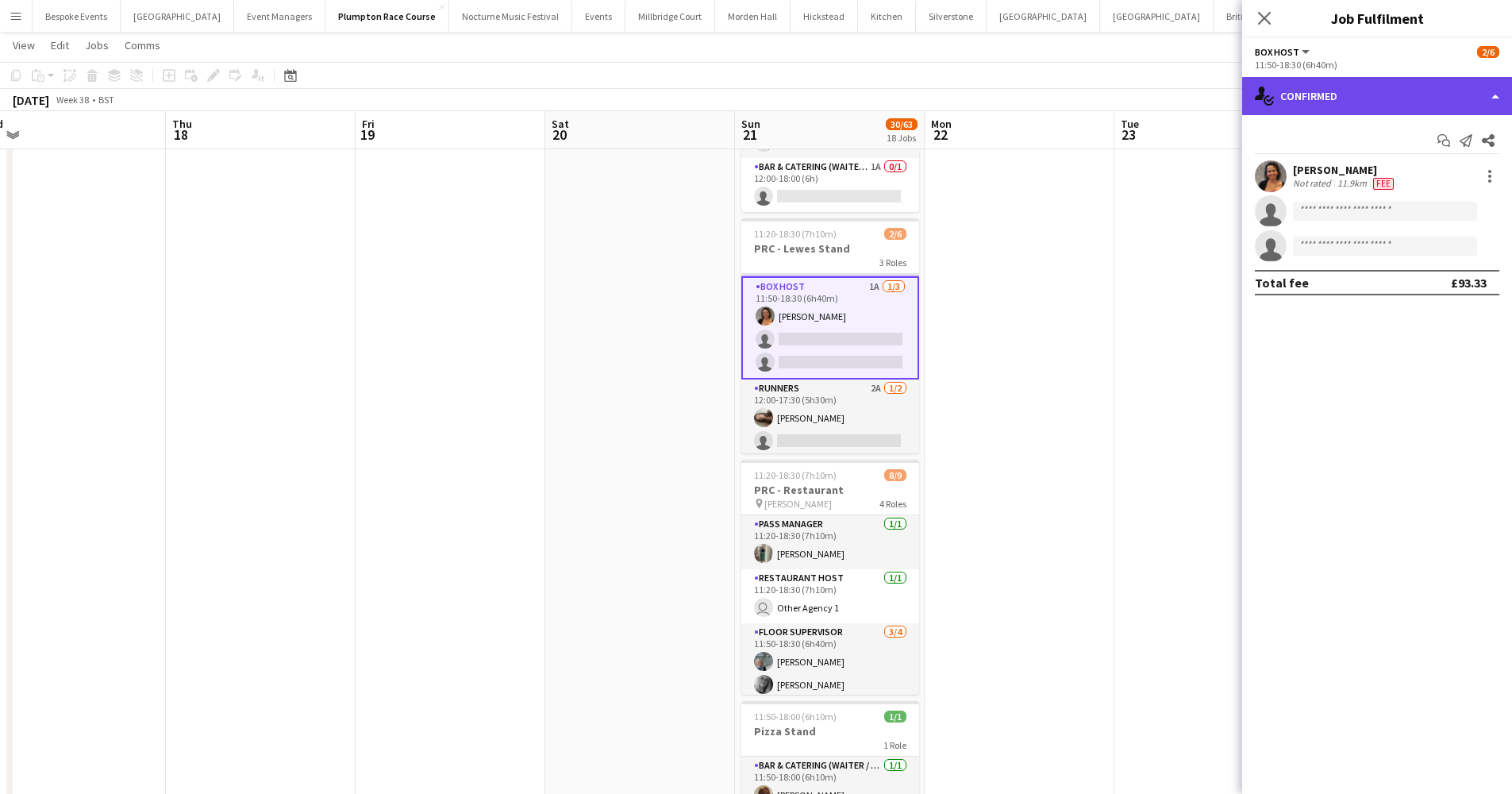
click at [1154, 84] on div "single-neutral-actions-check-2 Confirmed" at bounding box center [1377, 95] width 270 height 38
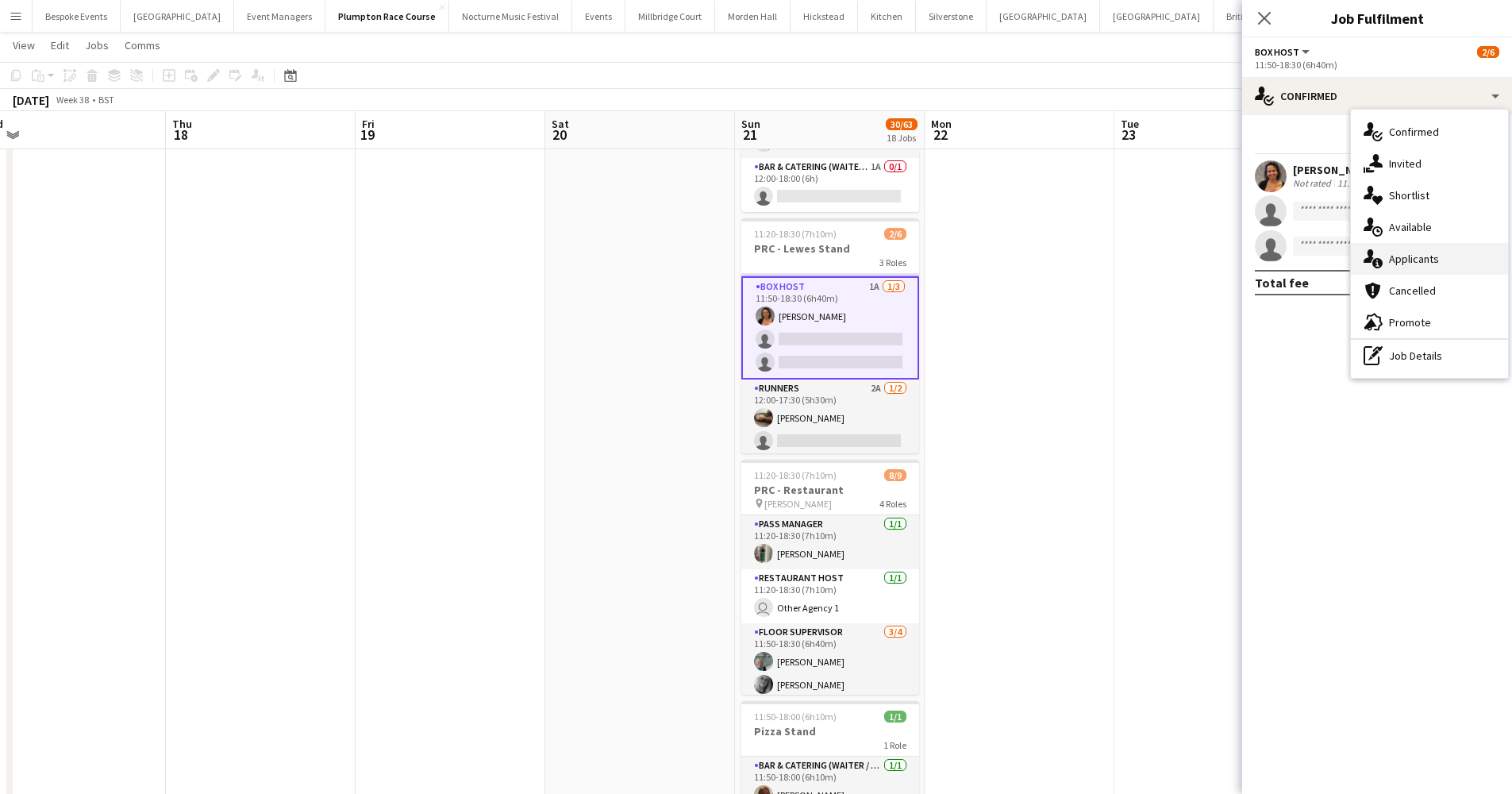
click at [1154, 268] on div "single-neutral-actions-information Applicants" at bounding box center [1430, 258] width 158 height 32
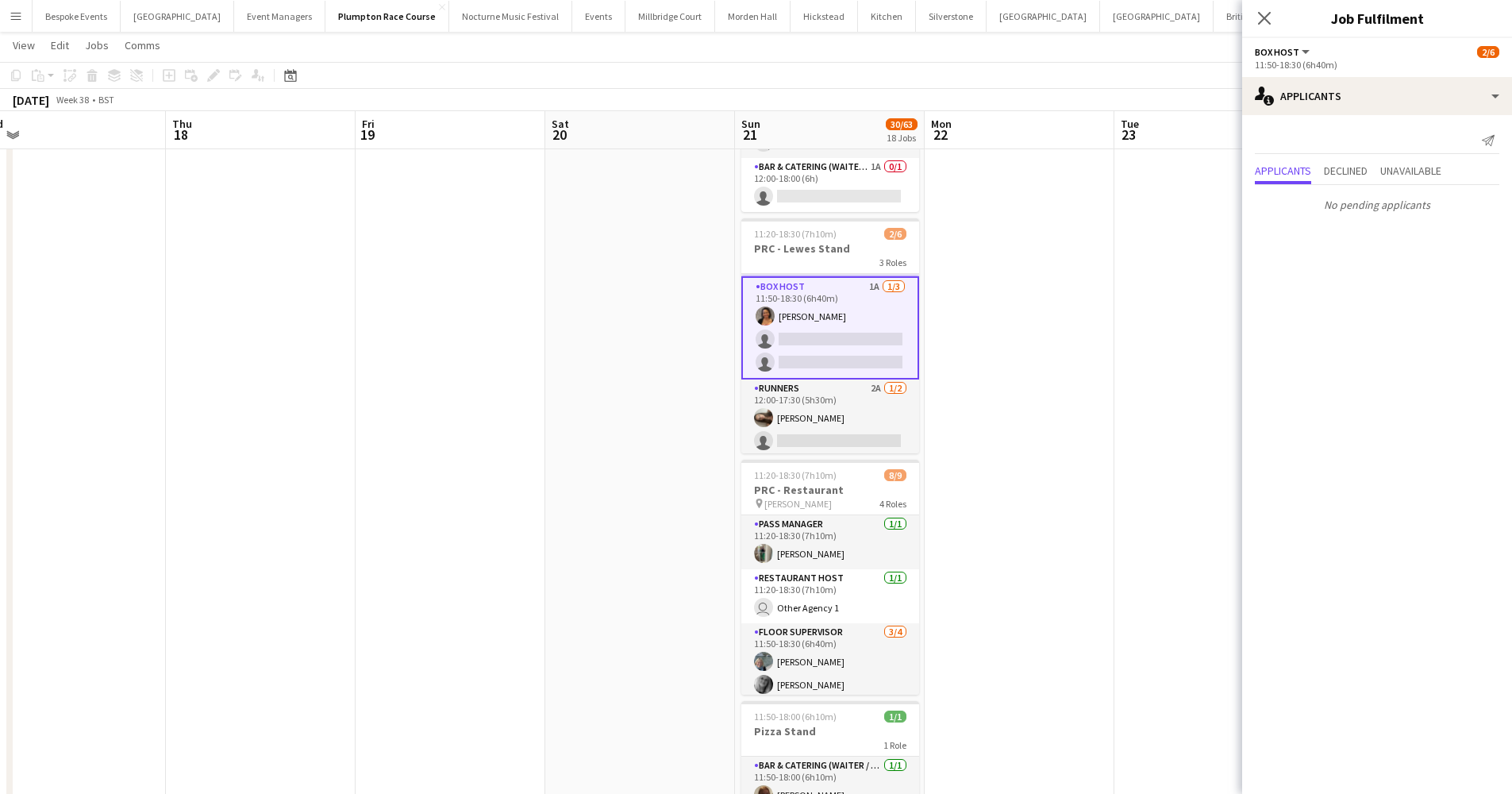
click at [1002, 244] on app-date-cell at bounding box center [1019, 415] width 190 height 1712
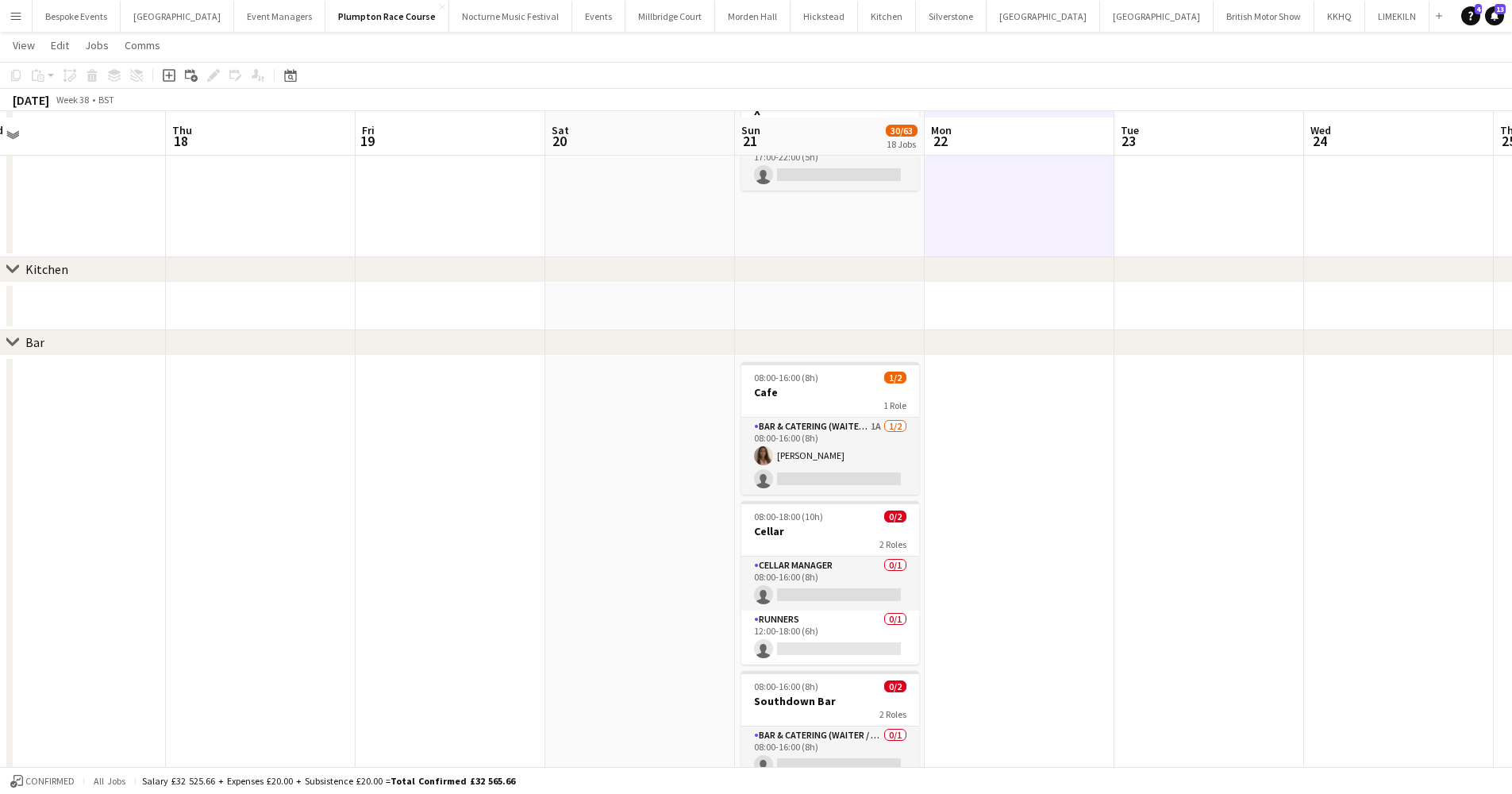
scroll to position [1640, 0]
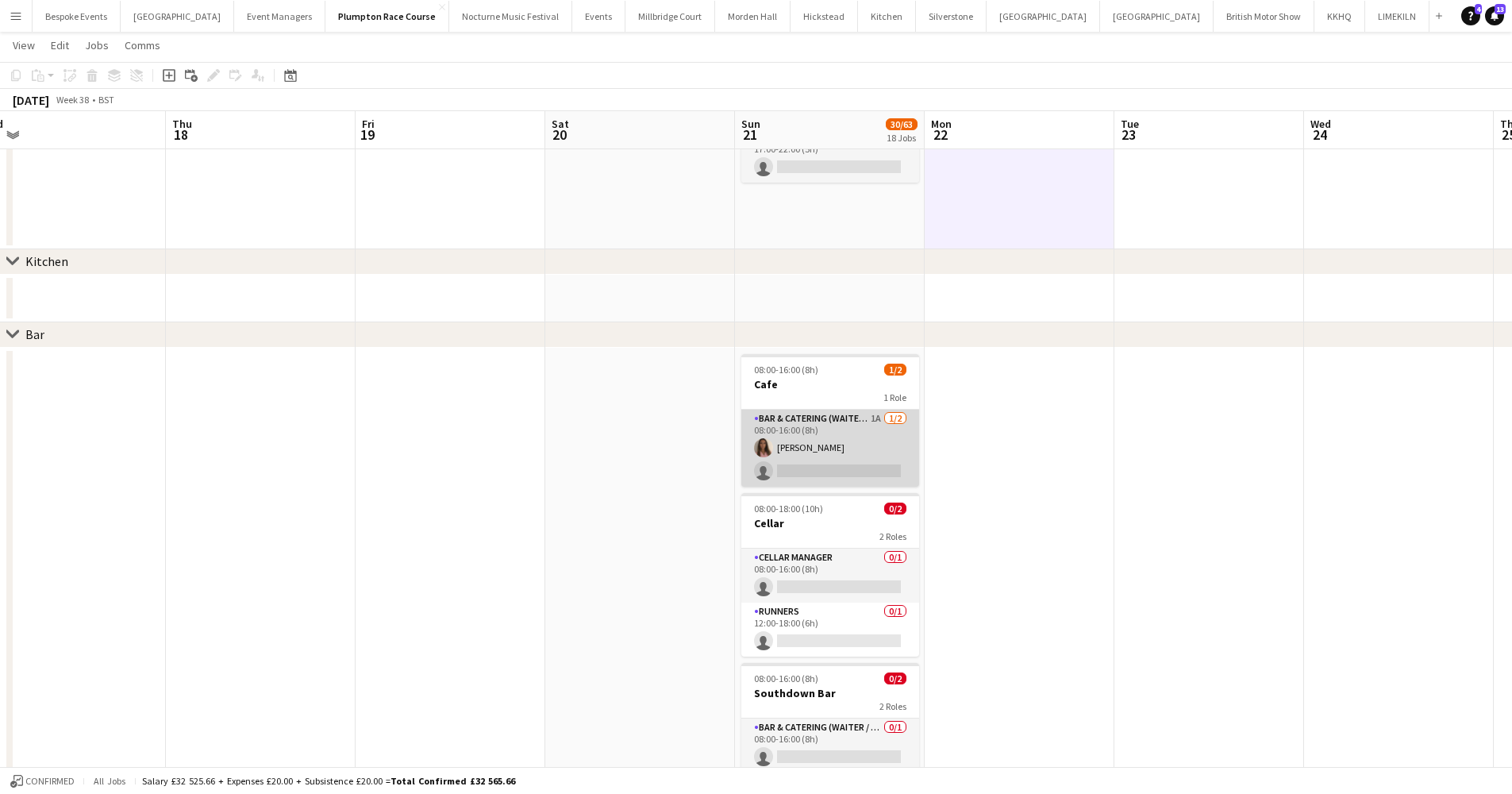
click at [813, 436] on app-card-role "Bar & Catering (Waiter / waitress) 1A 1/2 08:00-16:00 (8h) Lily Stanley single-…" at bounding box center [830, 447] width 178 height 77
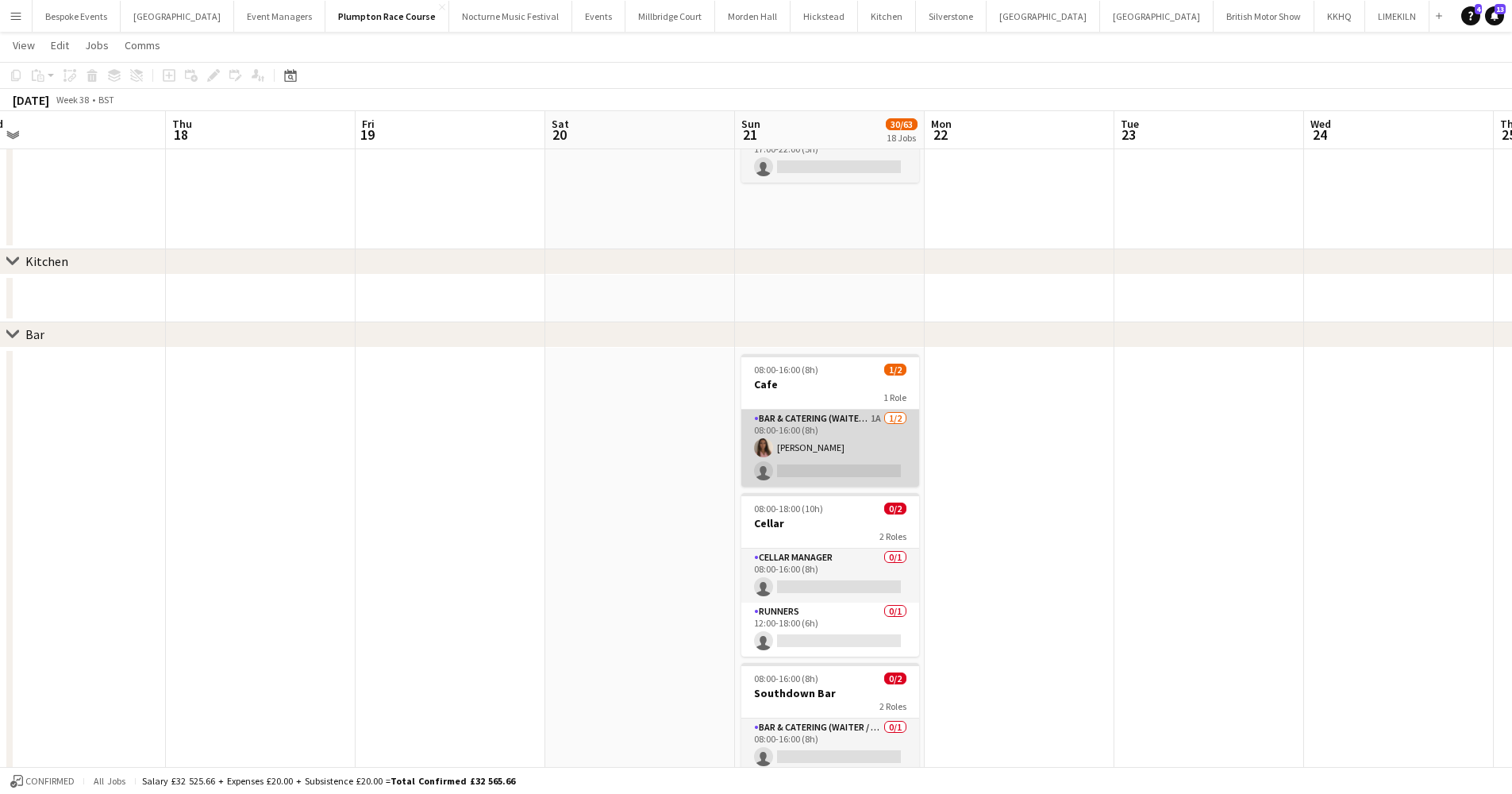
click at [813, 436] on app-card-role "Bar & Catering (Waiter / waitress) 1A 1/2 08:00-16:00 (8h) Lily Stanley single-…" at bounding box center [830, 447] width 178 height 77
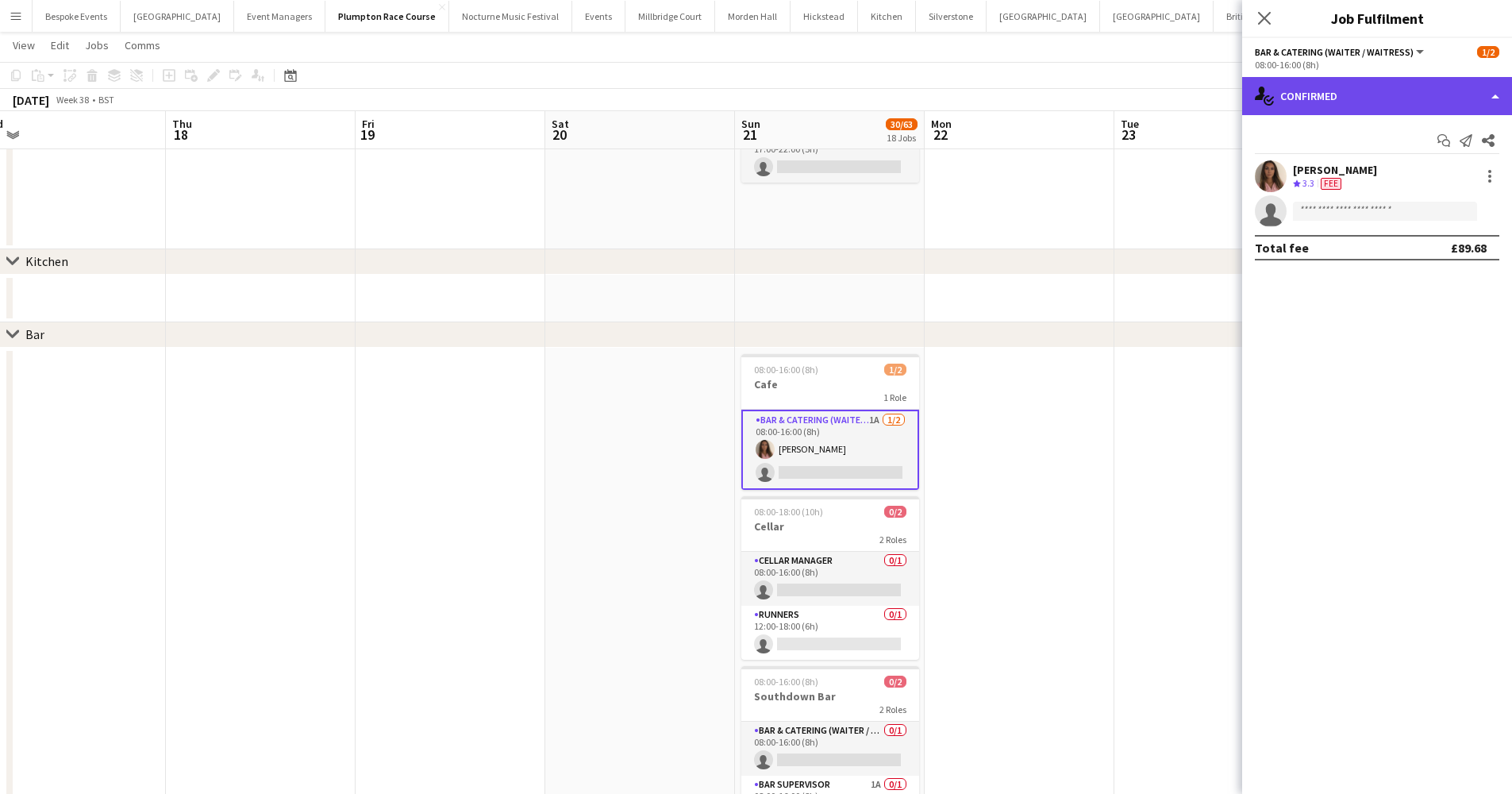
click at [1154, 102] on div "single-neutral-actions-check-2 Confirmed" at bounding box center [1377, 95] width 270 height 38
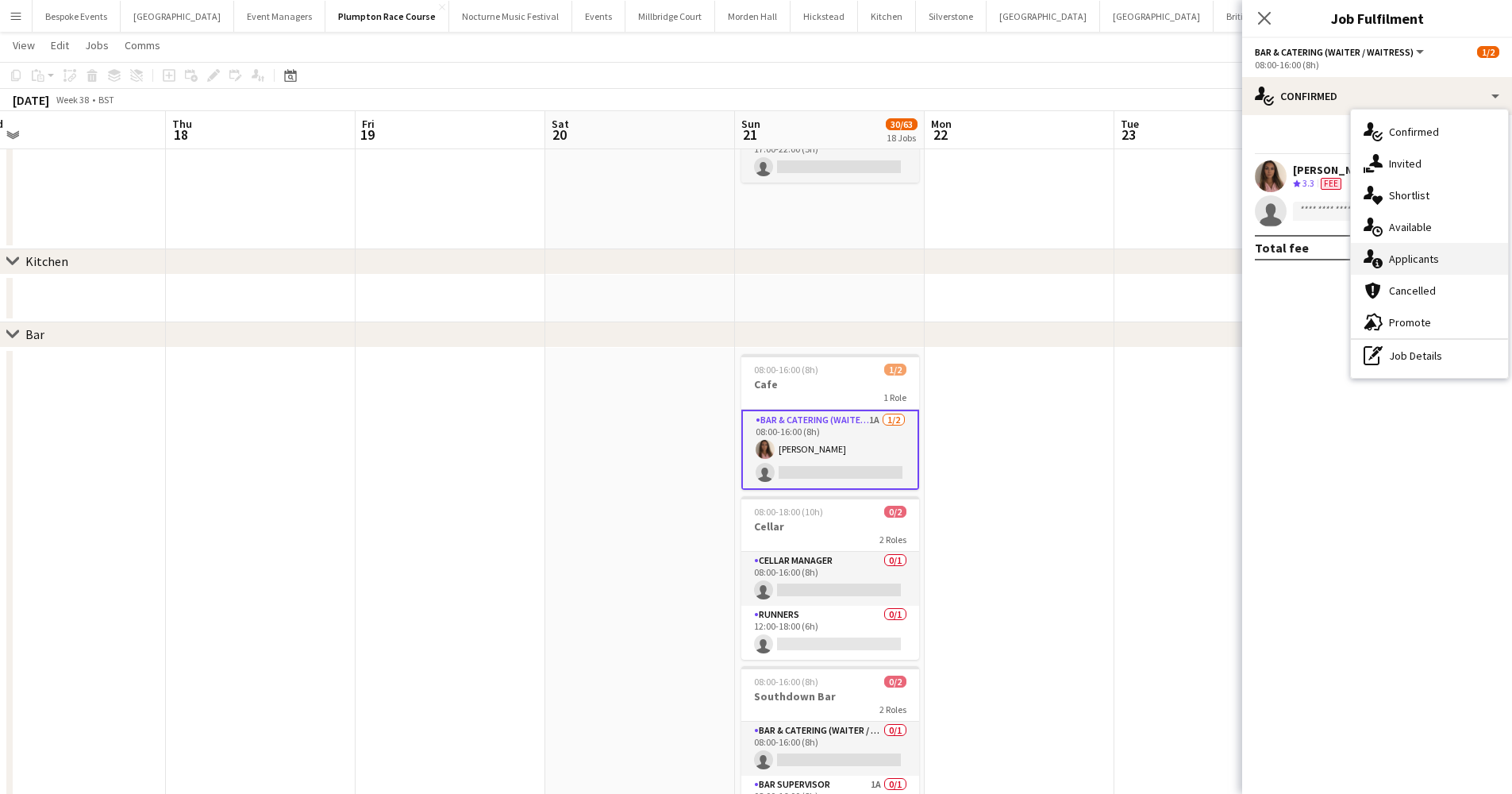
click at [1154, 258] on span "Applicants" at bounding box center [1414, 259] width 50 height 15
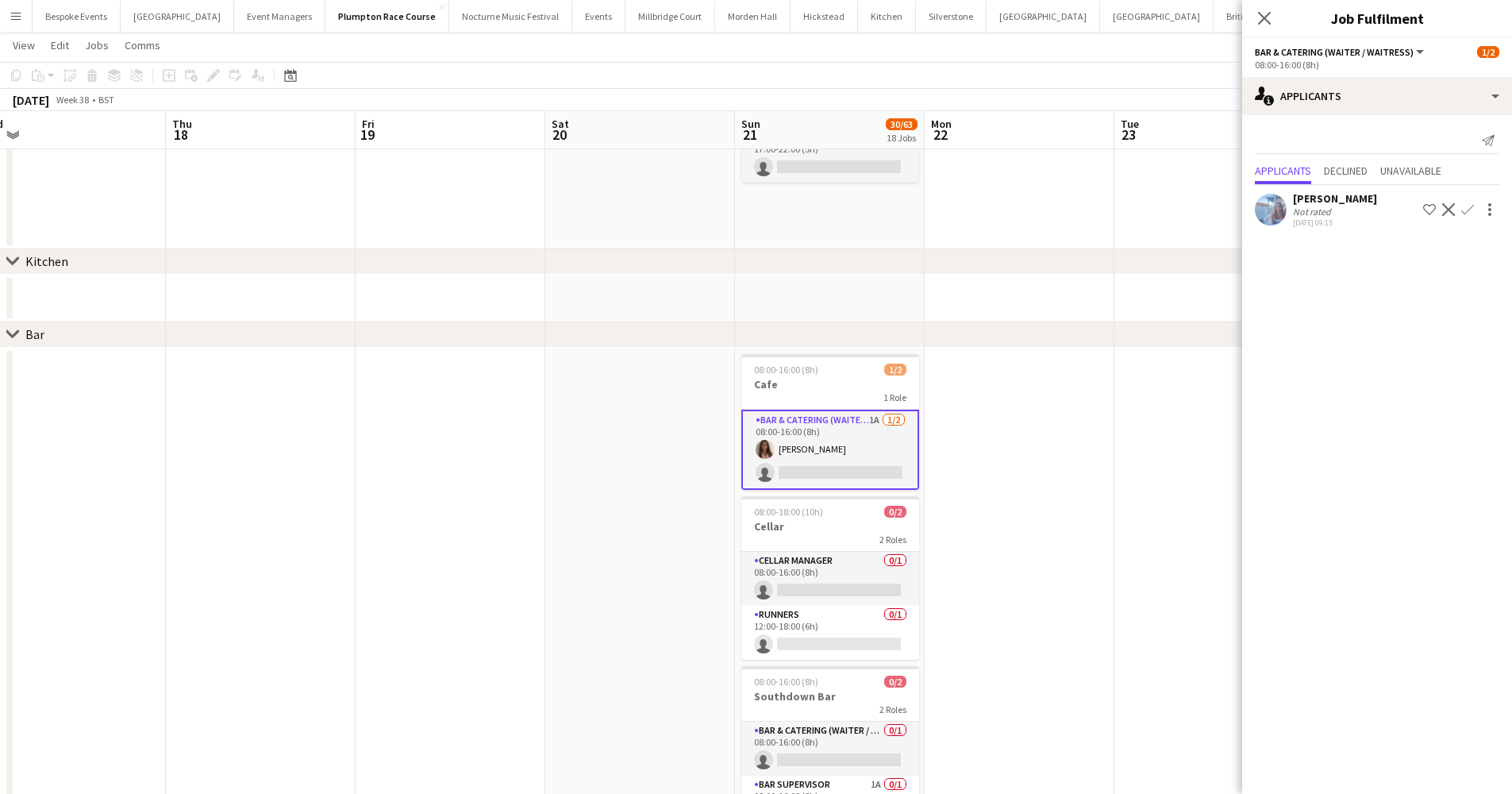
click at [1154, 210] on app-icon "Confirm" at bounding box center [1468, 210] width 13 height 13
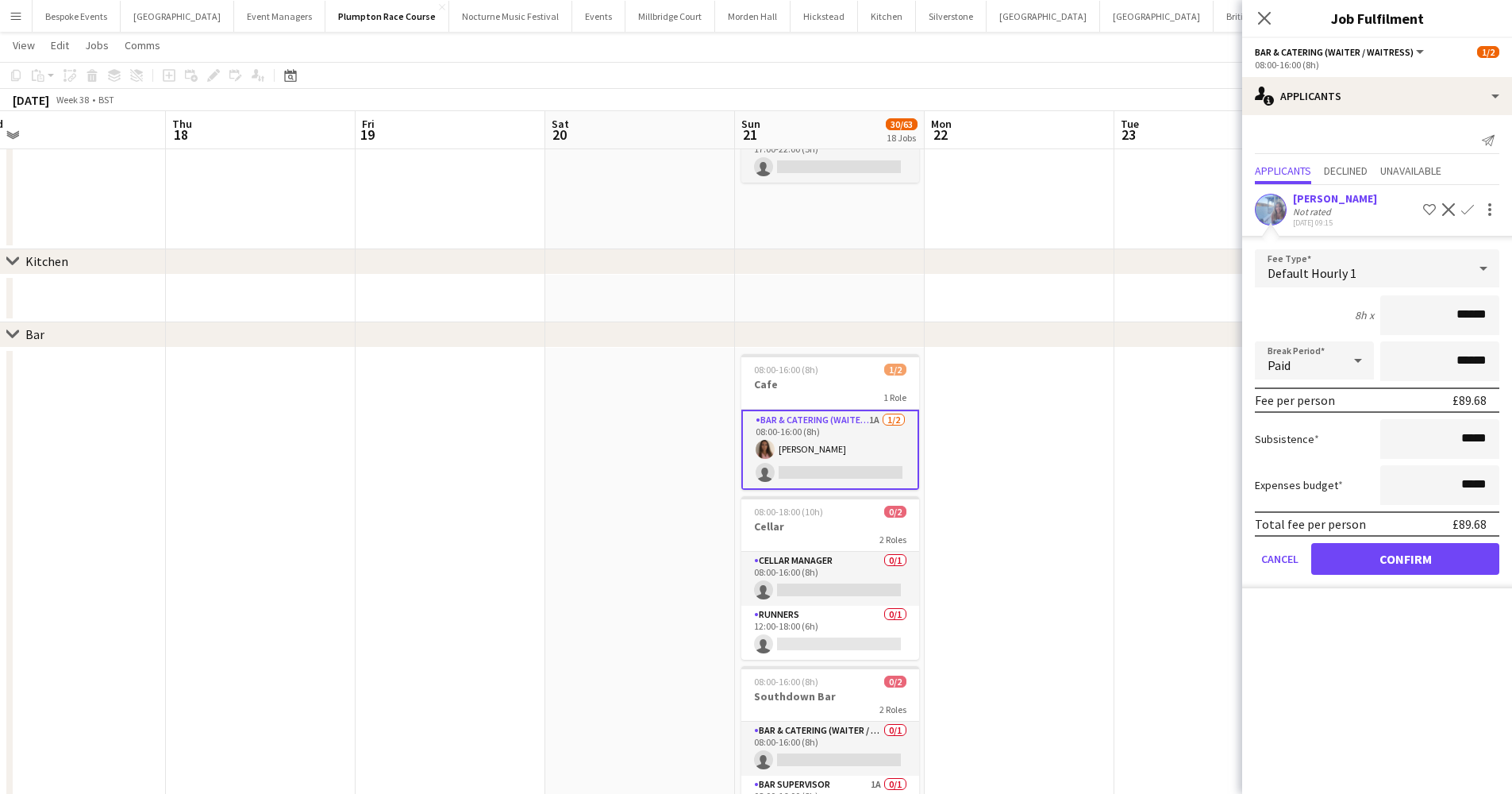
click at [1154, 557] on button "Confirm" at bounding box center [1405, 558] width 188 height 32
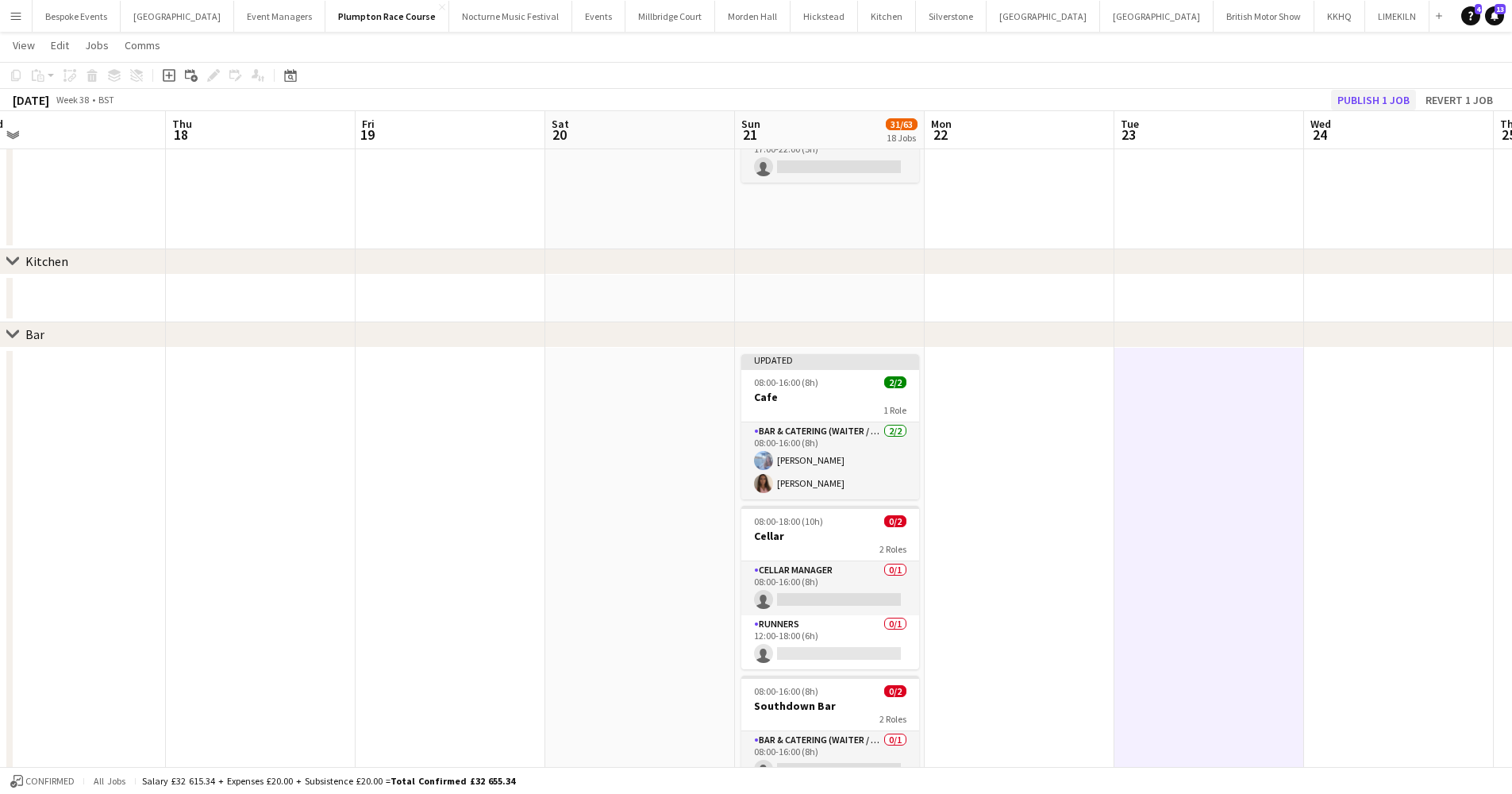
click at [1154, 95] on button "Publish 1 job" at bounding box center [1373, 100] width 85 height 21
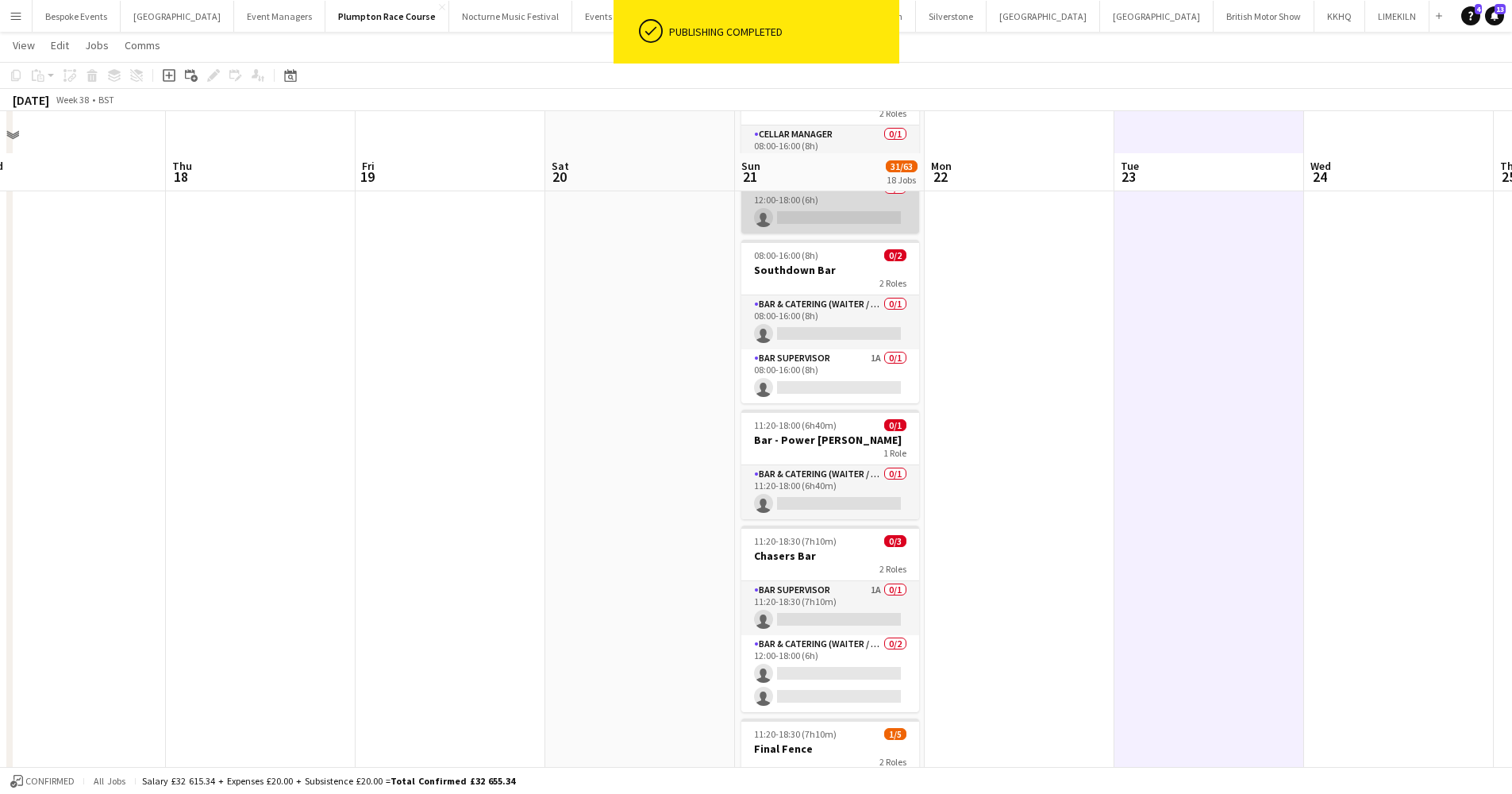
scroll to position [2105, 0]
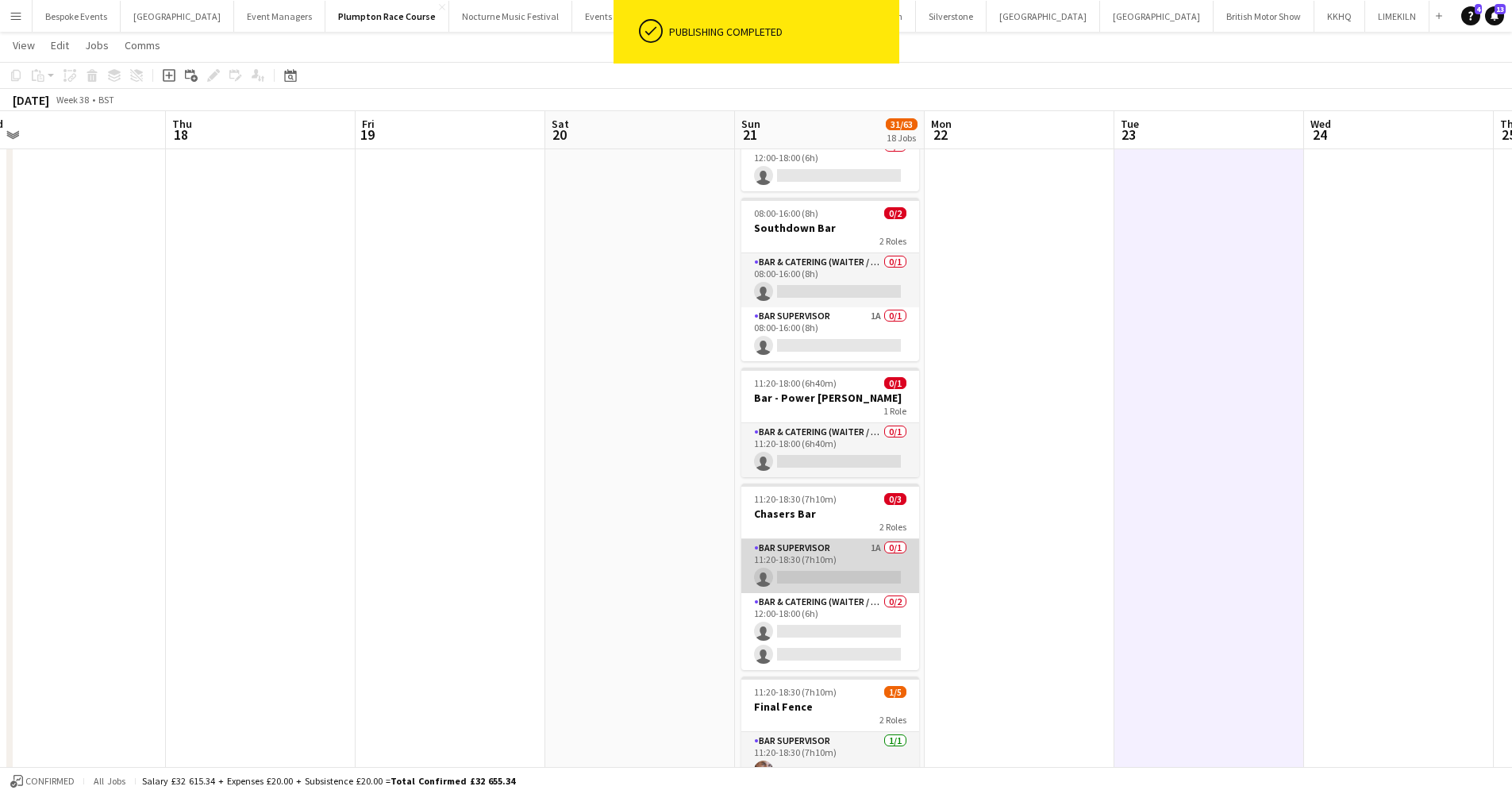
click at [839, 577] on app-card-role "Bar Supervisor 1A 0/1 11:20-18:30 (7h10m) single-neutral-actions" at bounding box center [830, 565] width 178 height 54
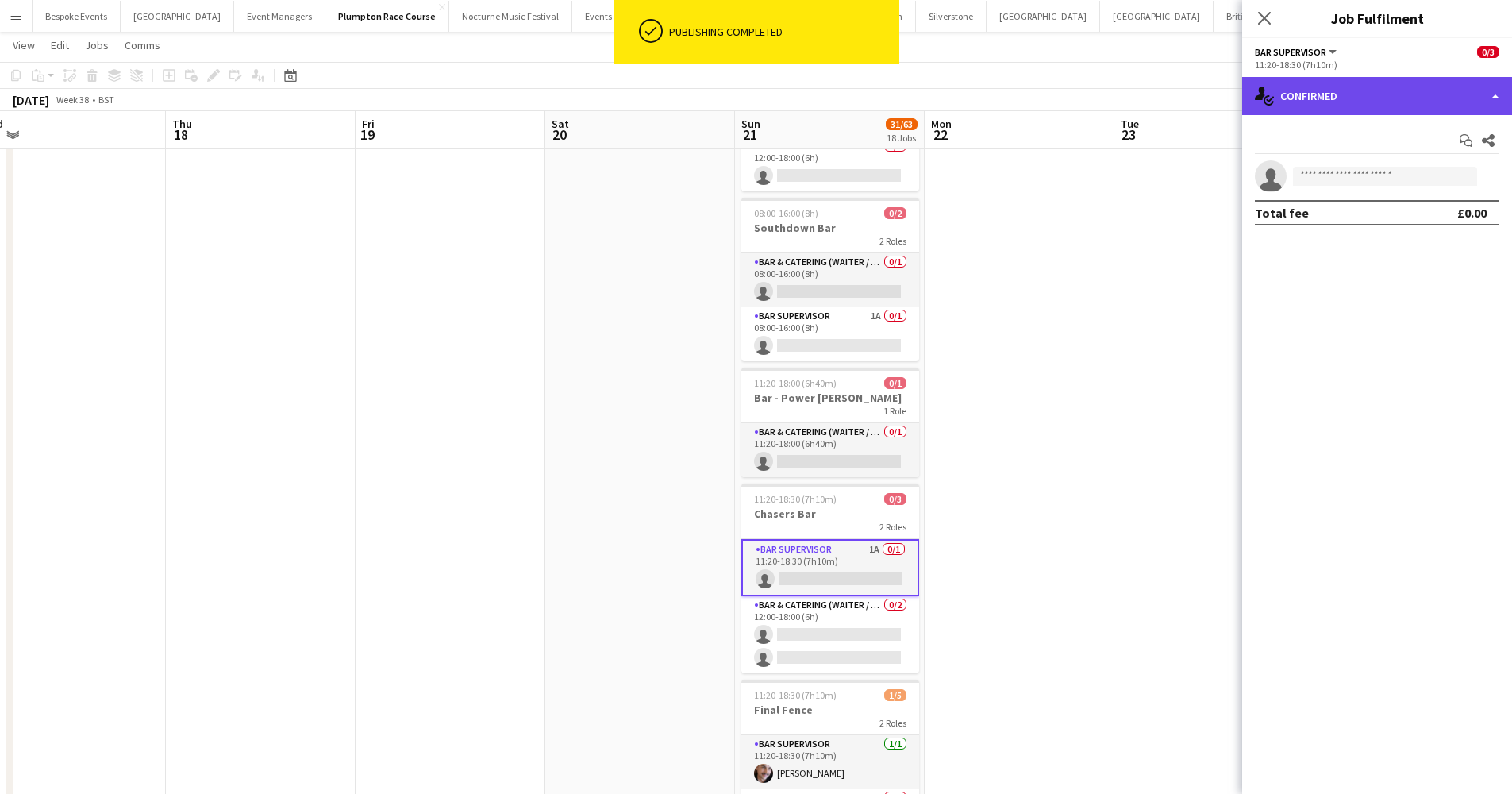
click at [1154, 88] on div "single-neutral-actions-check-2 Confirmed" at bounding box center [1377, 95] width 270 height 38
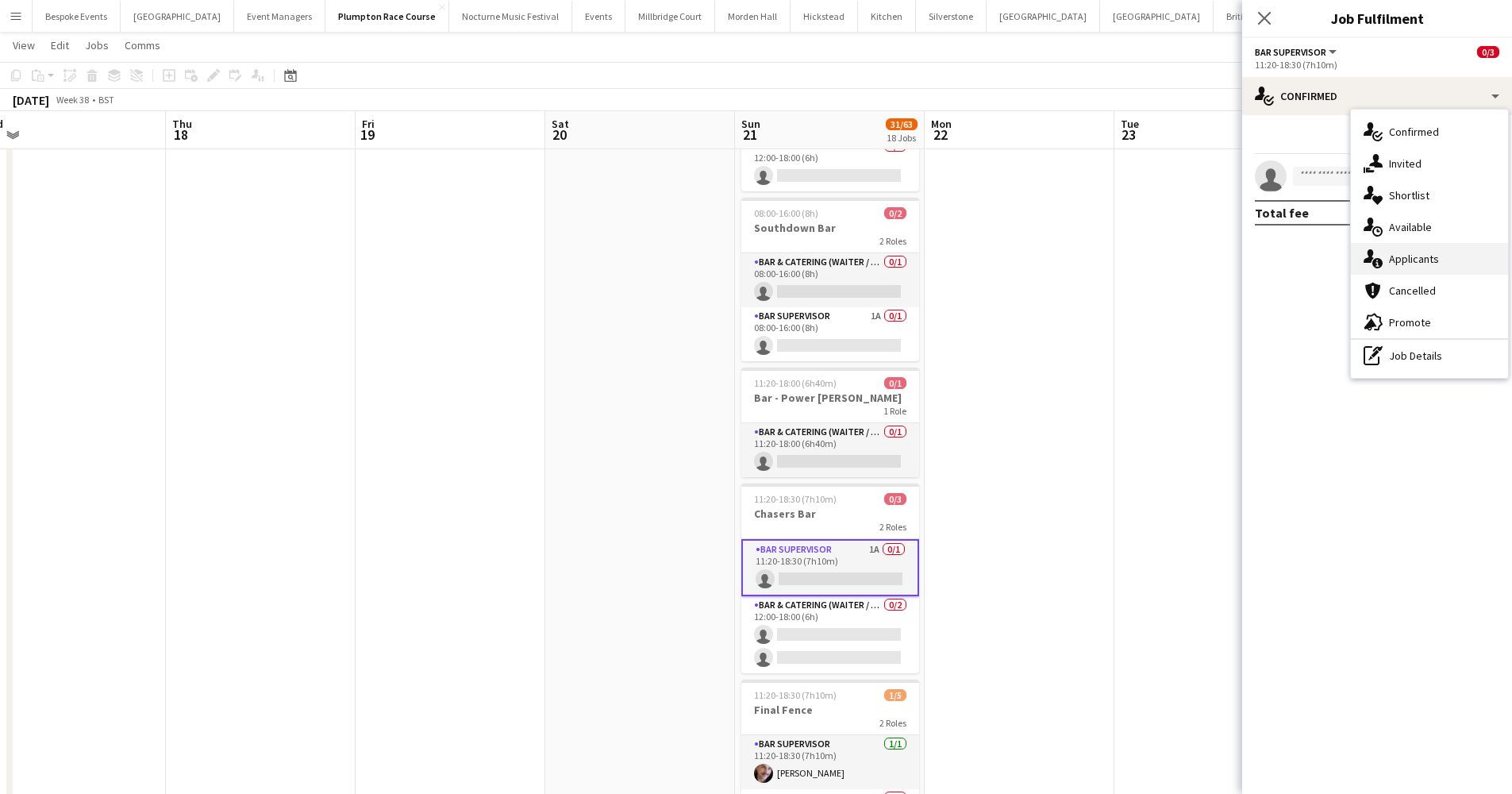
click at [1154, 254] on div "single-neutral-actions-information Applicants" at bounding box center [1430, 258] width 158 height 32
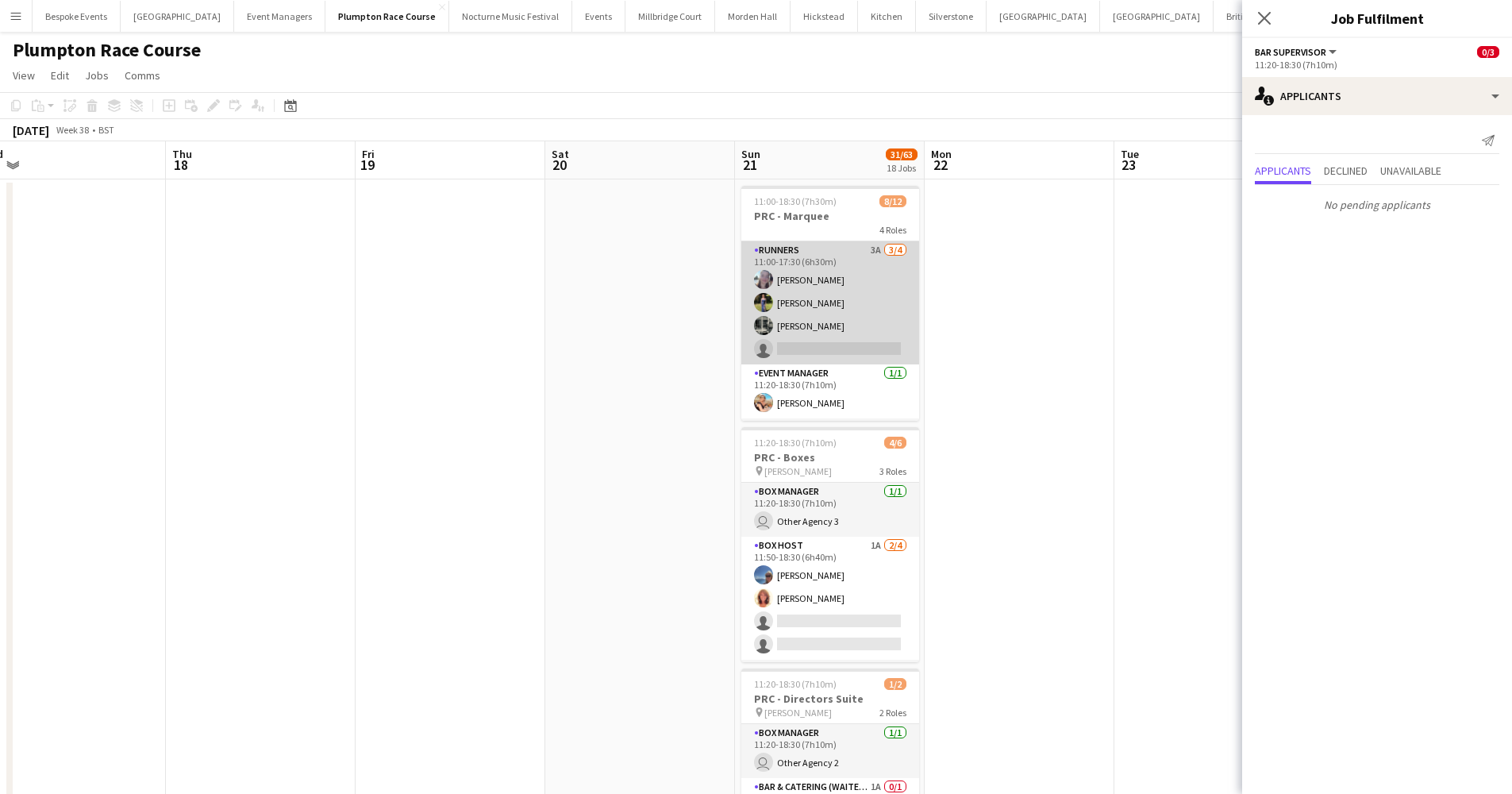
scroll to position [0, 0]
click at [839, 297] on app-card-role "Runners 3A 3/4 11:00-17:30 (6h30m) Ella Kennedy Holly Hunter Molly Middlehurst …" at bounding box center [830, 303] width 178 height 123
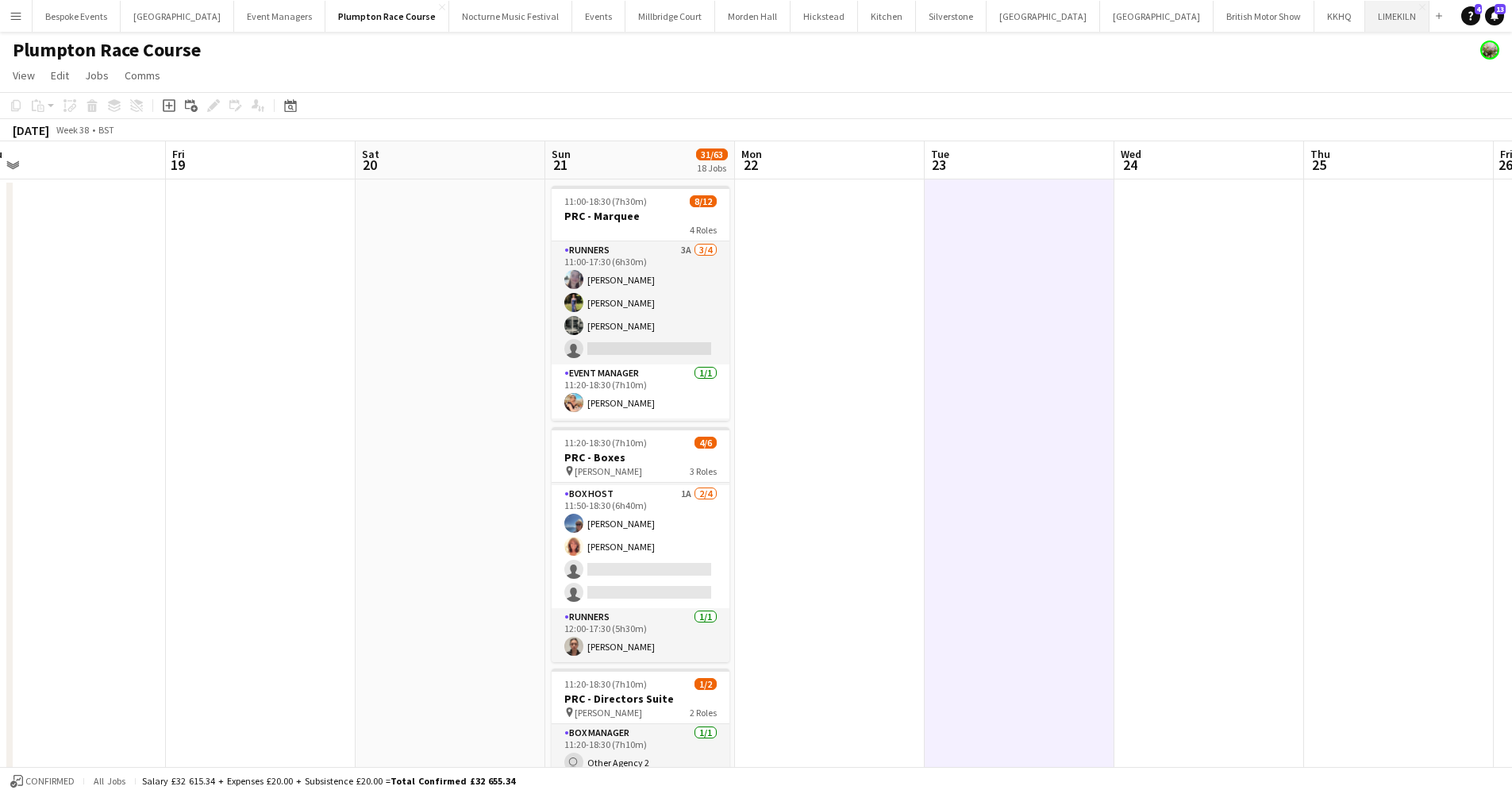
click at [1154, 19] on button "LIMEKILN Close" at bounding box center [1397, 16] width 65 height 31
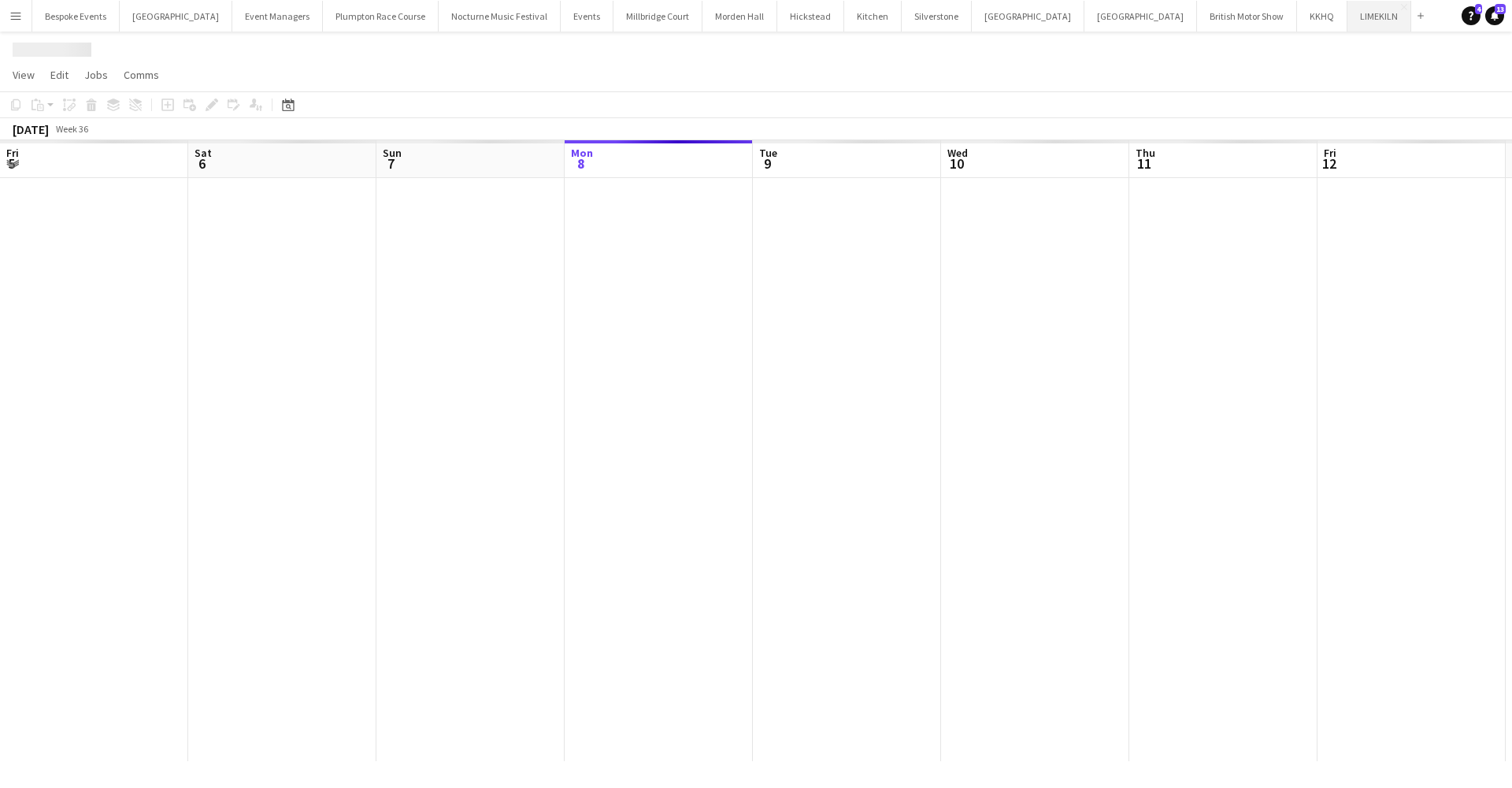
scroll to position [0, 377]
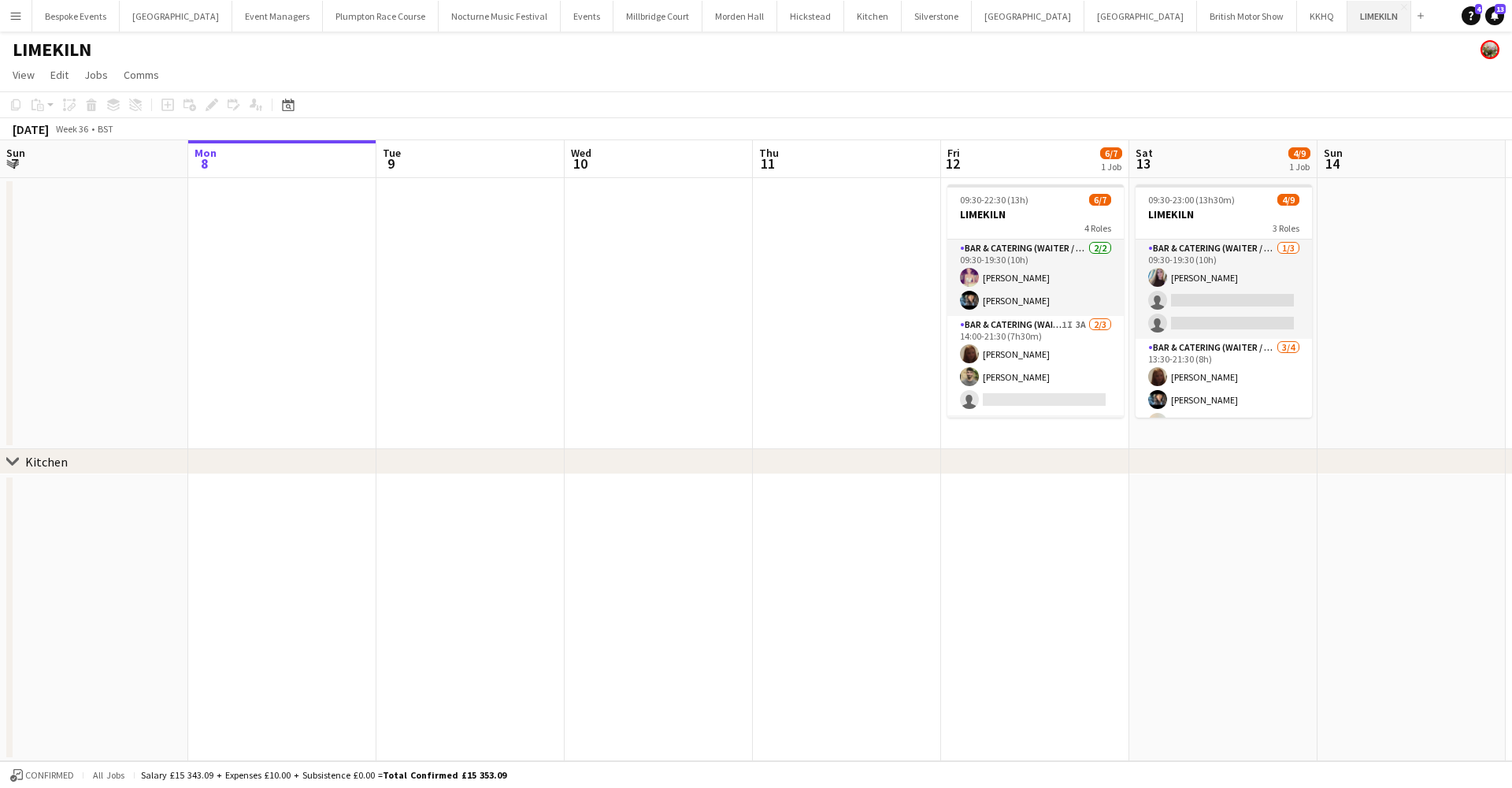
click at [1145, 8] on button "LIMEKILN Close" at bounding box center [1379, 16] width 64 height 30
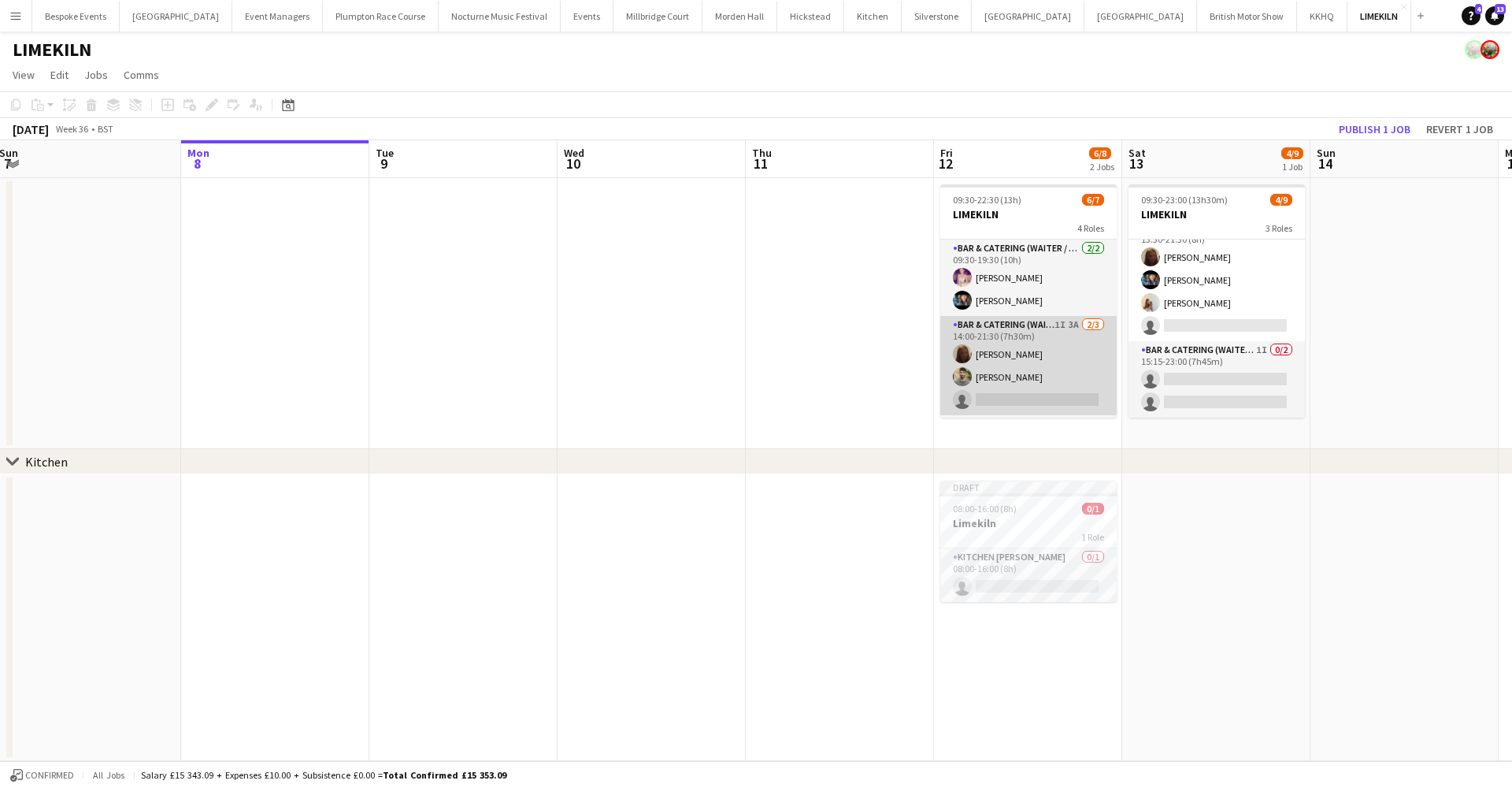
scroll to position [0, 0]
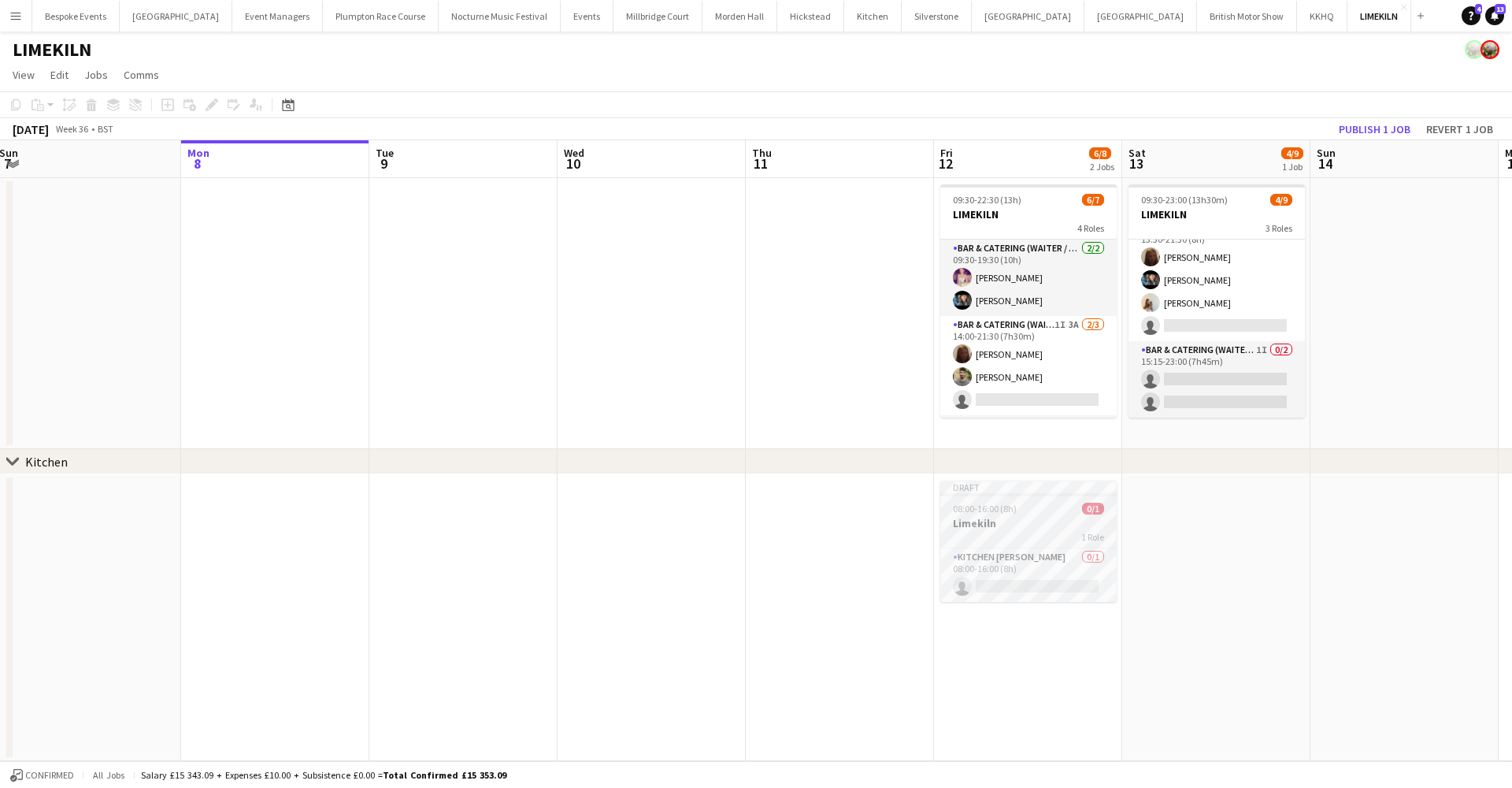
click at [1023, 532] on div "1 Role" at bounding box center [1028, 536] width 176 height 13
click at [1019, 513] on div "08:00-16:00 (8h) 0/1" at bounding box center [1028, 510] width 173 height 12
click at [1019, 513] on div "08:00-16:00 (8h) 0/1" at bounding box center [1028, 508] width 176 height 12
click at [216, 105] on icon "Edit" at bounding box center [212, 105] width 13 height 13
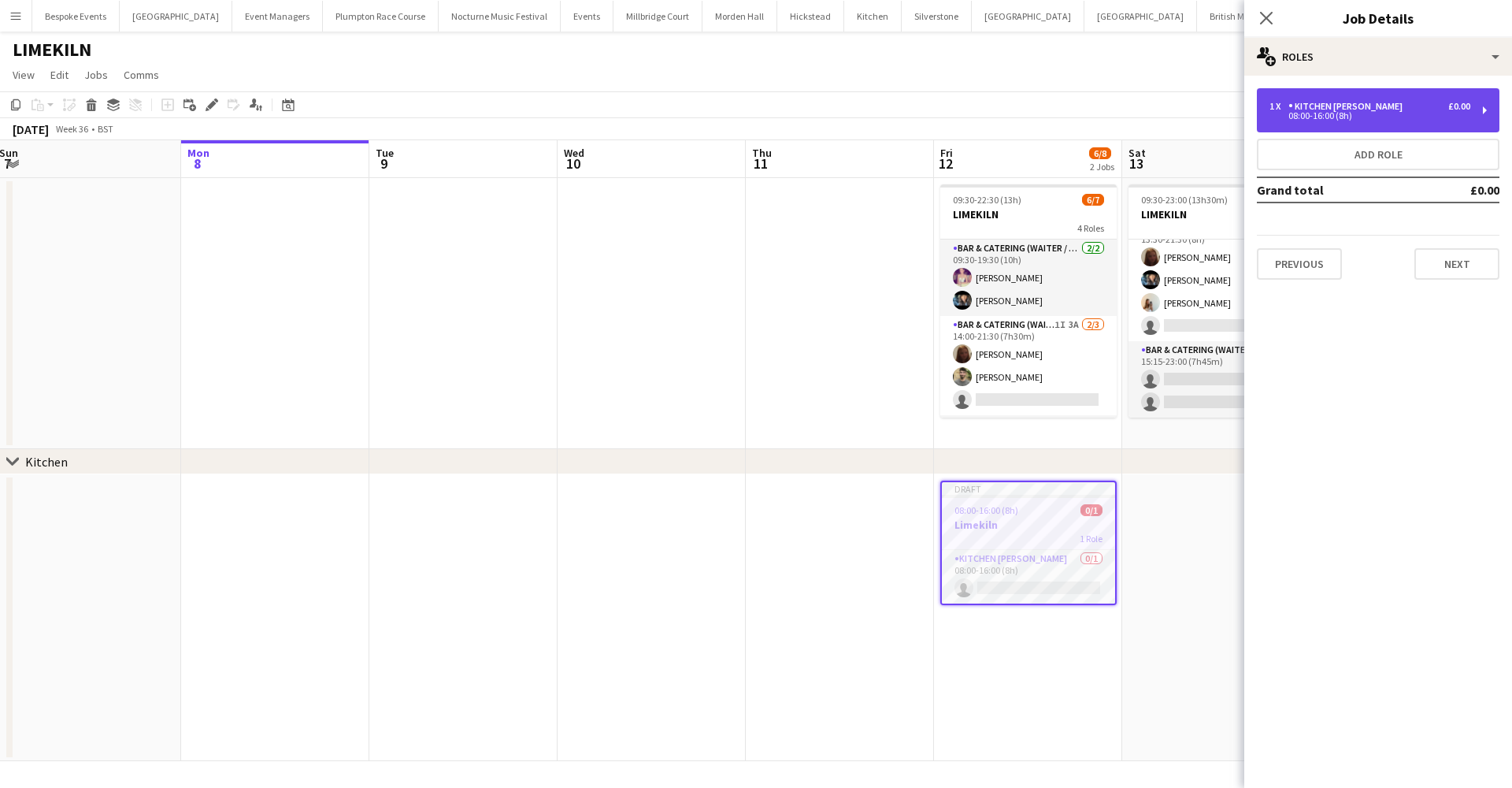
click at [1145, 114] on div "08:00-16:00 (8h)" at bounding box center [1369, 116] width 201 height 8
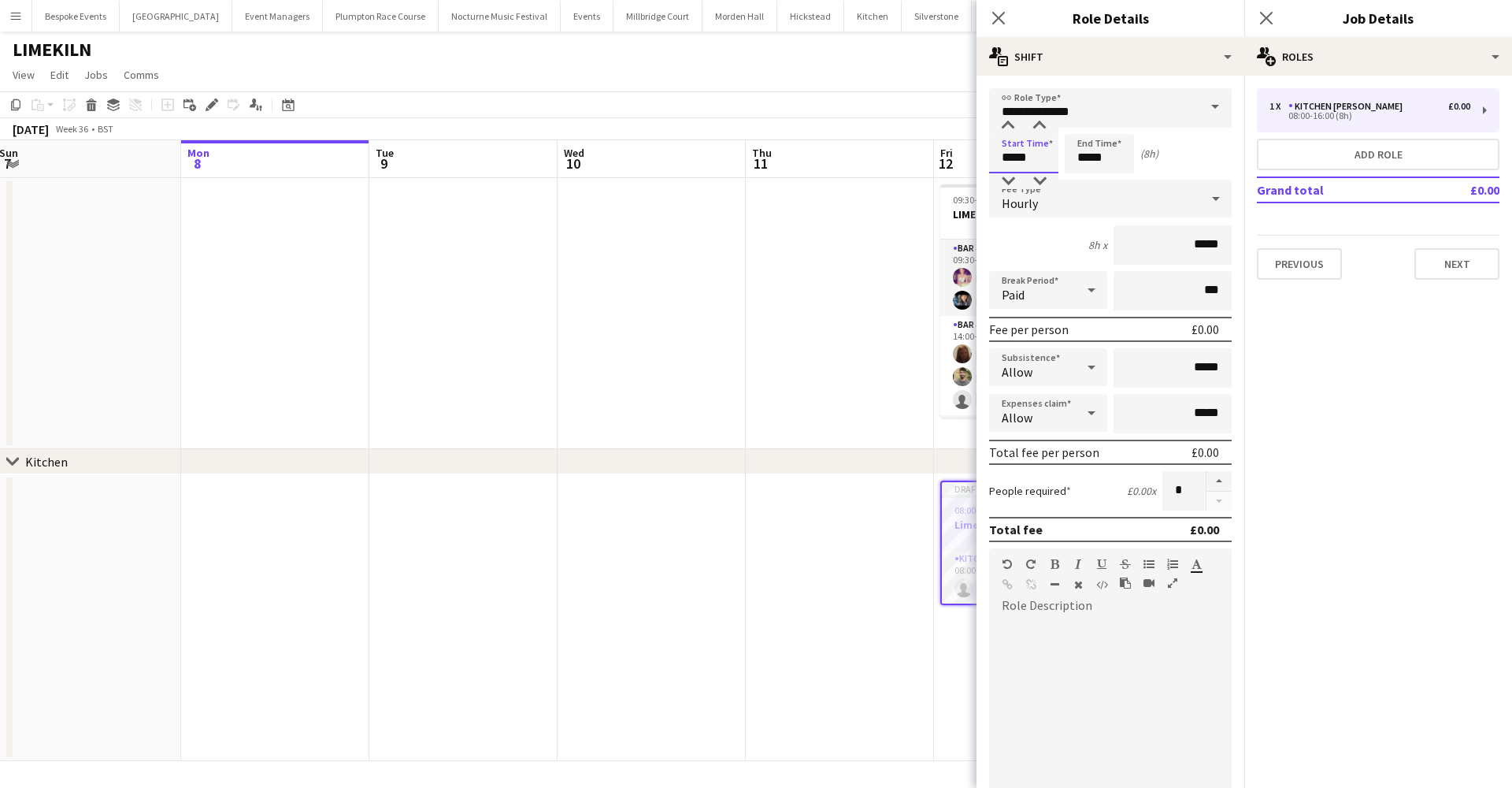
click at [1012, 159] on input "*****" at bounding box center [1023, 153] width 69 height 39
type input "*****"
click at [1114, 160] on input "*****" at bounding box center [1099, 153] width 69 height 39
type input "*****"
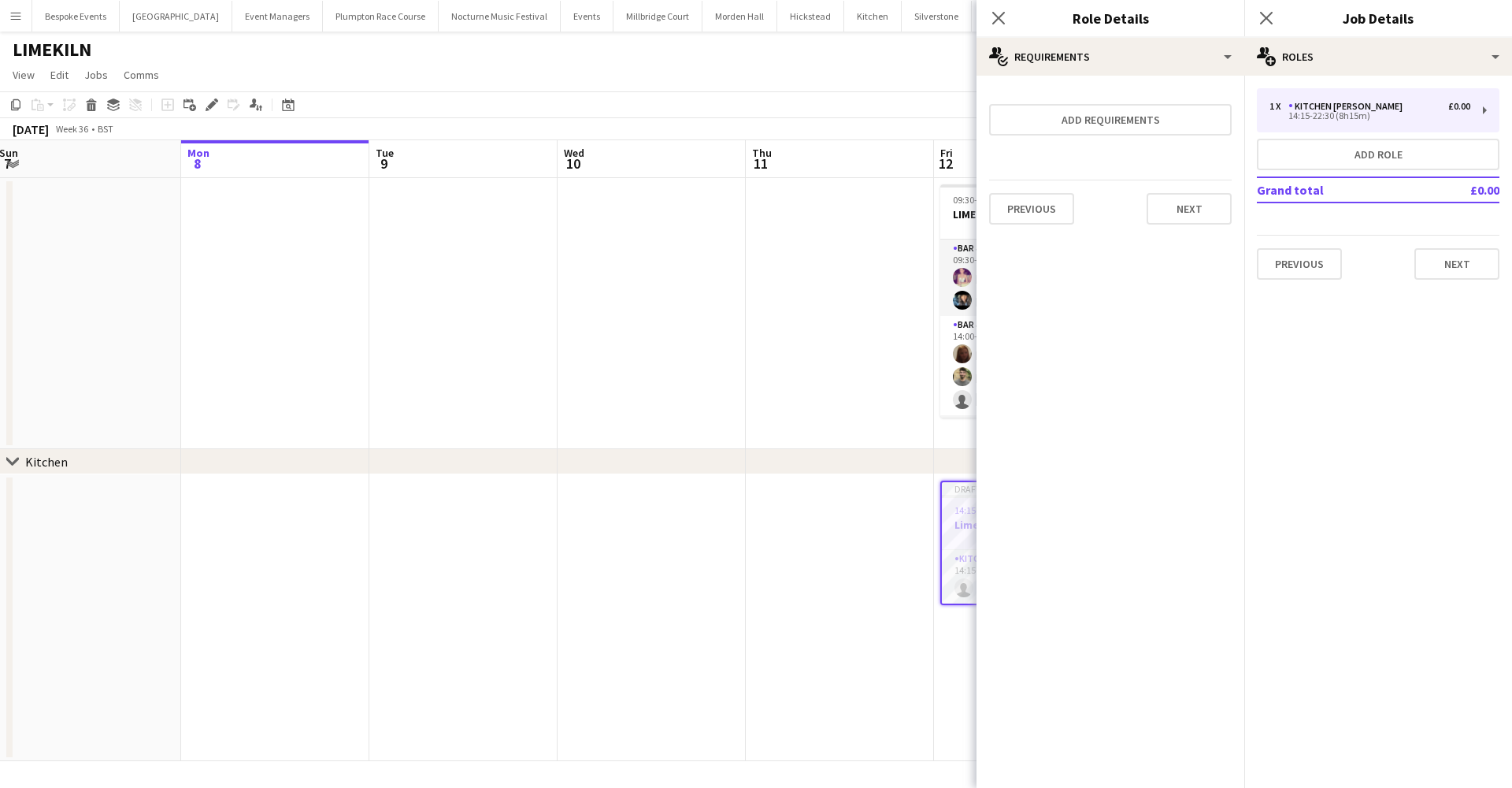
click at [853, 253] on app-date-cell at bounding box center [840, 313] width 188 height 271
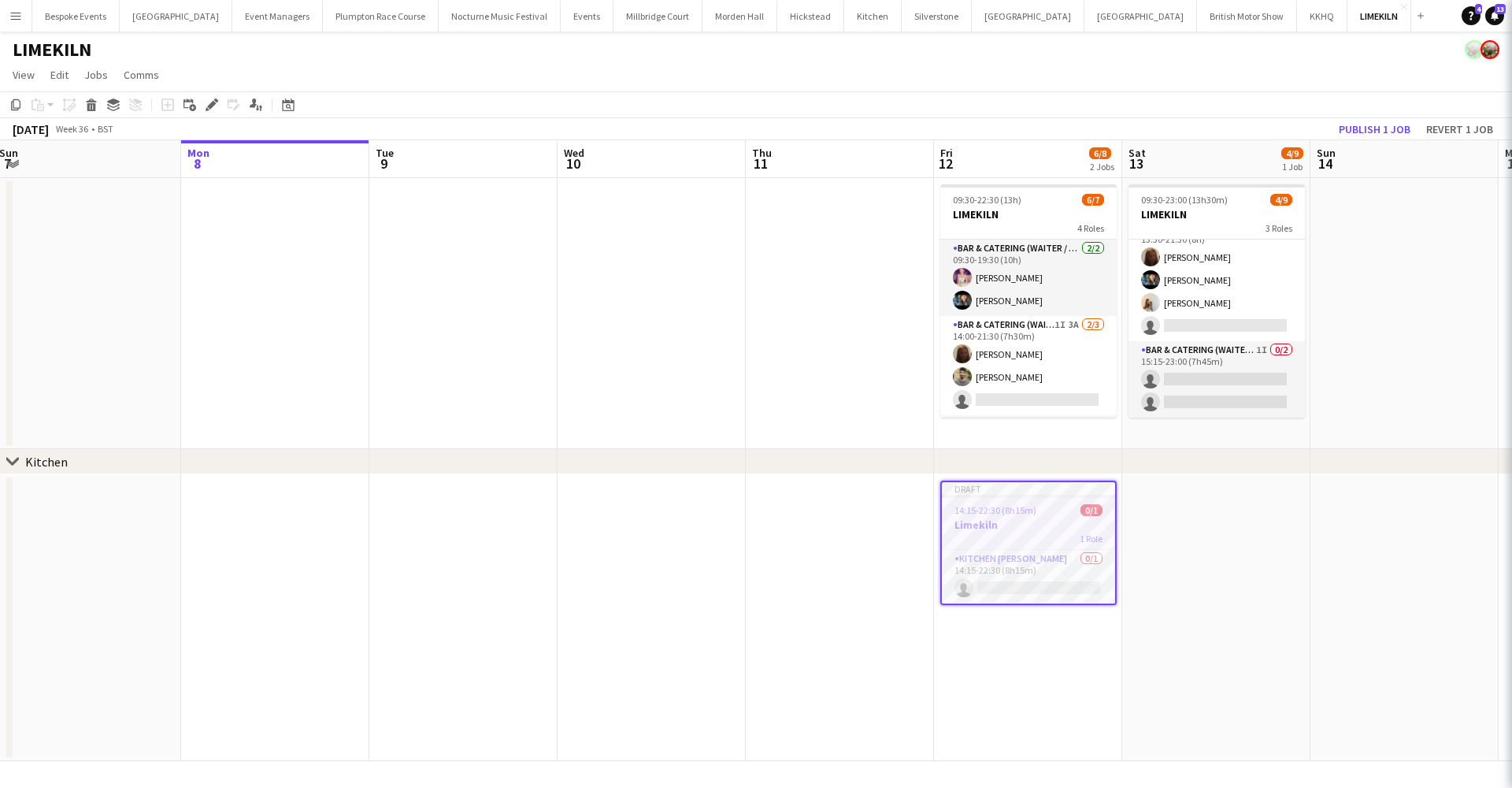
scroll to position [0, 572]
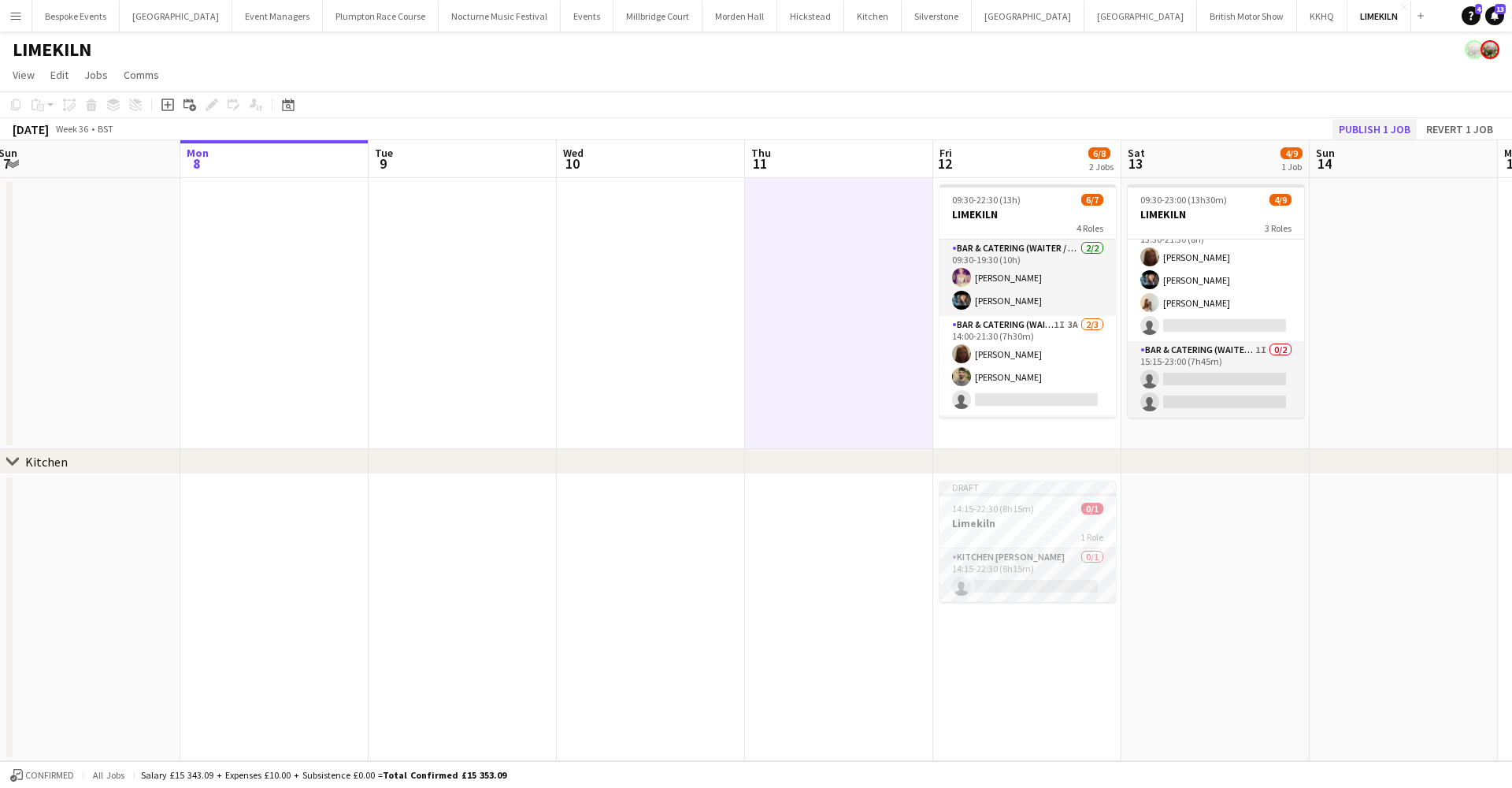
click at [1145, 134] on button "Publish 1 job" at bounding box center [1374, 129] width 84 height 21
click at [1007, 532] on app-job-card "Publishing 14:15-22:30 (8h15m) 0/1 Limekiln 1 Role Kitchen Porter 0/1 14:15-22:…" at bounding box center [1027, 540] width 176 height 121
click at [796, 470] on div "chevron-right Kitchen" at bounding box center [756, 461] width 1512 height 25
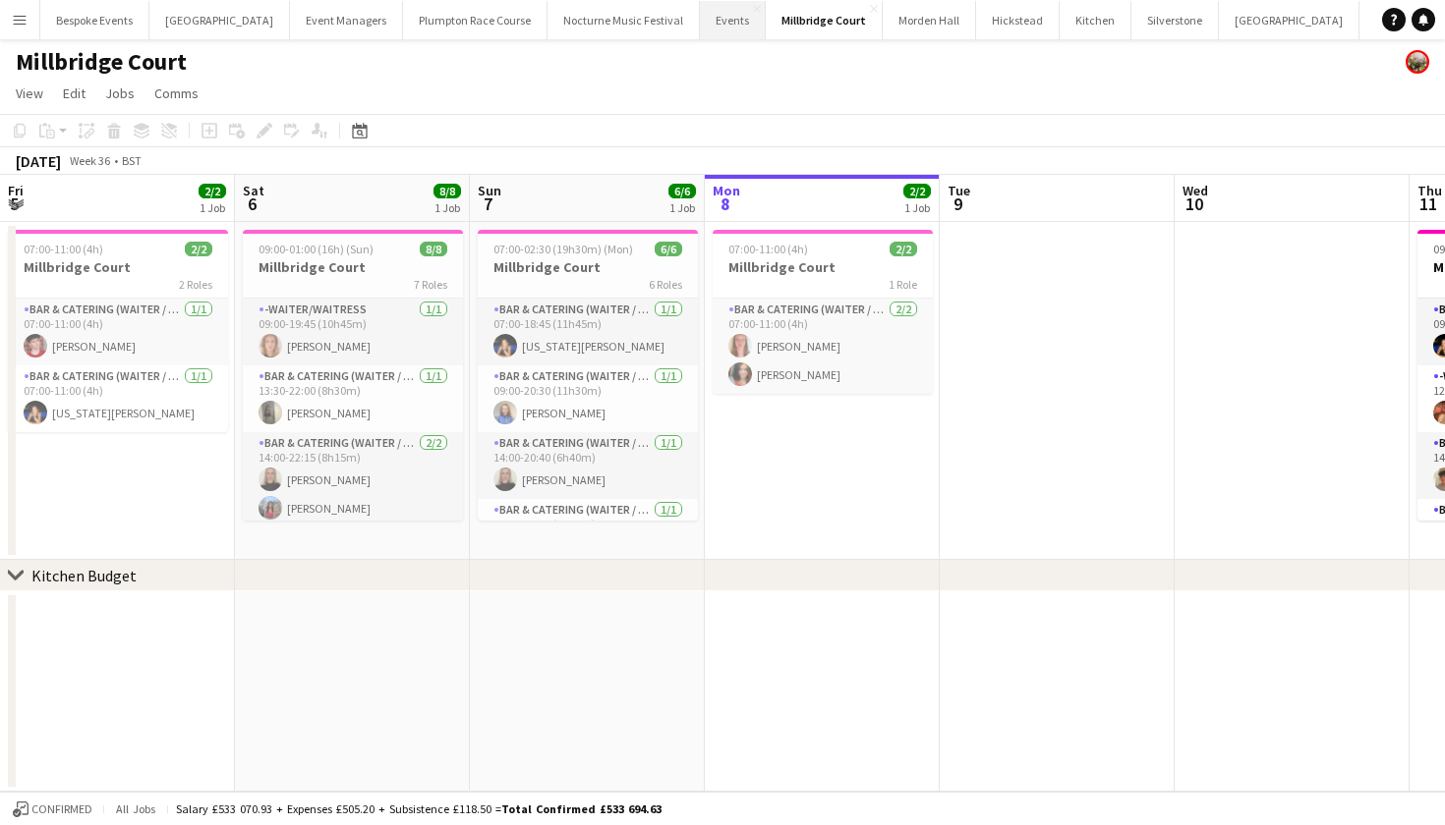
scroll to position [0, 470]
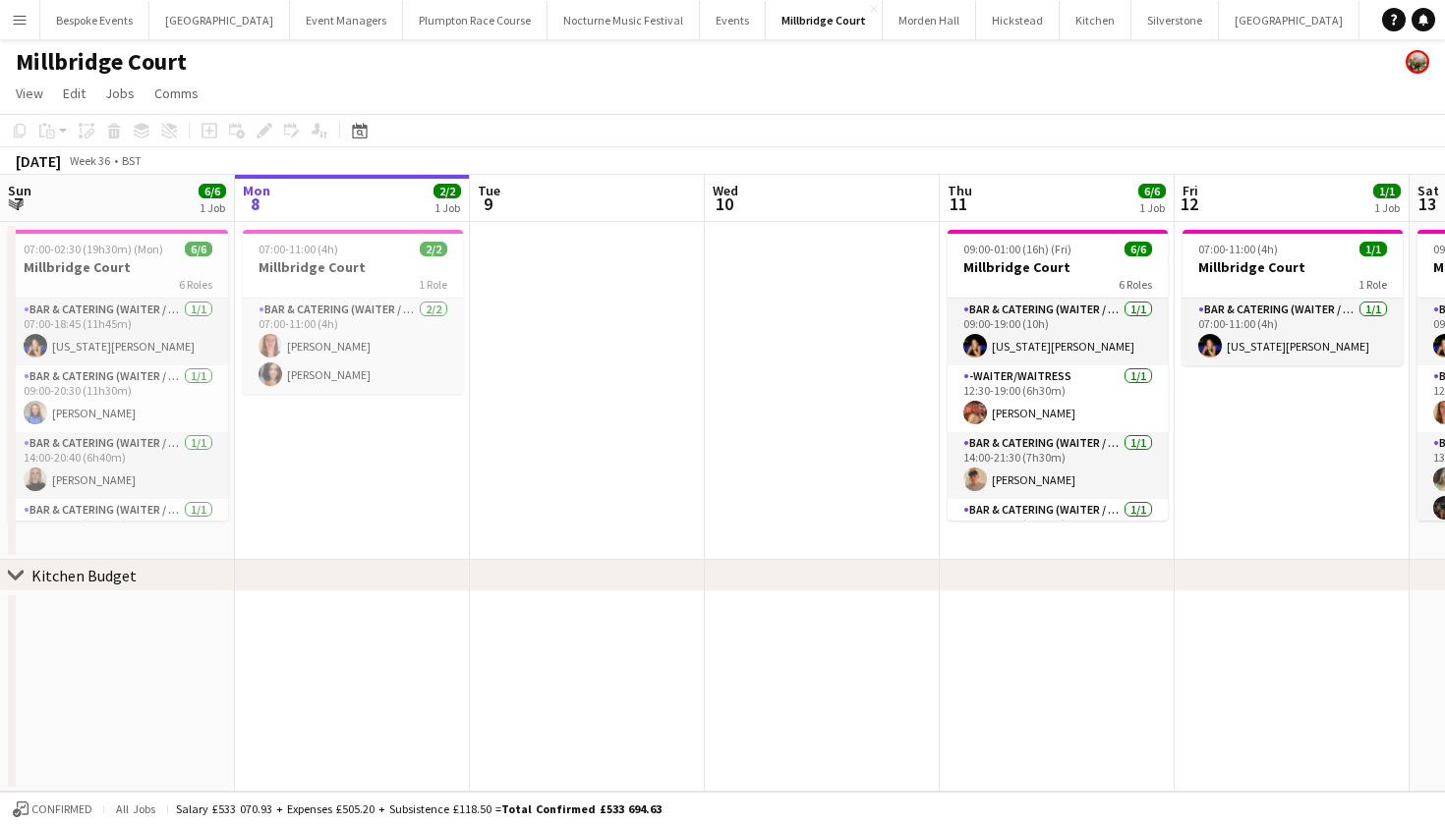
click at [19, 11] on button "Menu" at bounding box center [19, 19] width 39 height 39
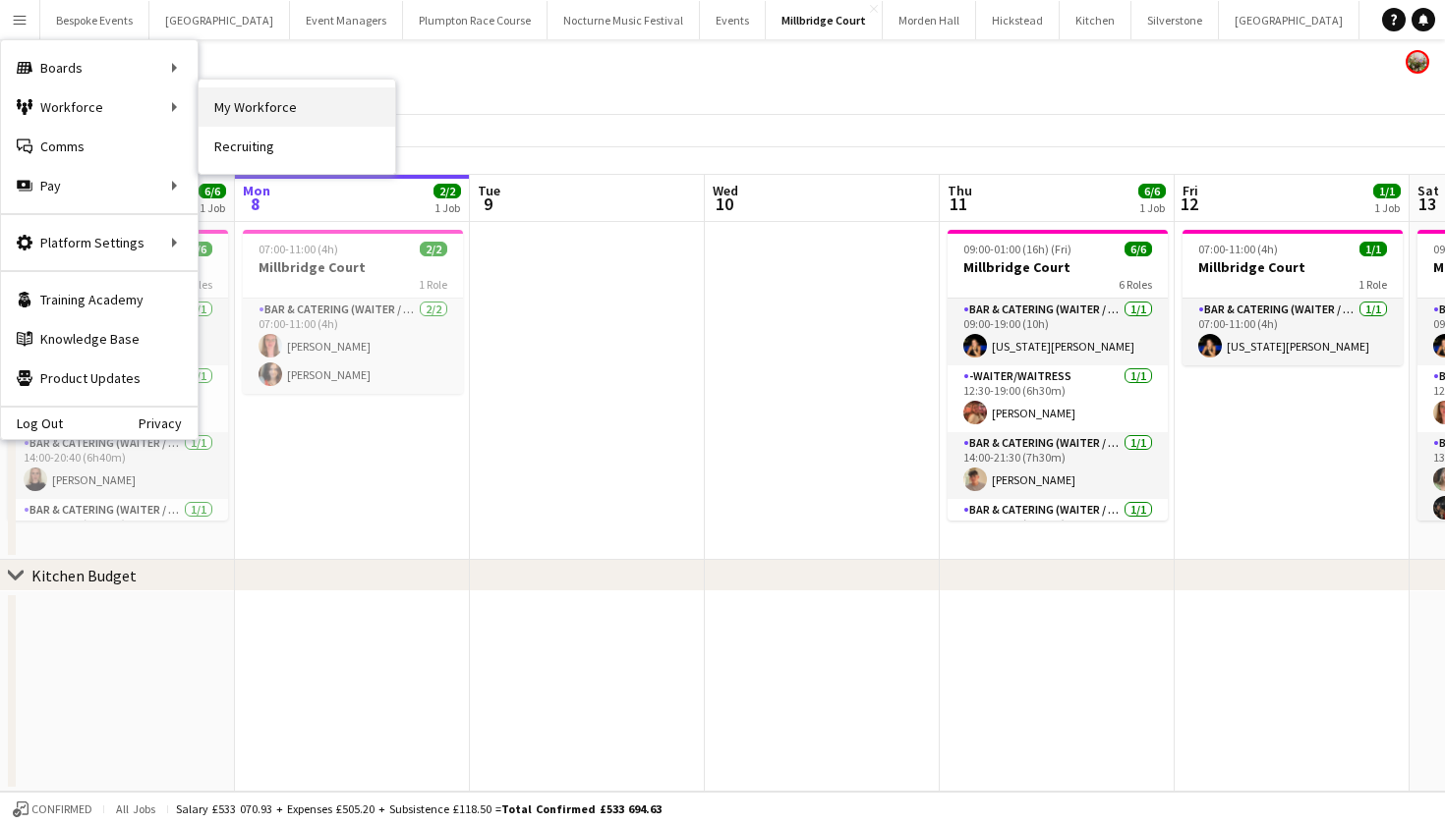
click at [216, 108] on link "My Workforce" at bounding box center [297, 106] width 197 height 39
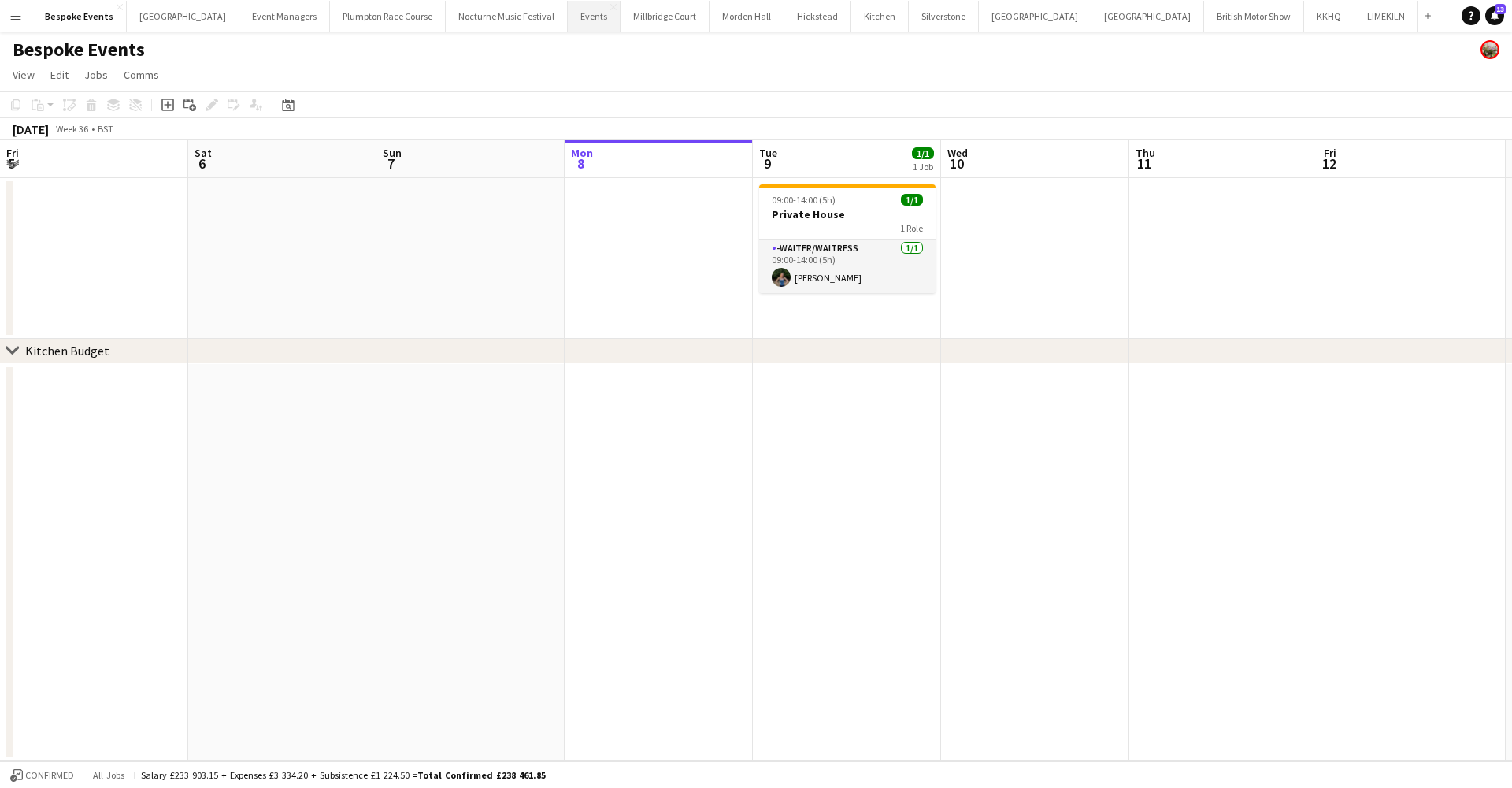
scroll to position [0, 377]
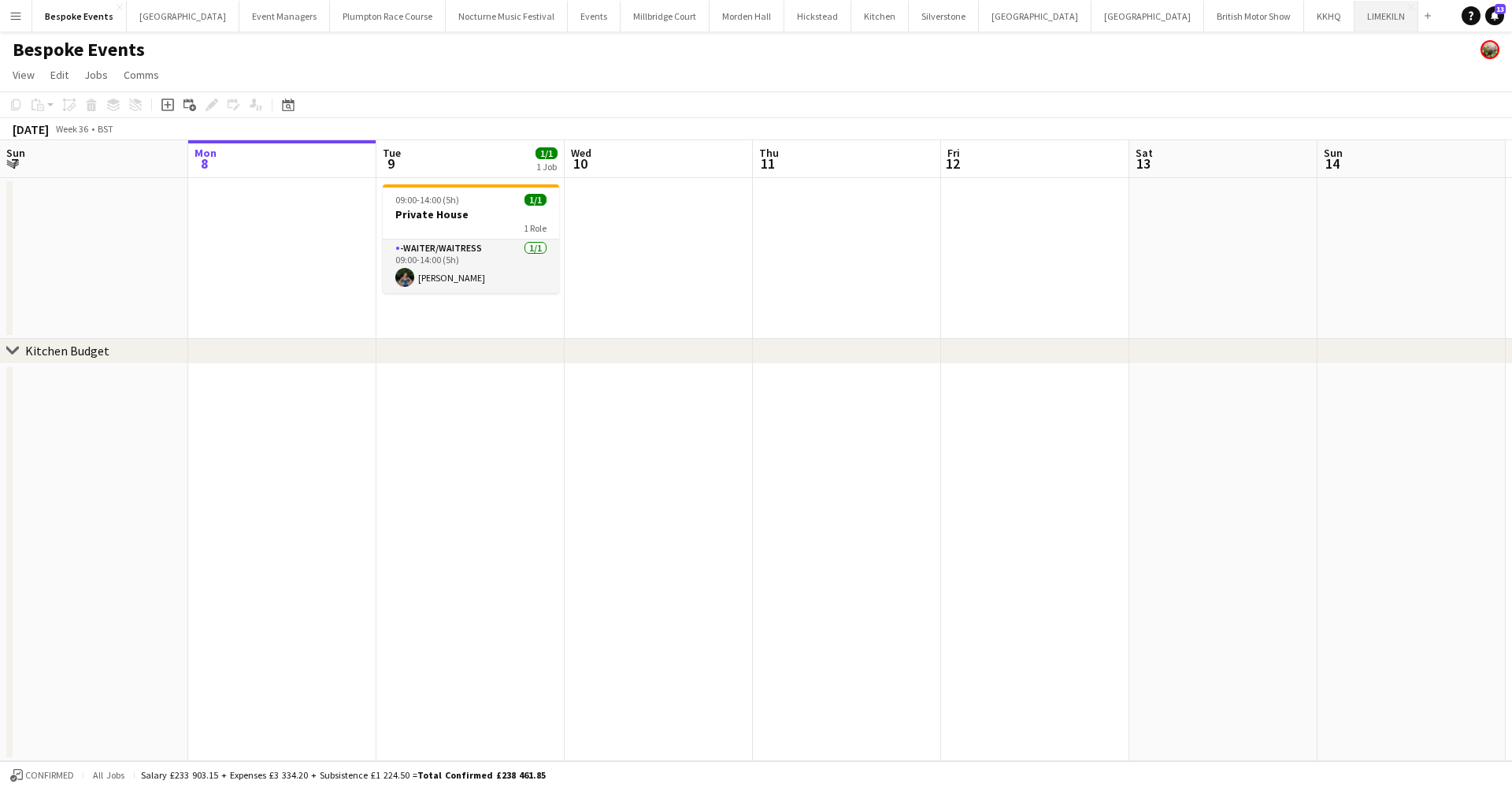
click at [1354, 17] on button "LIMEKILN Close" at bounding box center [1386, 16] width 64 height 30
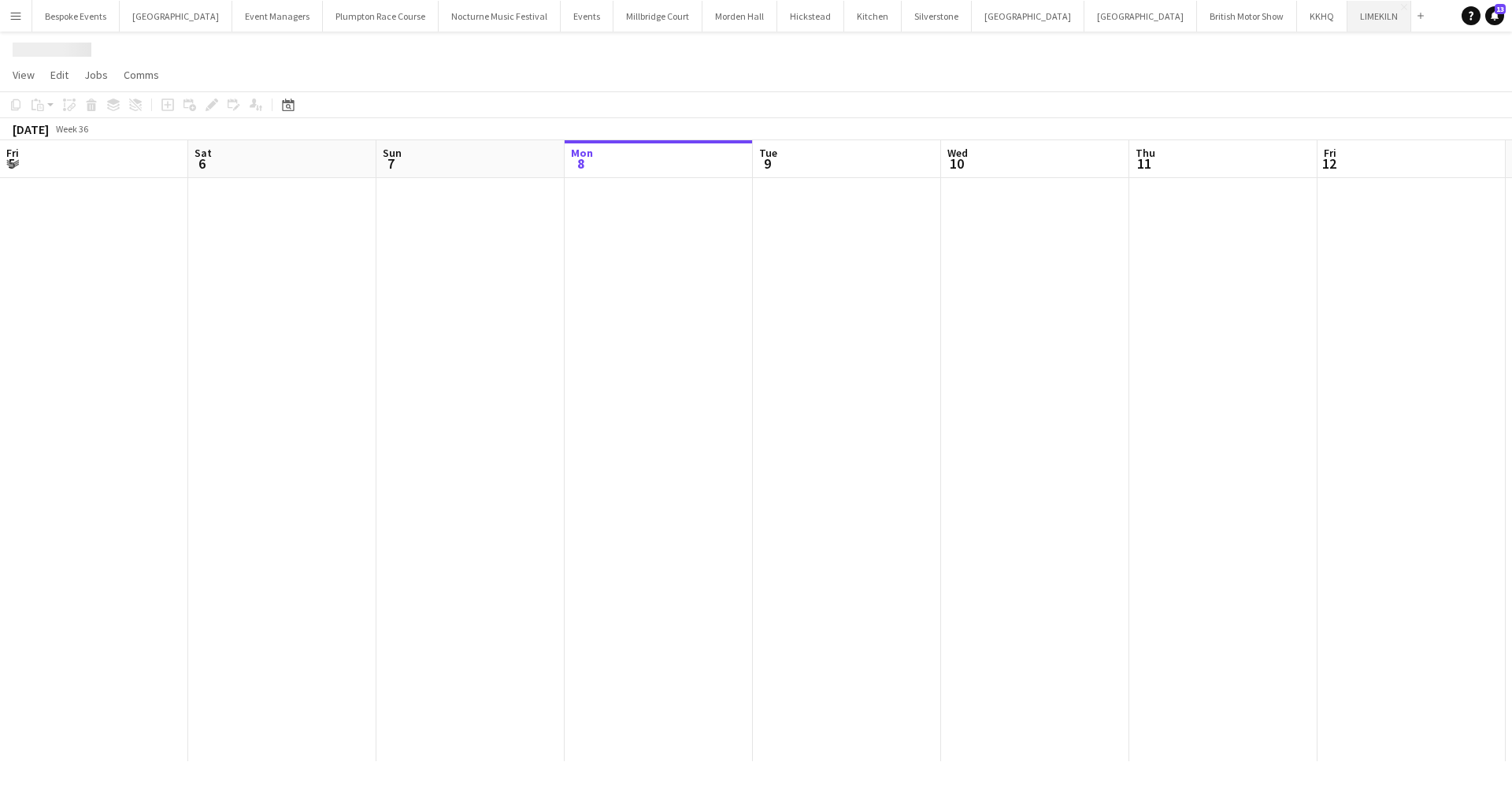
scroll to position [0, 377]
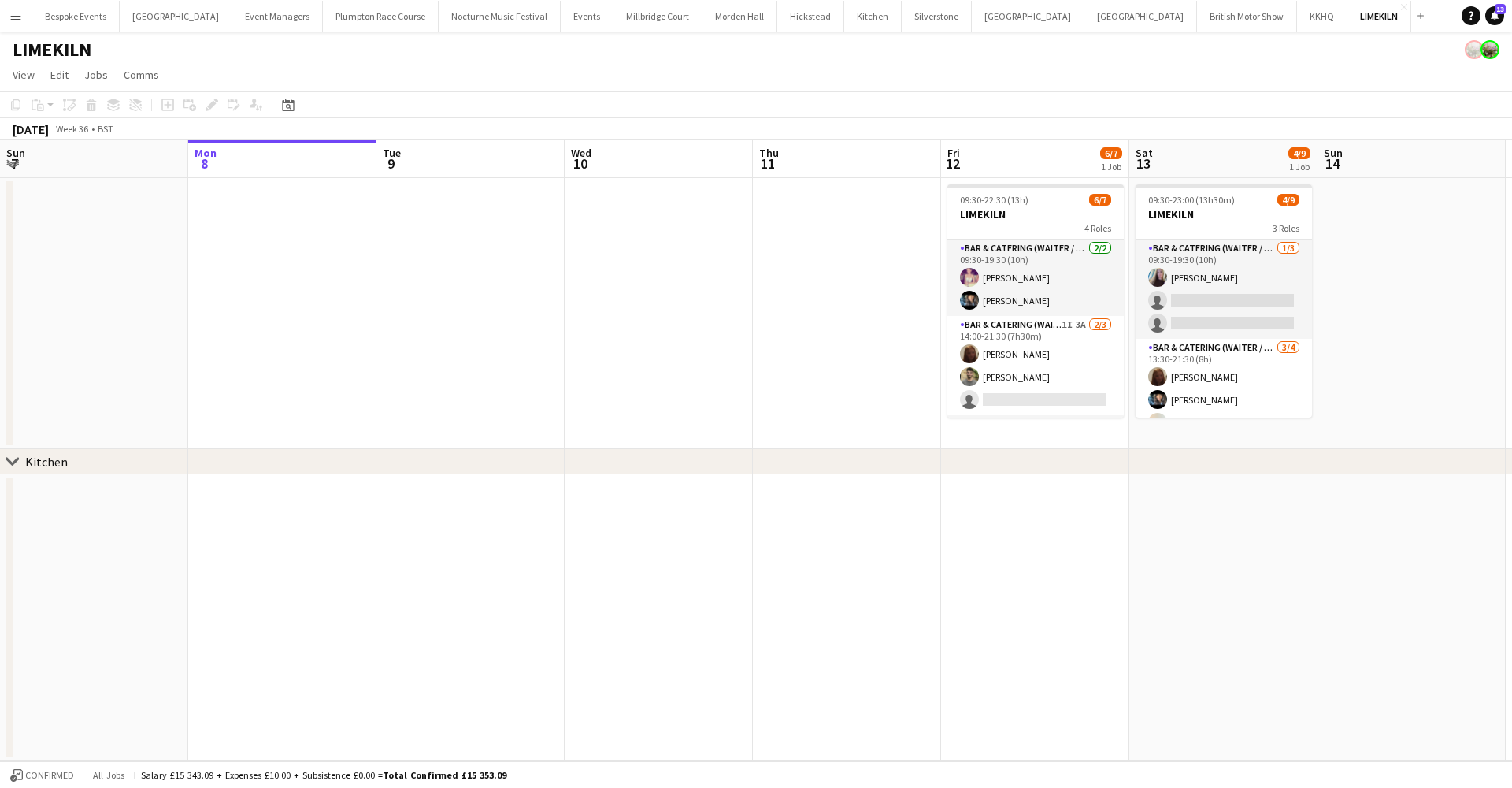
click at [1043, 503] on app-date-cell at bounding box center [1034, 618] width 188 height 287
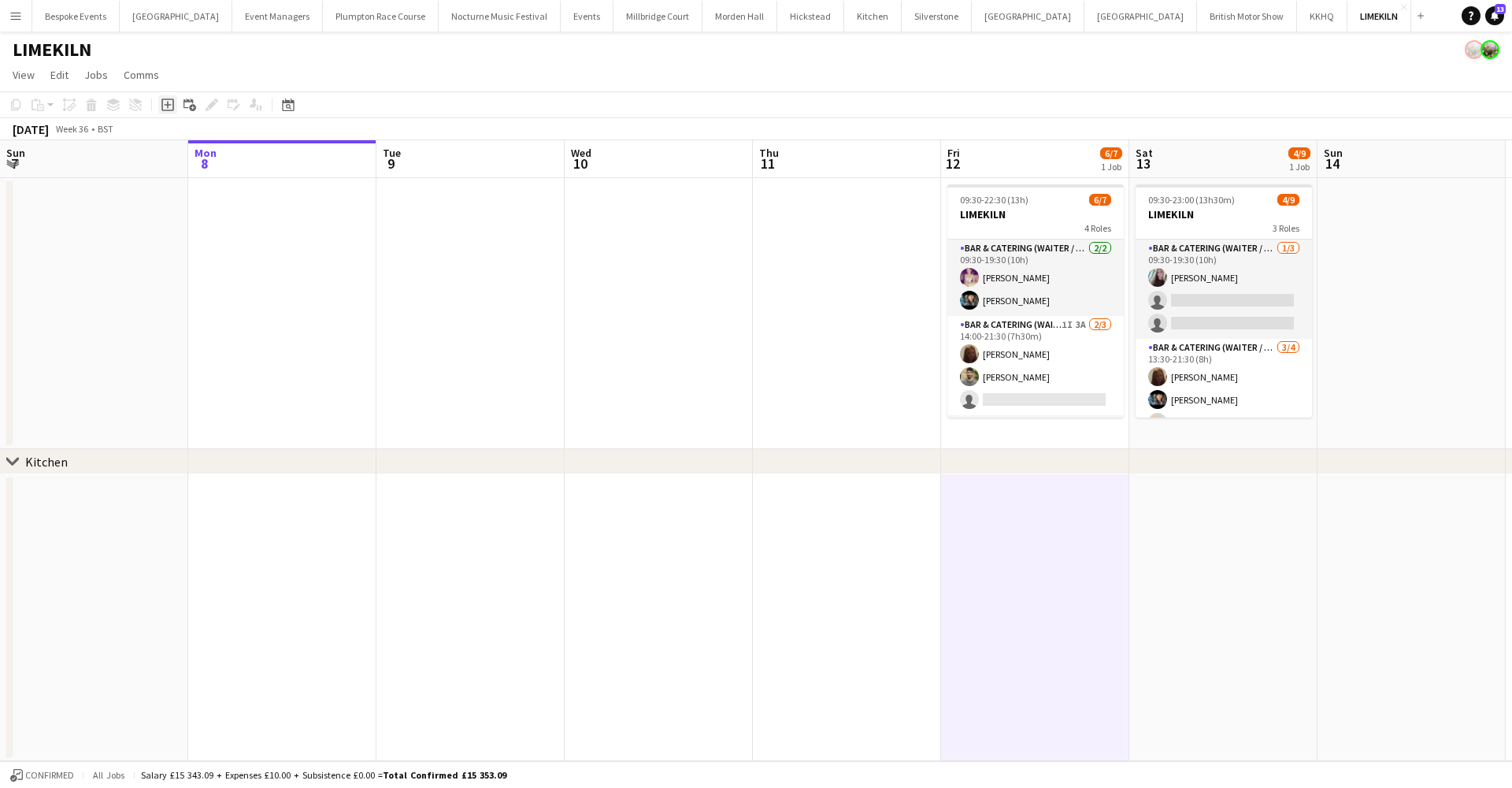
click at [172, 103] on icon "Add job" at bounding box center [167, 105] width 13 height 13
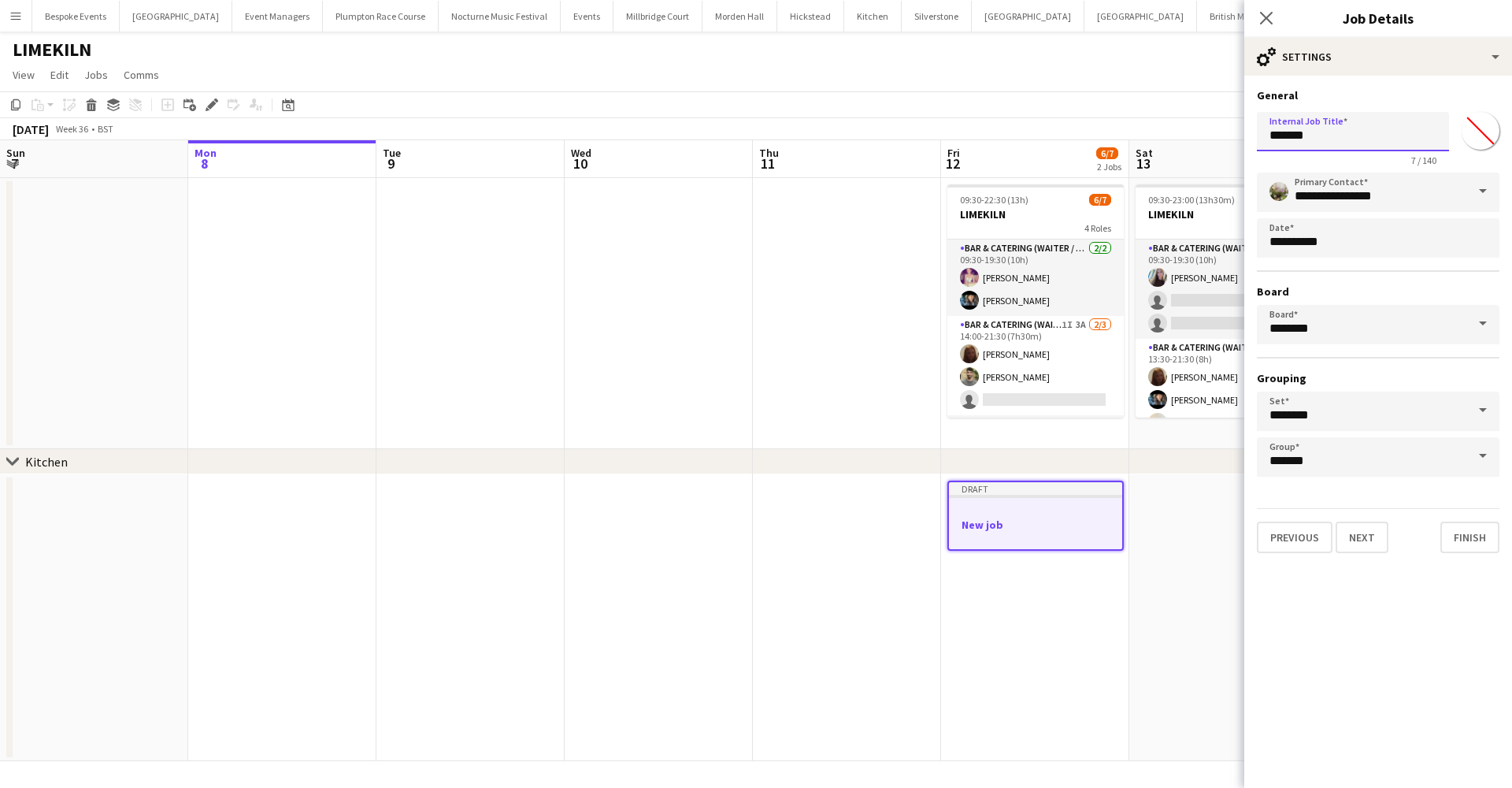
drag, startPoint x: 1344, startPoint y: 134, endPoint x: 1254, endPoint y: 137, distance: 90.0
click at [1254, 137] on form "**********" at bounding box center [1378, 321] width 268 height 465
type input "********"
click at [1368, 526] on button "Next" at bounding box center [1362, 537] width 53 height 31
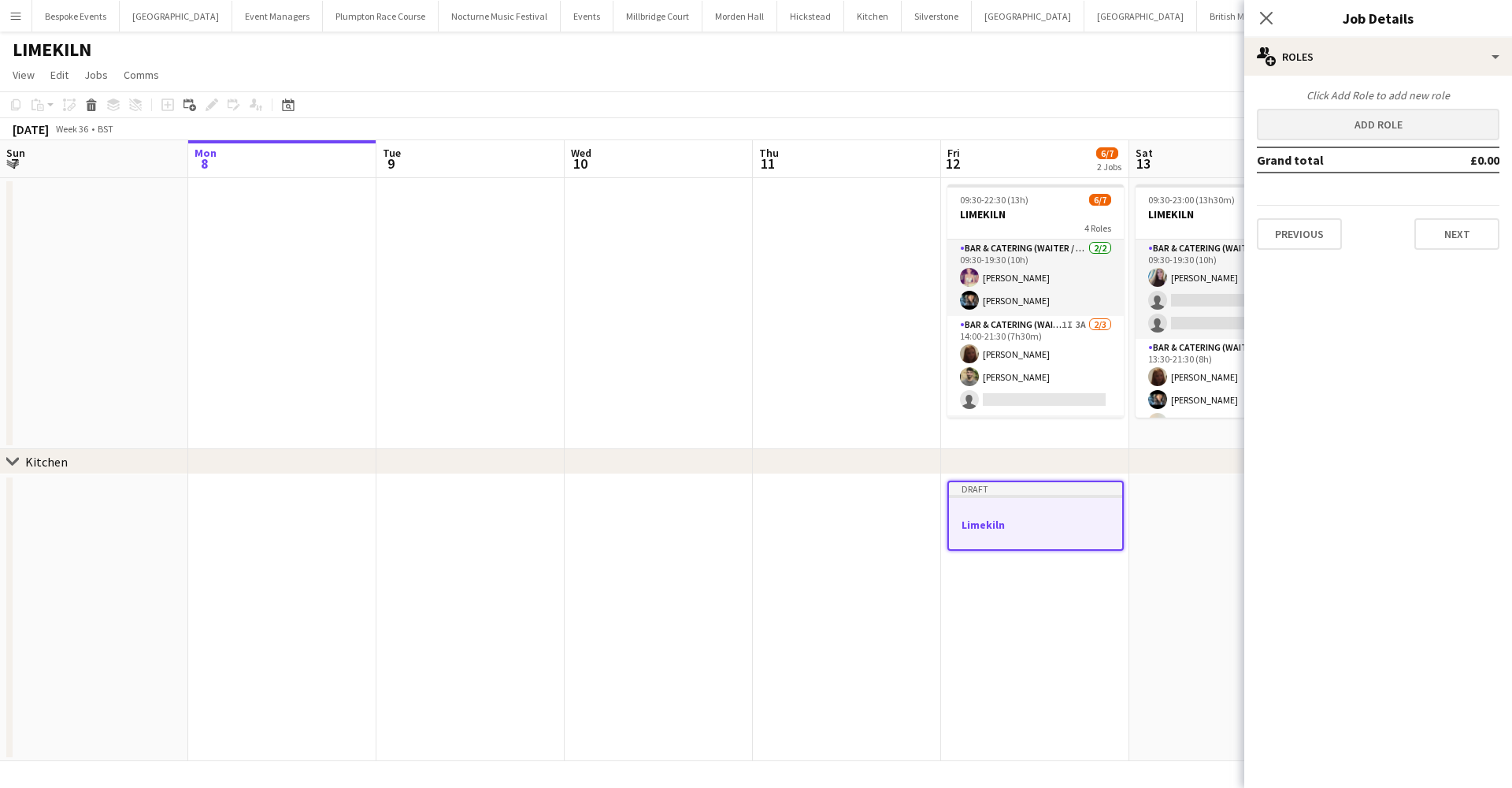
click at [1351, 122] on button "Add role" at bounding box center [1377, 124] width 243 height 31
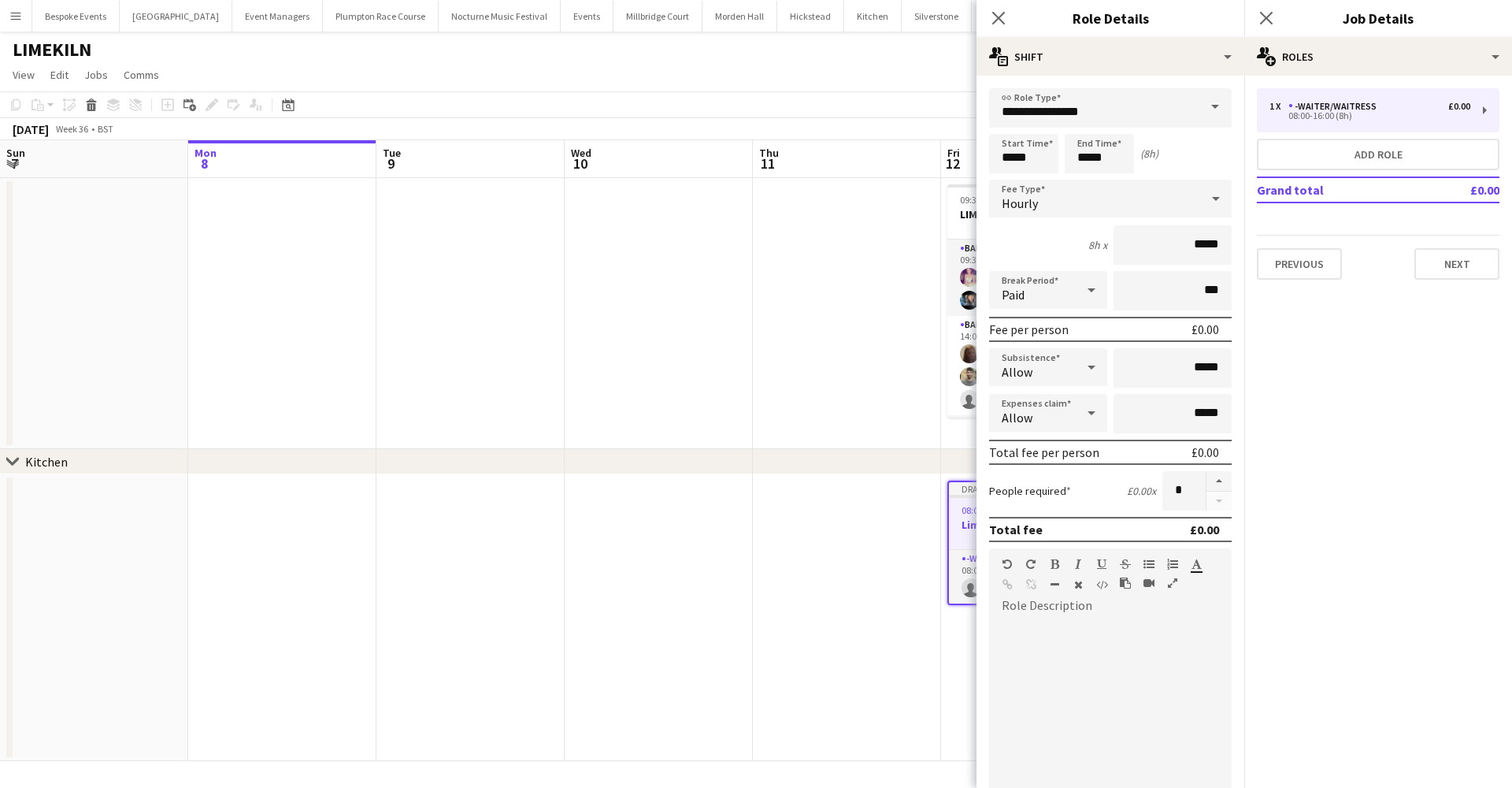
click at [1204, 99] on span at bounding box center [1215, 107] width 33 height 38
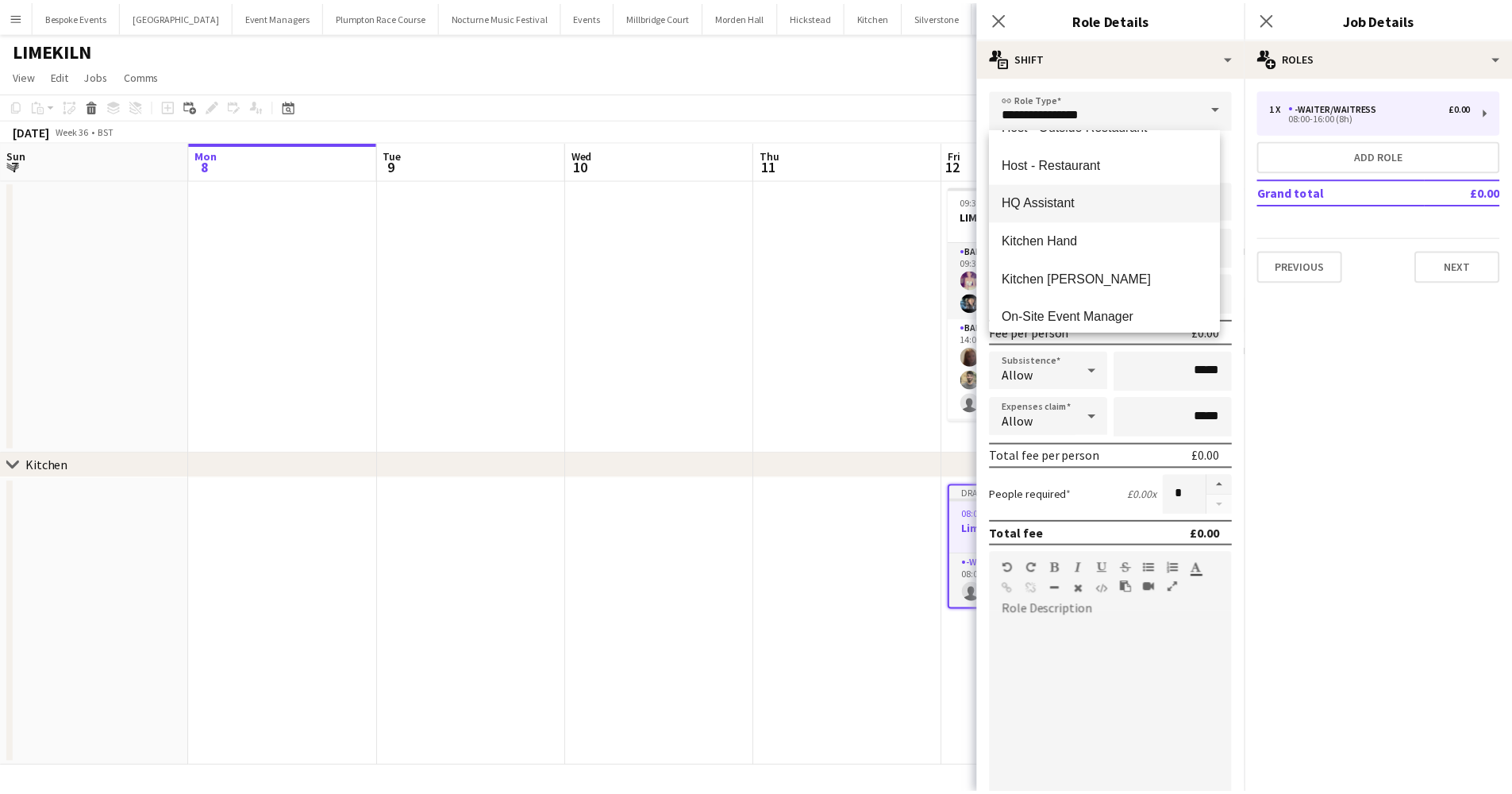
scroll to position [486, 0]
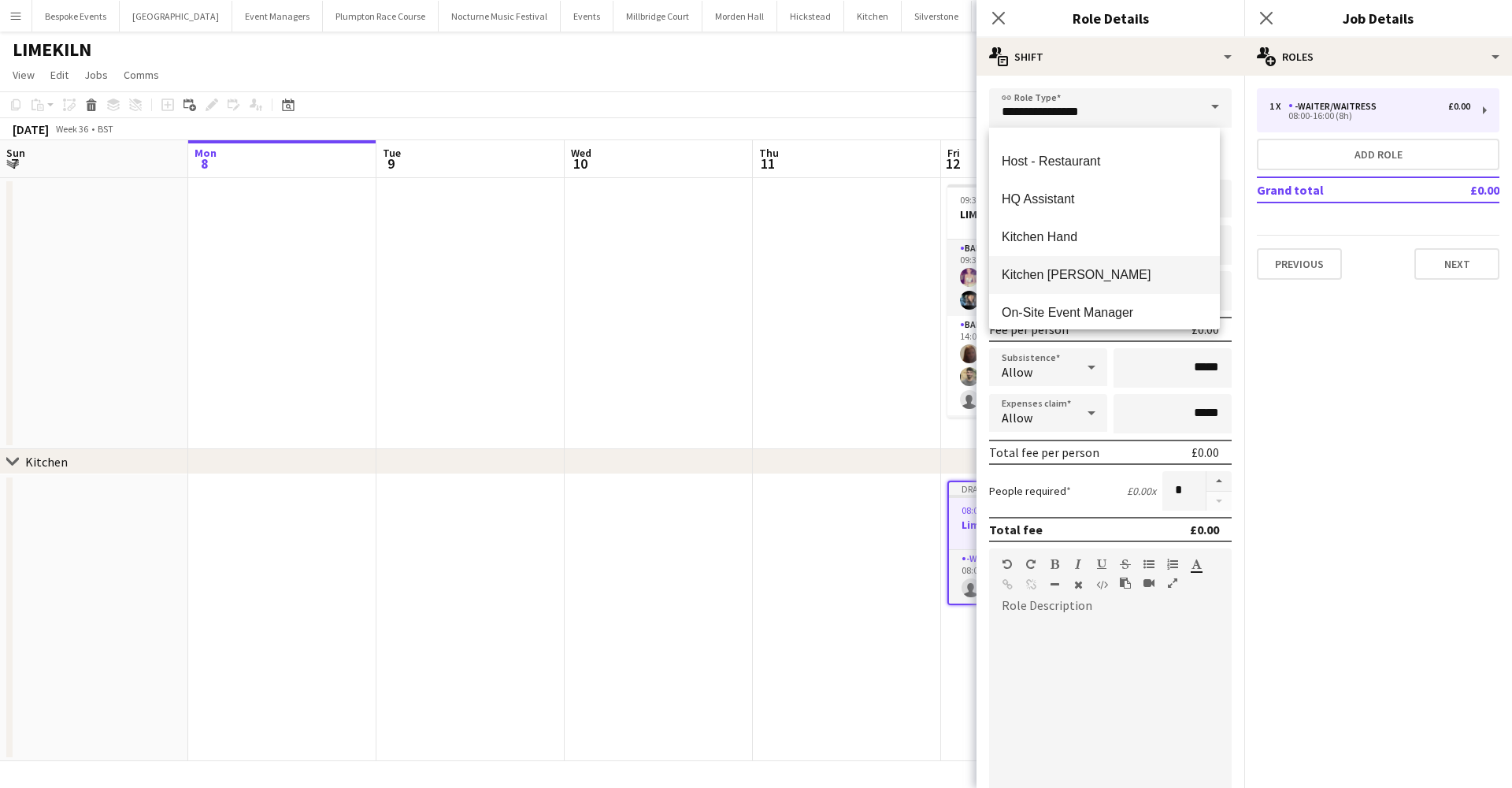
click at [1091, 273] on span "Kitchen [PERSON_NAME]" at bounding box center [1104, 274] width 205 height 15
type input "**********"
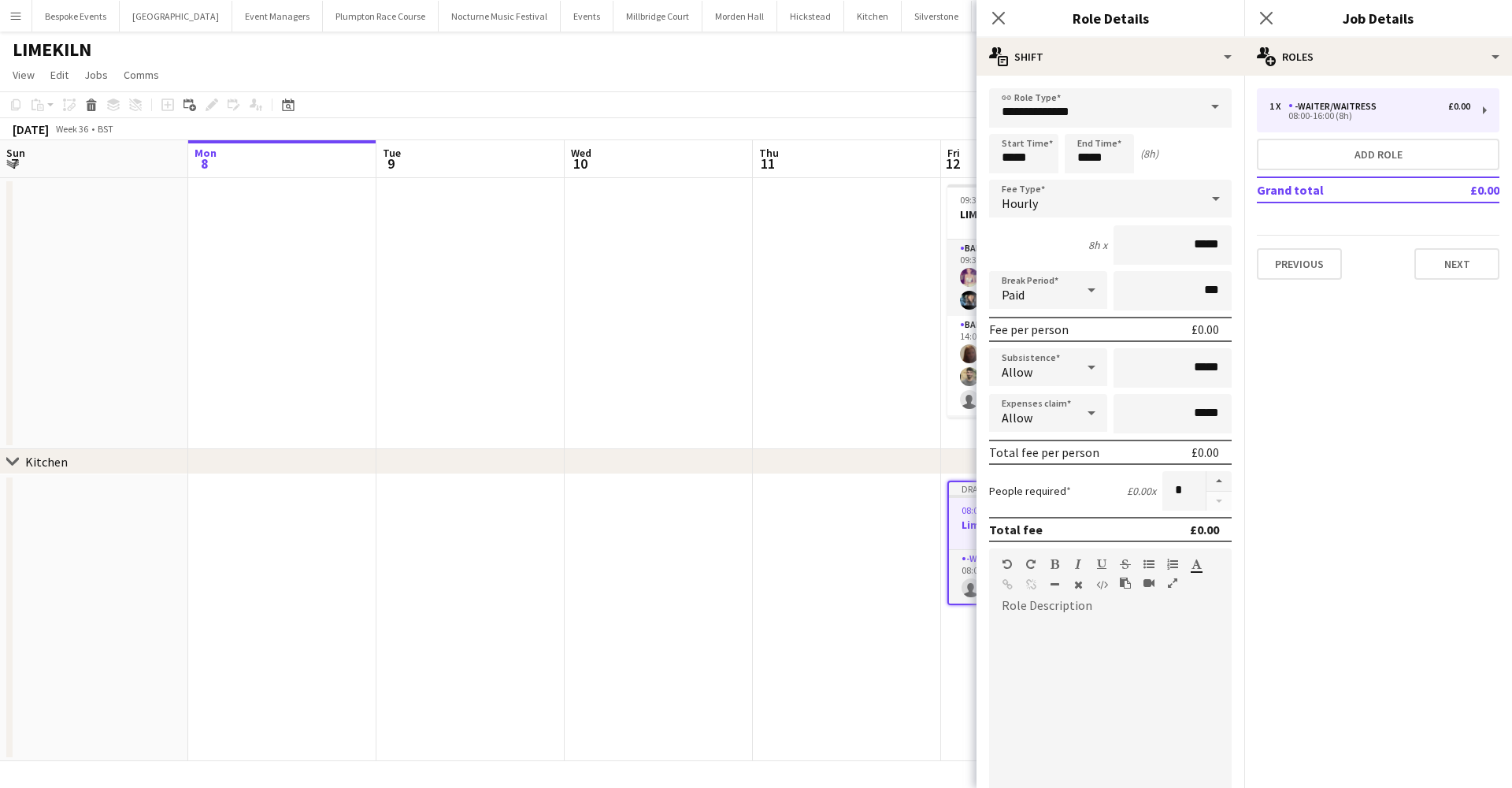
click at [788, 281] on app-date-cell at bounding box center [846, 313] width 188 height 271
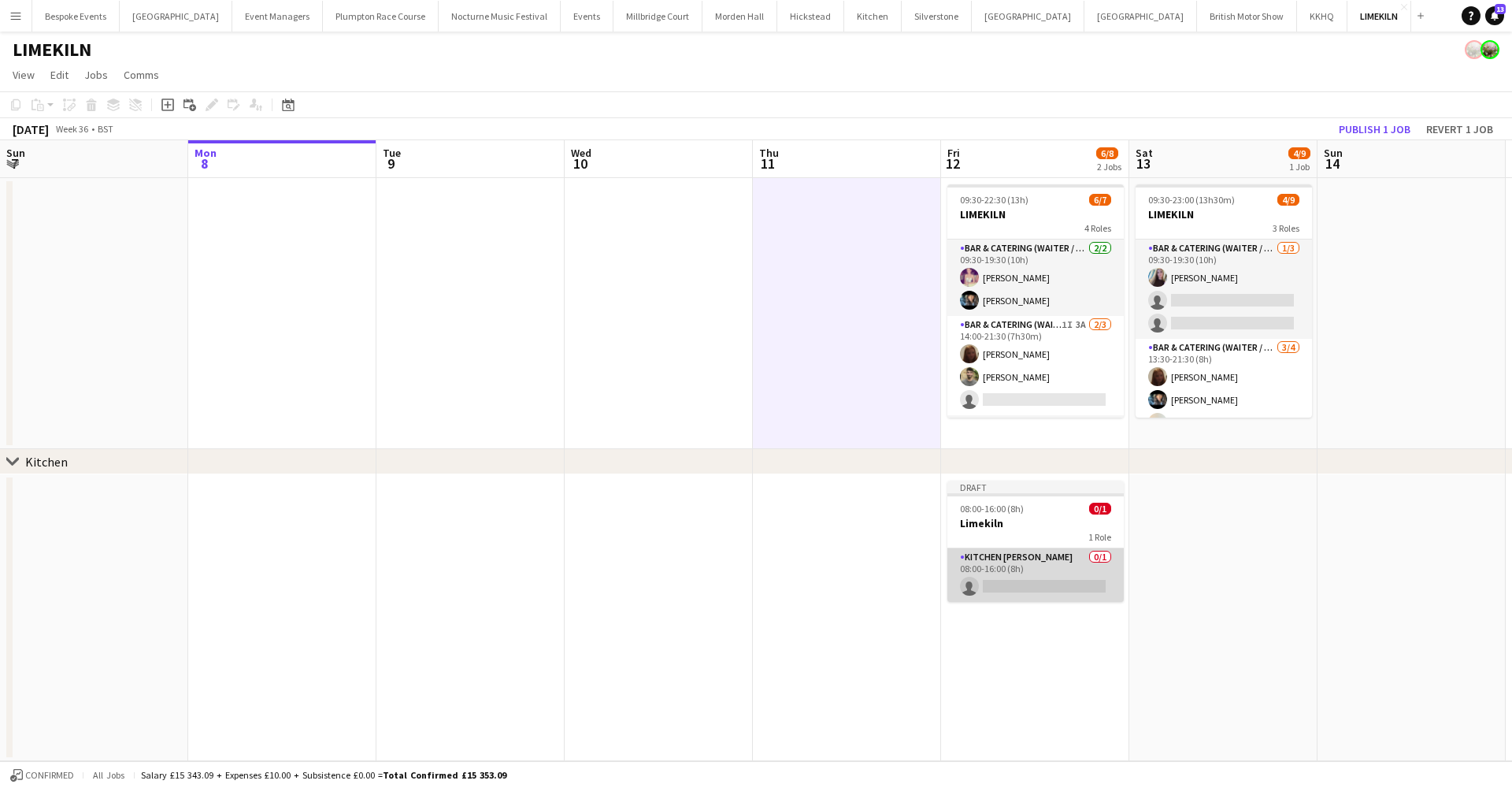
click at [1052, 560] on app-card-role "Kitchen Porter 0/1 08:00-16:00 (8h) single-neutral-actions" at bounding box center [1035, 575] width 176 height 54
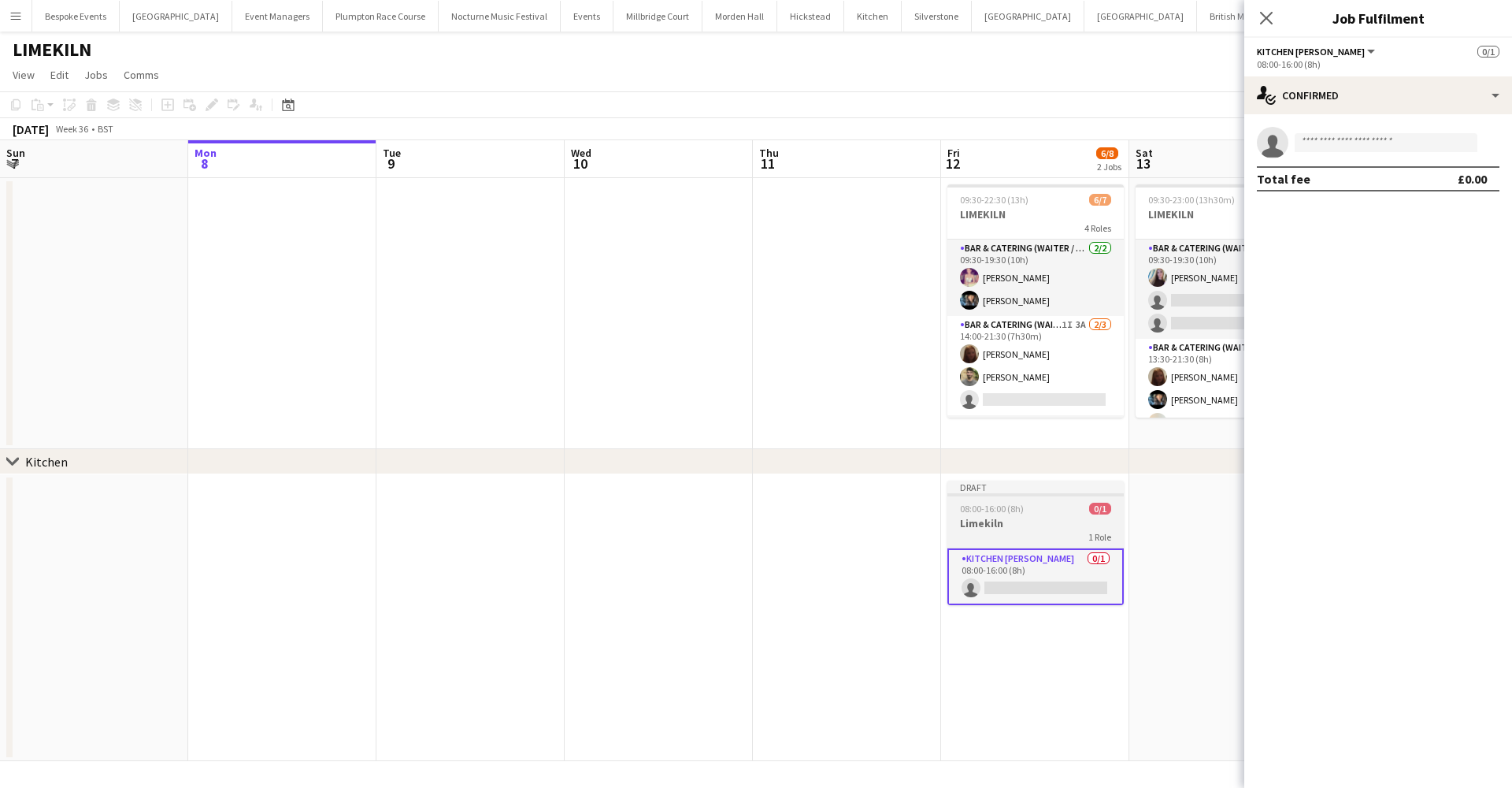
click at [1013, 533] on div "1 Role" at bounding box center [1035, 536] width 176 height 13
click at [206, 106] on icon "Edit" at bounding box center [212, 105] width 13 height 13
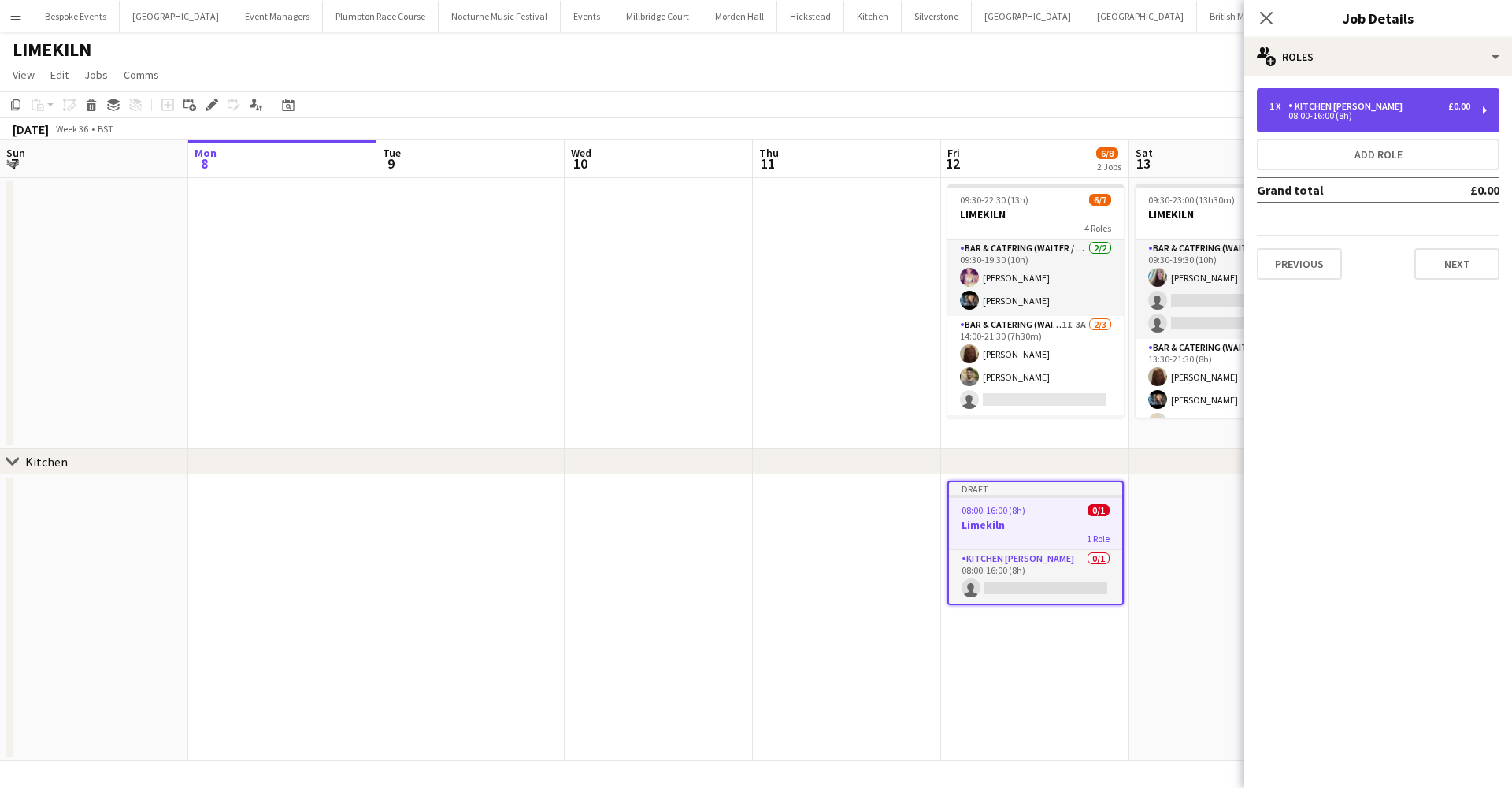
click at [1406, 106] on div "1 x Kitchen Porter £0.00" at bounding box center [1369, 107] width 201 height 11
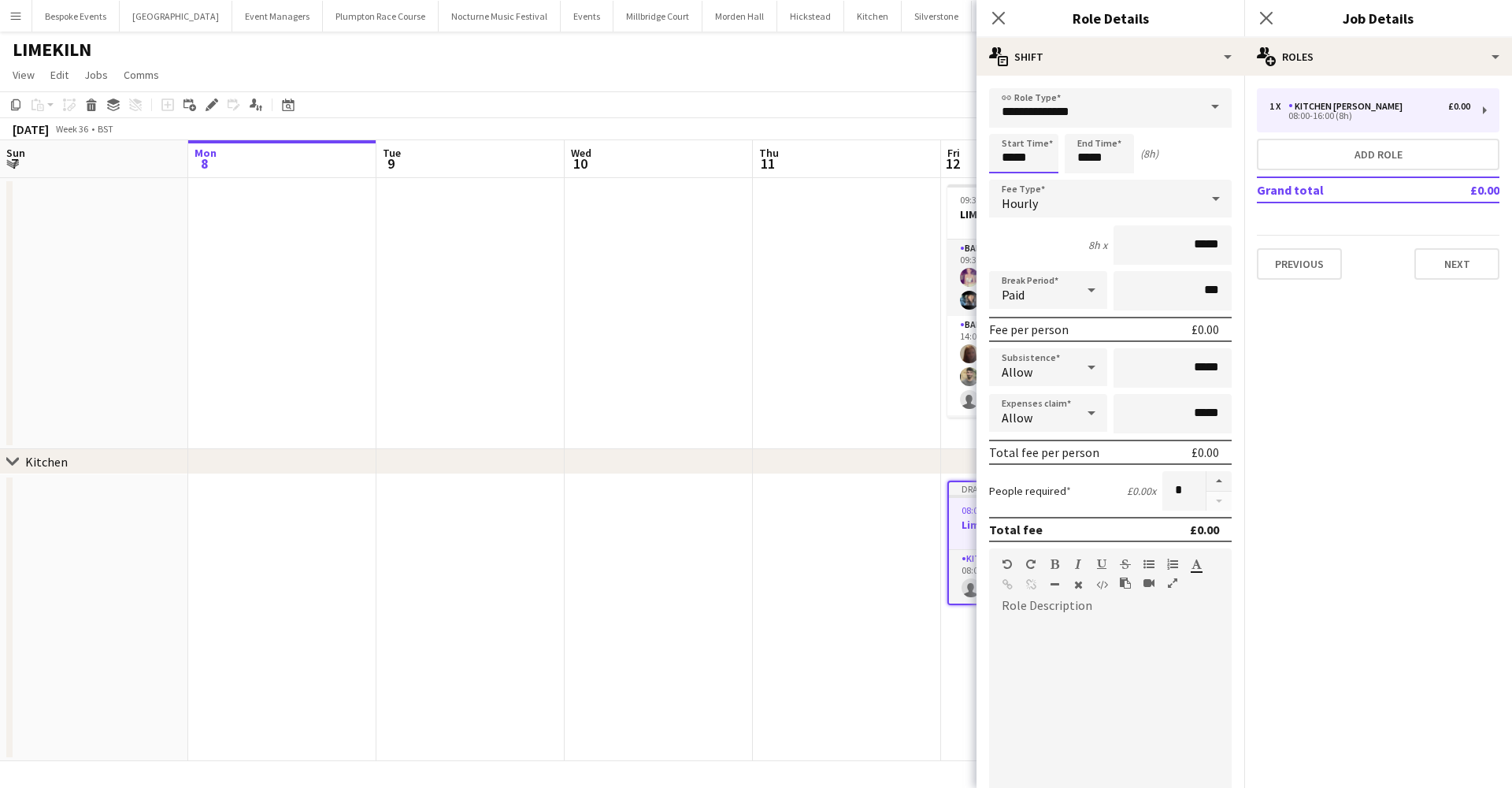
click at [1014, 160] on input "*****" at bounding box center [1023, 153] width 69 height 39
type input "*****"
click at [996, 22] on icon "Close pop-in" at bounding box center [998, 18] width 15 height 15
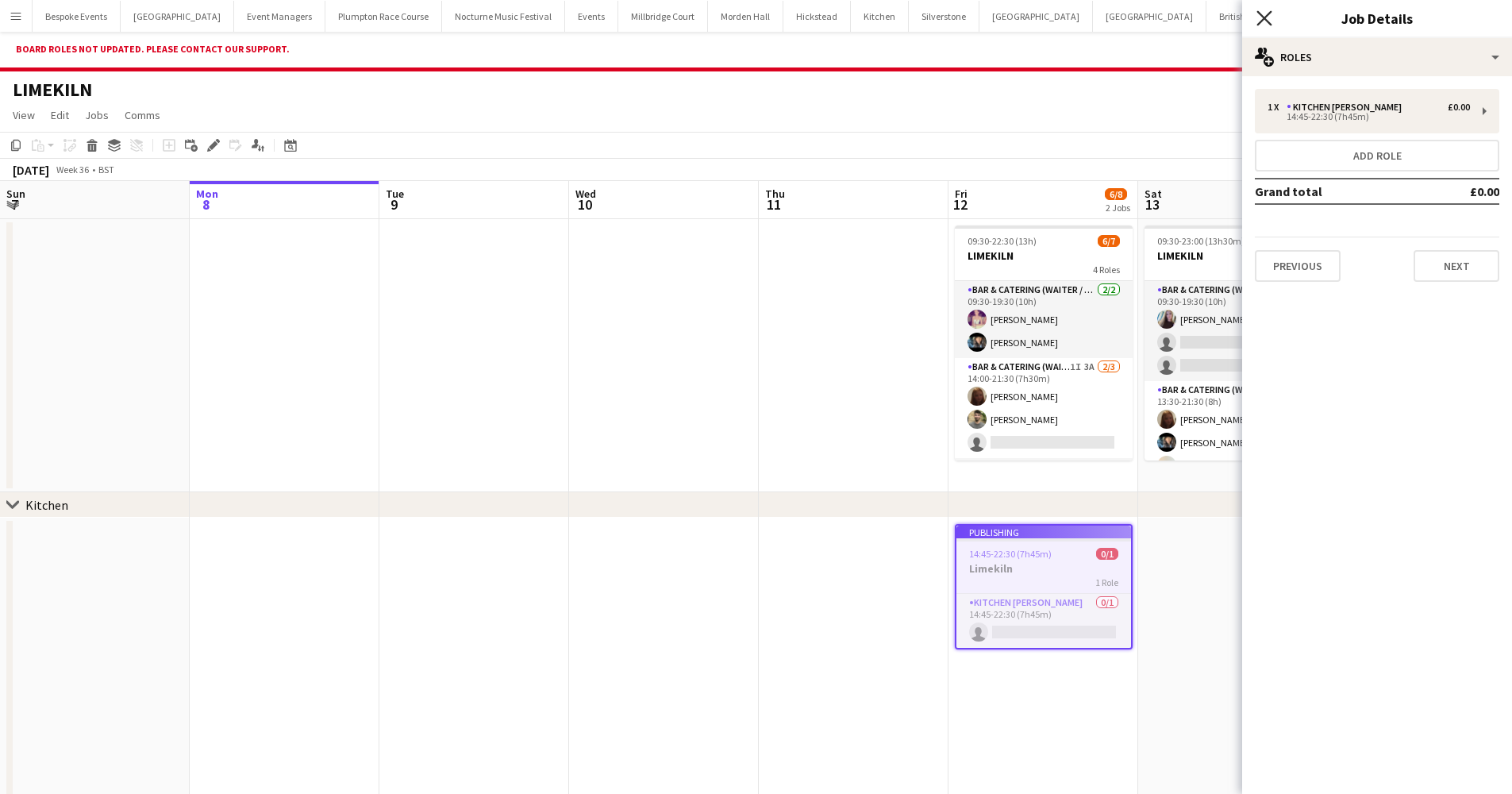
click at [1268, 19] on icon "Close pop-in" at bounding box center [1264, 18] width 15 height 15
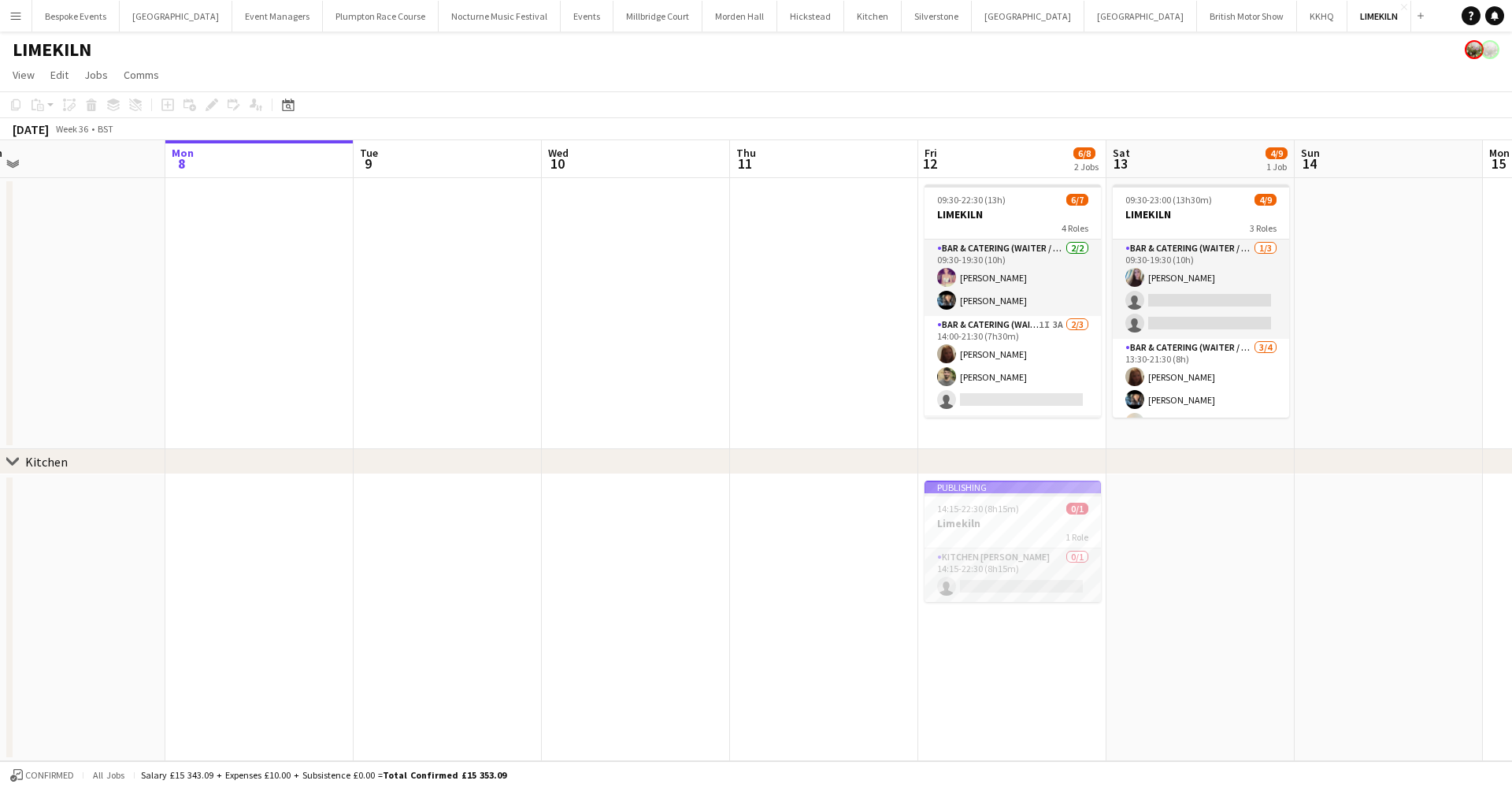
scroll to position [0, 400]
click at [1004, 519] on app-job-card "Publishing 14:15-22:30 (8h15m) 0/1 Limekiln 1 Role Kitchen Porter 0/1 14:15-22:…" at bounding box center [1012, 540] width 176 height 121
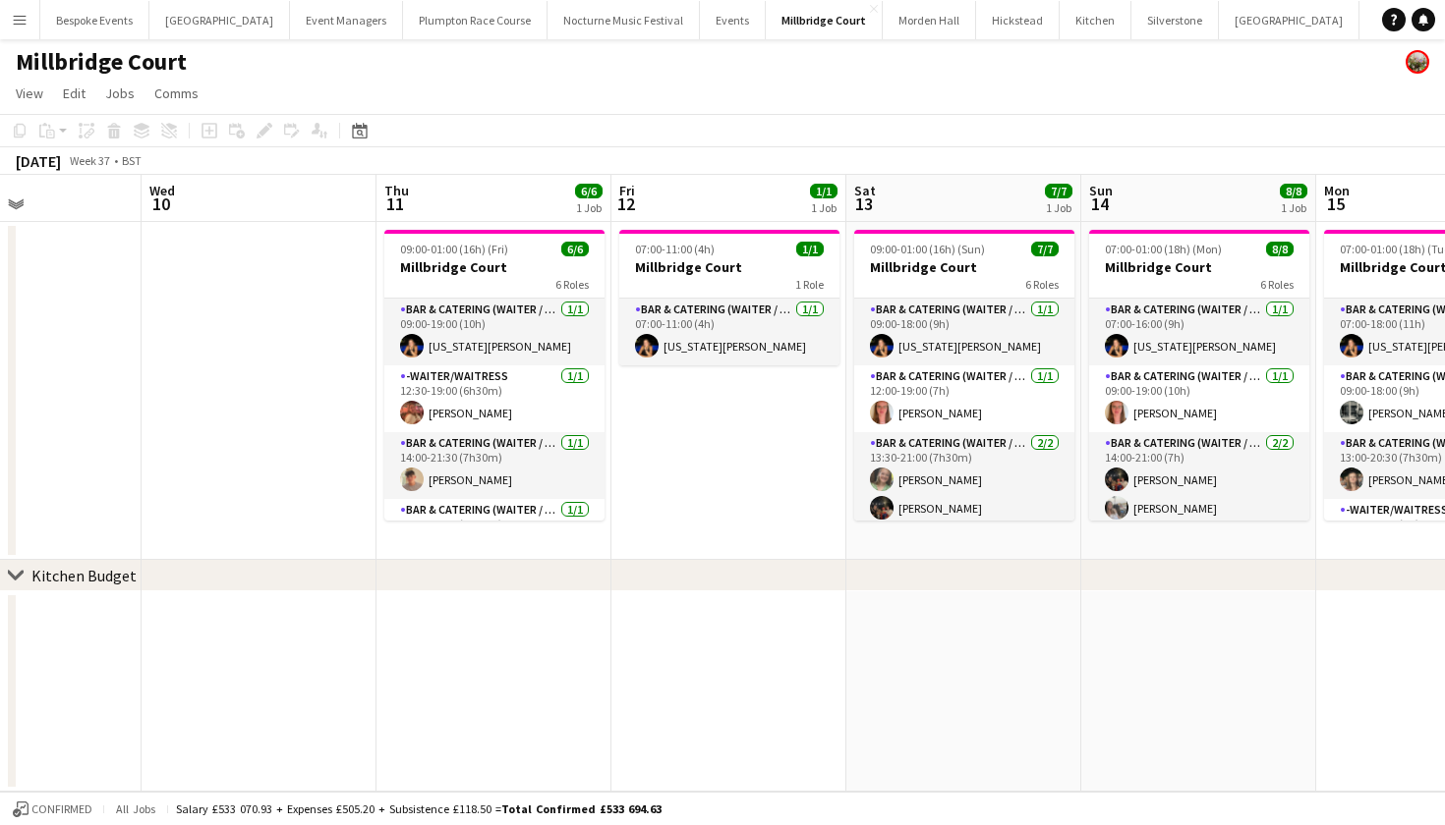
scroll to position [0, 564]
click at [1425, 25] on button "LIMEKILN Close" at bounding box center [1465, 20] width 80 height 38
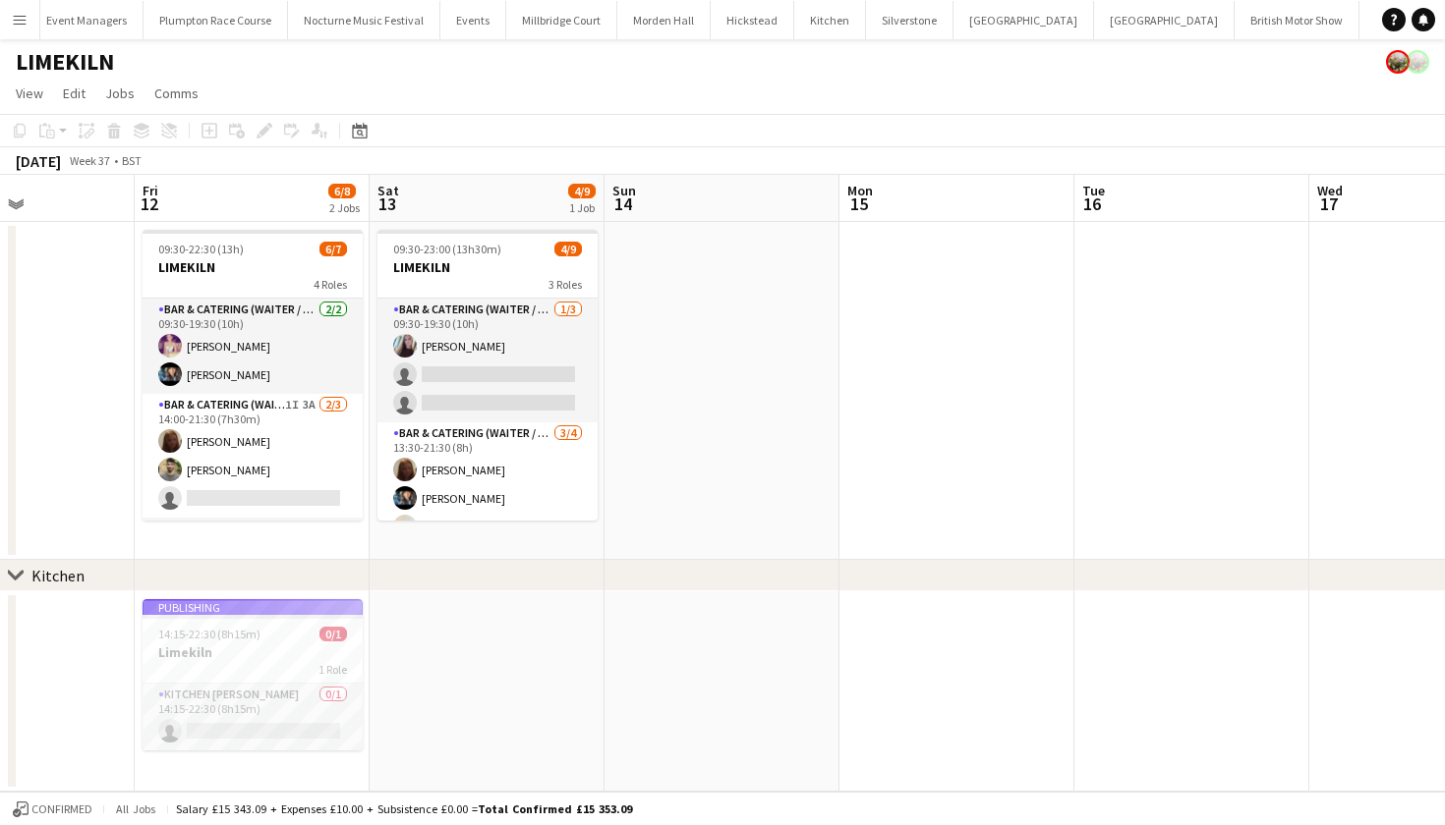
scroll to position [0, 836]
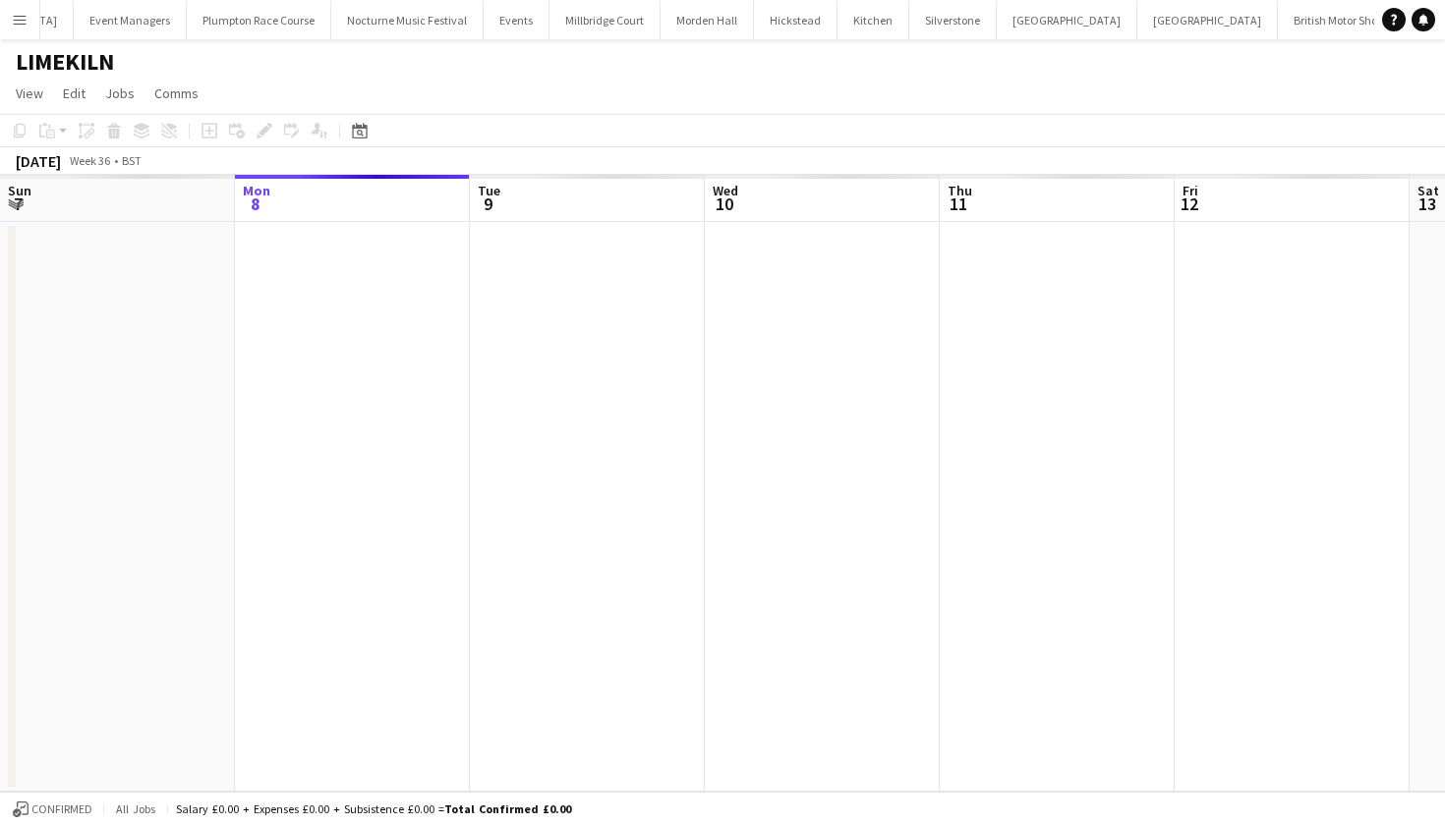
scroll to position [0, 238]
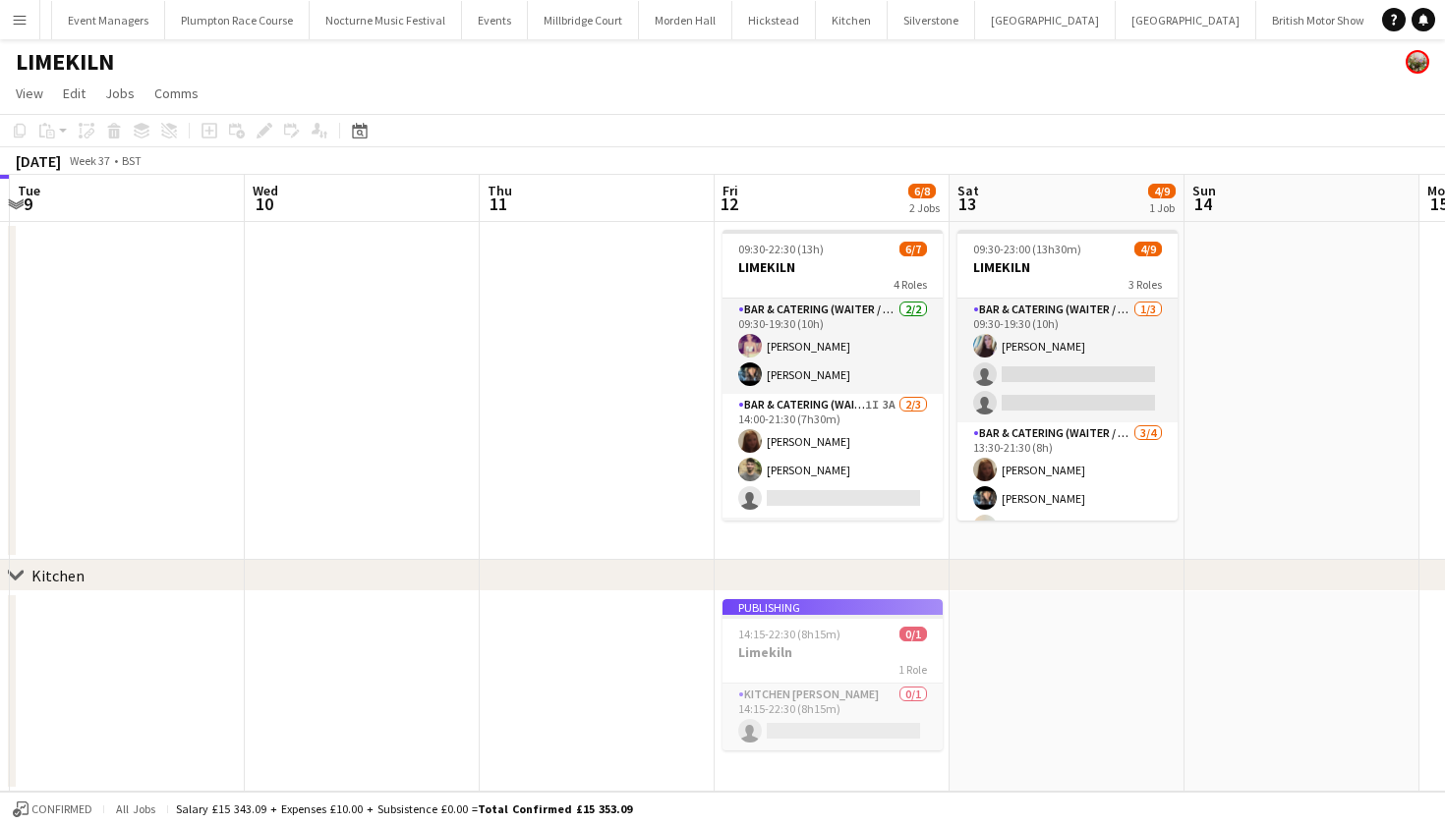
scroll to position [0, 948]
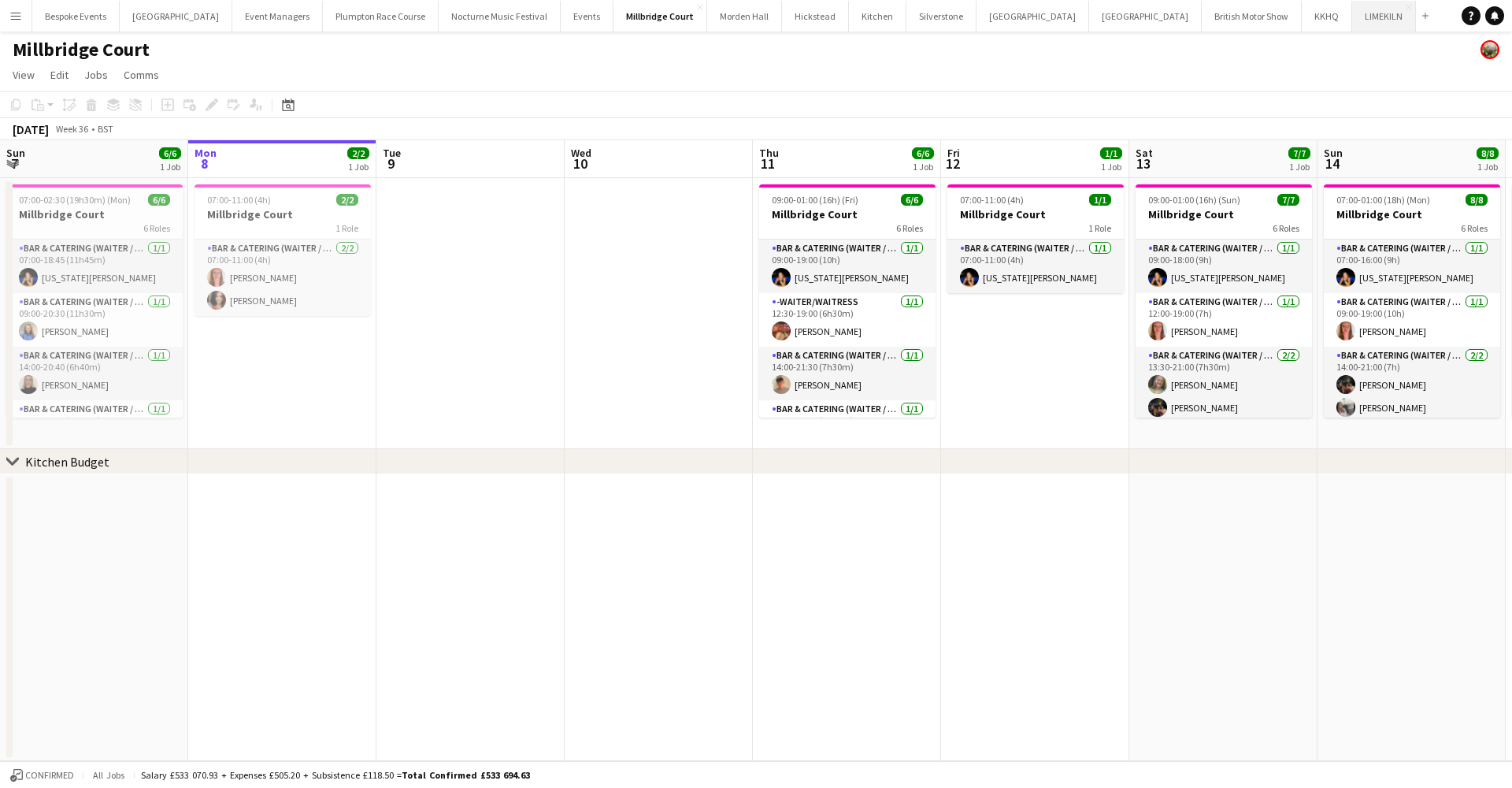
click at [1352, 22] on button "LIMEKILN Close" at bounding box center [1384, 16] width 64 height 30
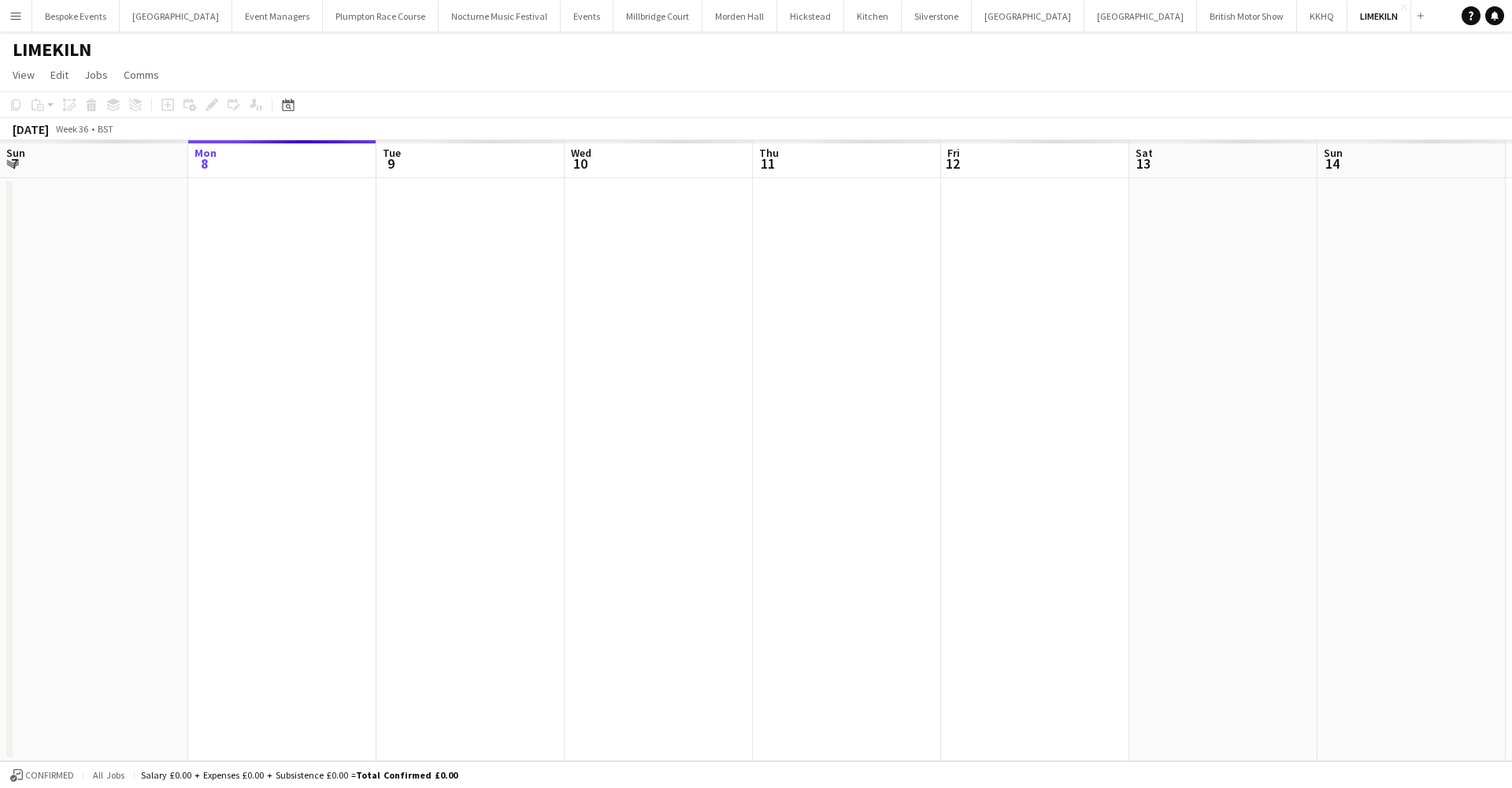
scroll to position [0, 377]
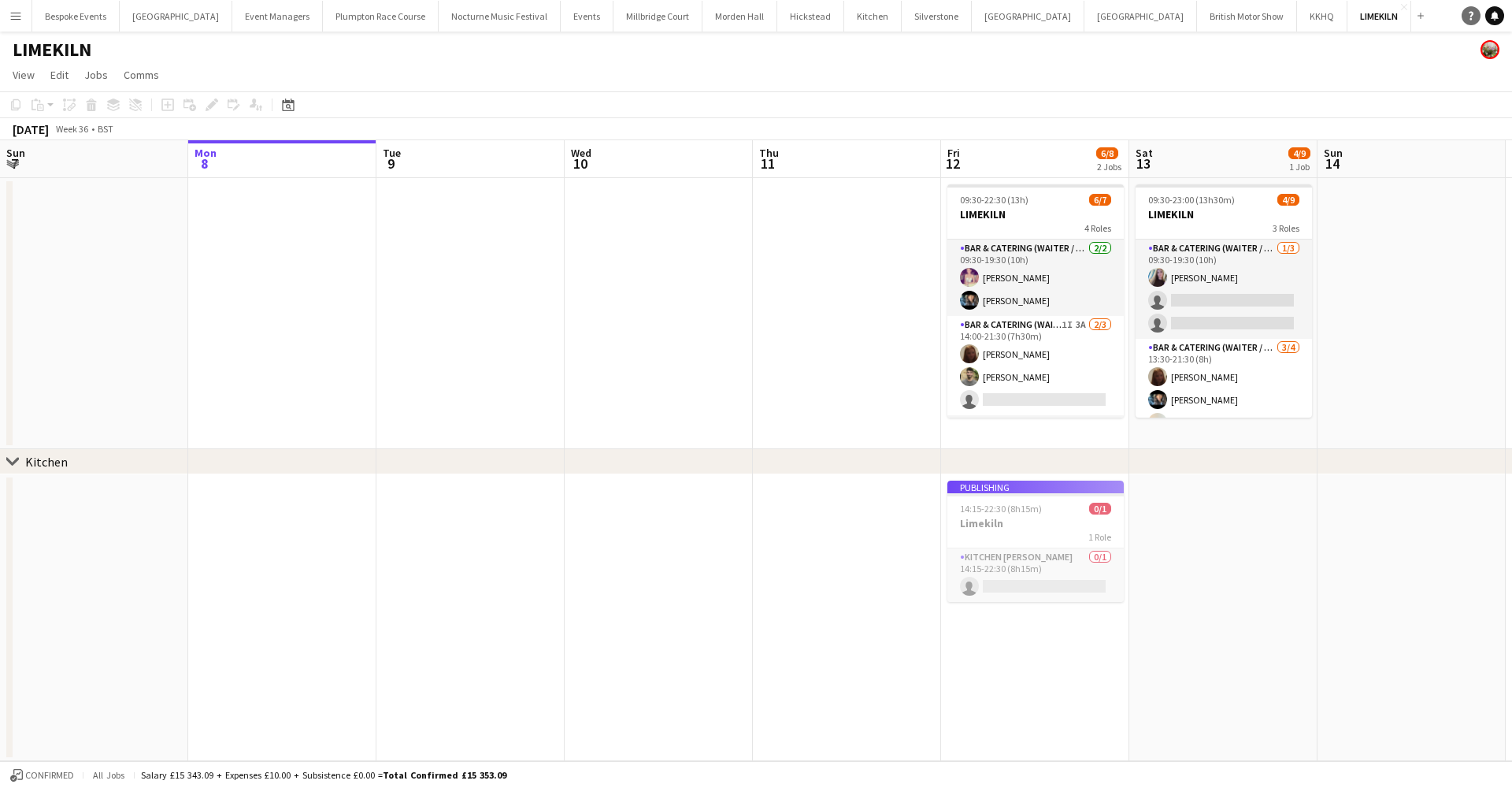
click at [1470, 10] on link "Help" at bounding box center [1471, 16] width 19 height 19
